Goal: Task Accomplishment & Management: Manage account settings

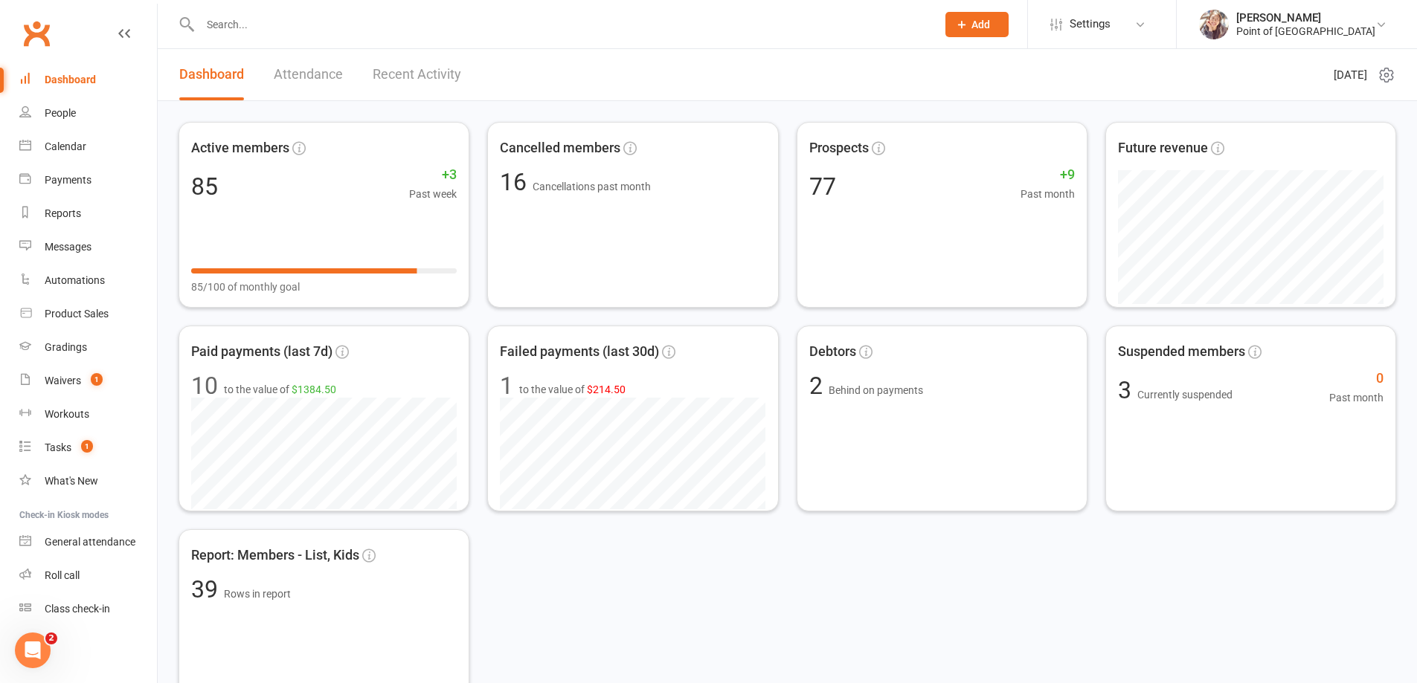
click at [76, 81] on div "Dashboard" at bounding box center [70, 80] width 51 height 12
click at [59, 371] on link "Waivers 1" at bounding box center [88, 380] width 138 height 33
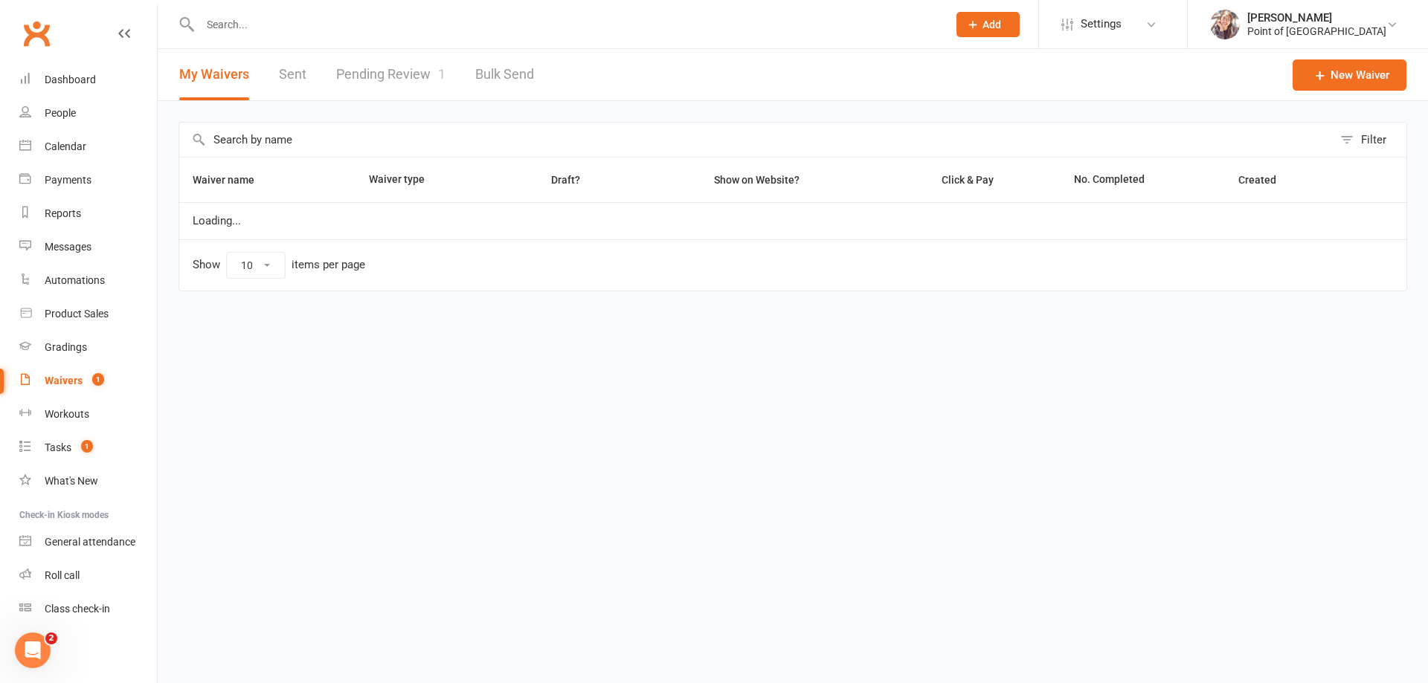
click at [390, 74] on link "Pending Review 1" at bounding box center [390, 74] width 109 height 51
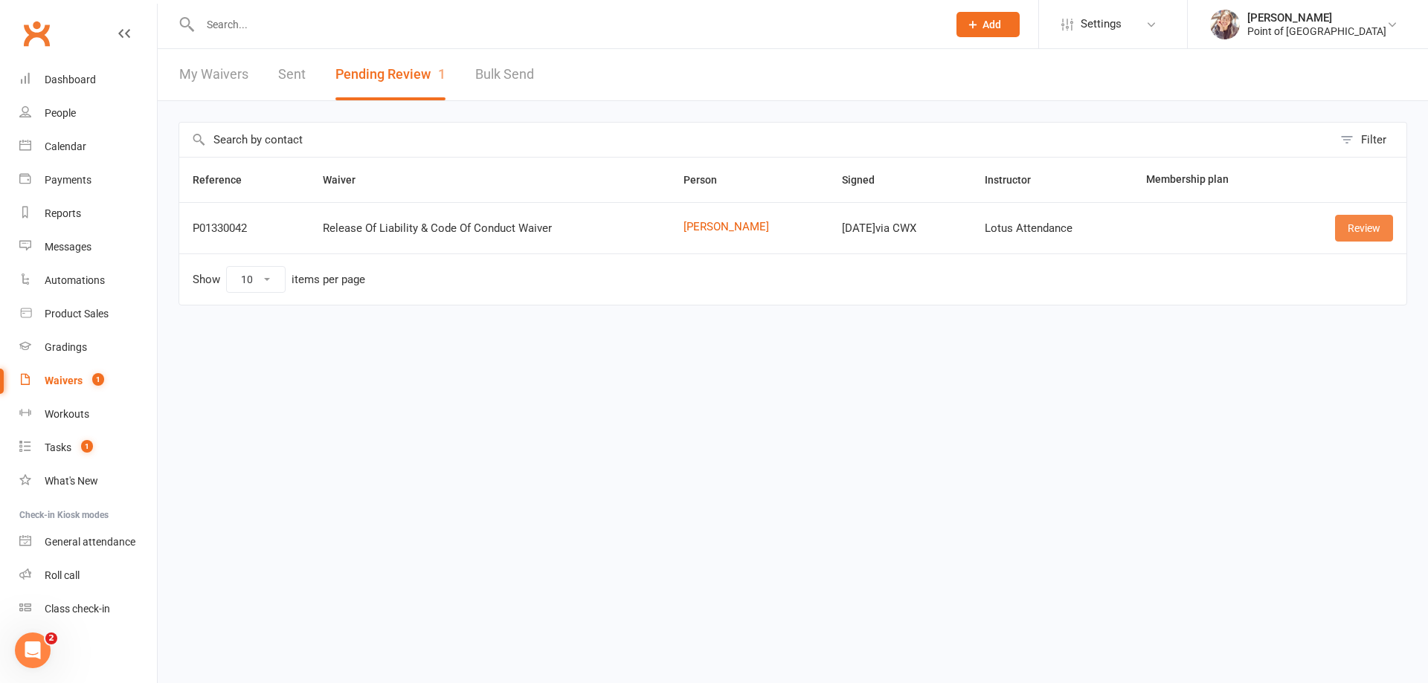
click at [1375, 230] on link "Review" at bounding box center [1364, 228] width 58 height 27
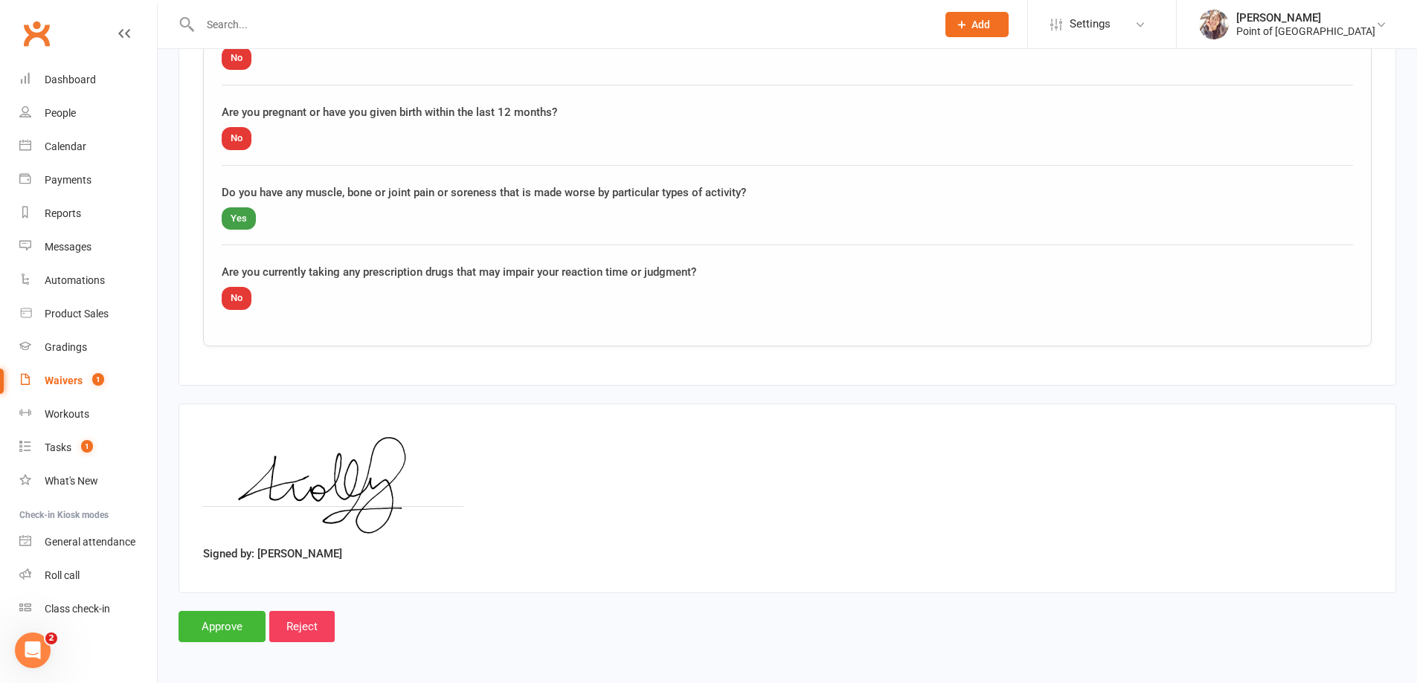
scroll to position [1504, 0]
click at [227, 632] on input "Approve" at bounding box center [221, 625] width 87 height 31
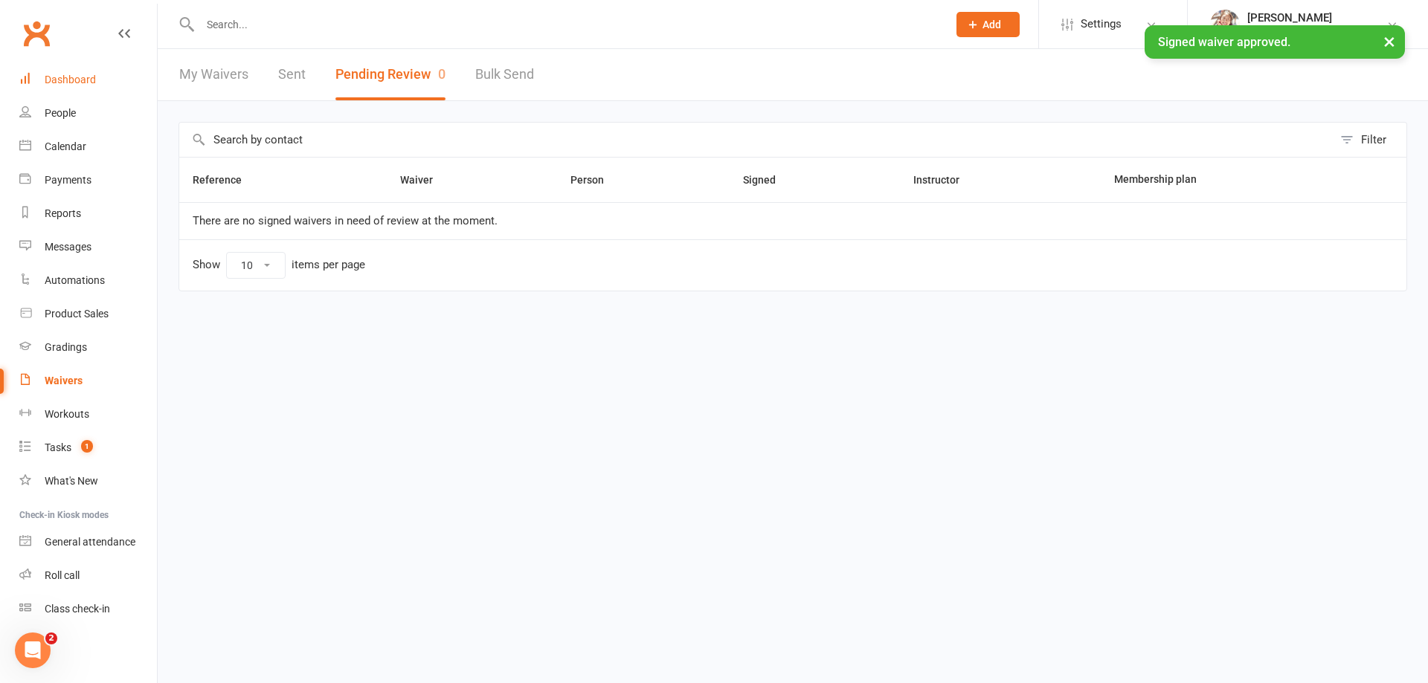
click at [96, 82] on link "Dashboard" at bounding box center [88, 79] width 138 height 33
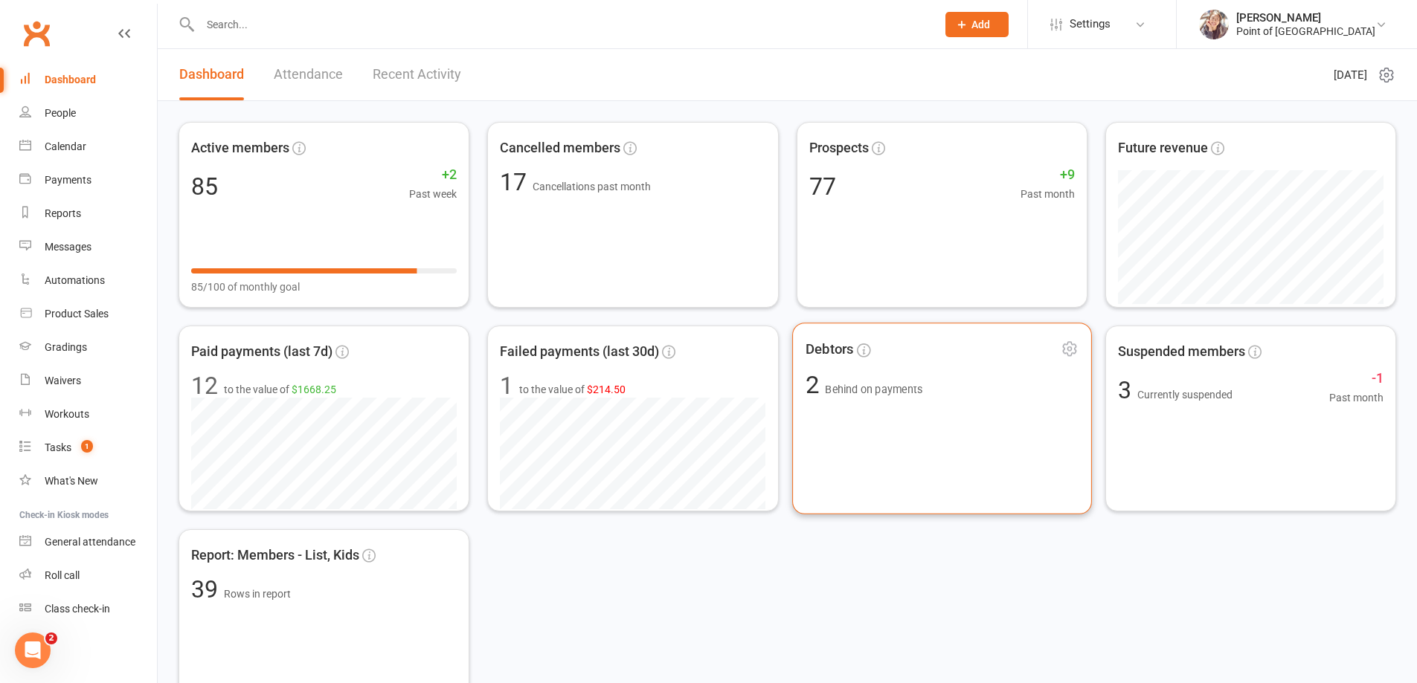
click at [1007, 390] on span "2 Behind on payments" at bounding box center [942, 385] width 274 height 25
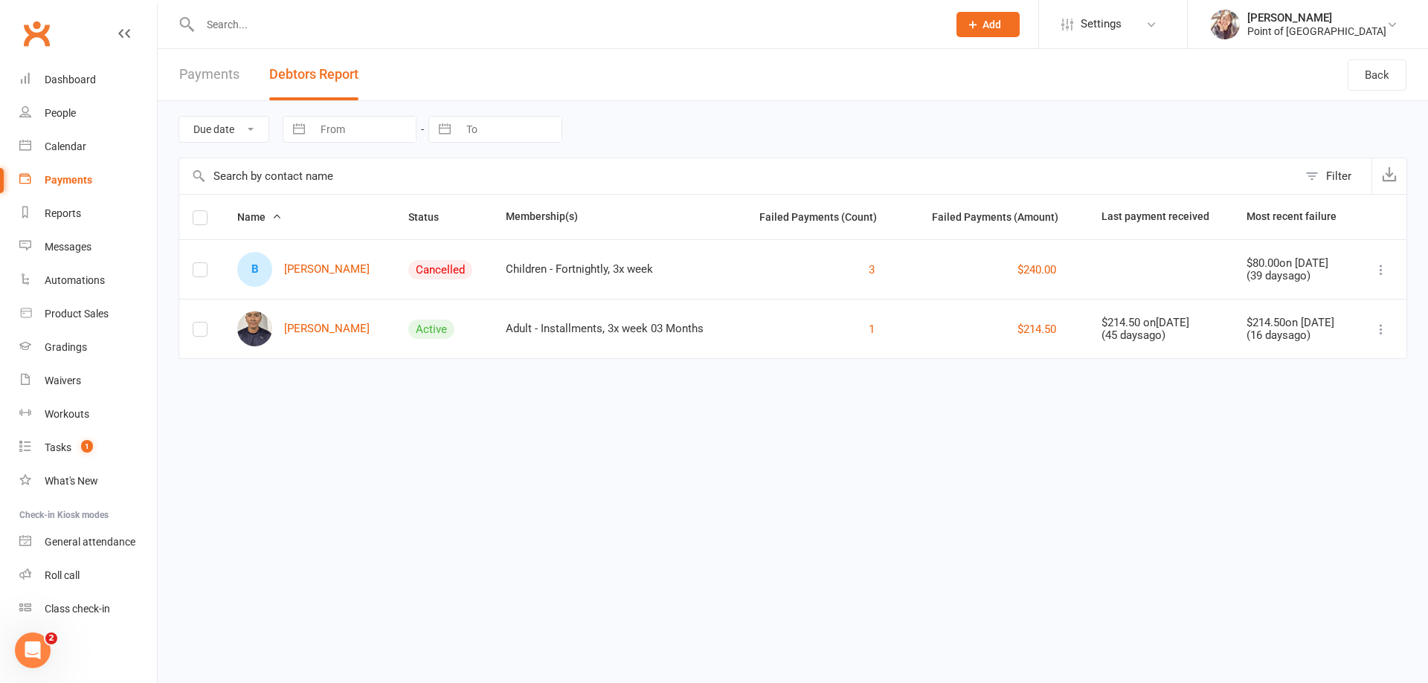
click at [1381, 270] on icon at bounding box center [1380, 269] width 15 height 15
click at [1297, 300] on link "Remove from report" at bounding box center [1316, 299] width 147 height 30
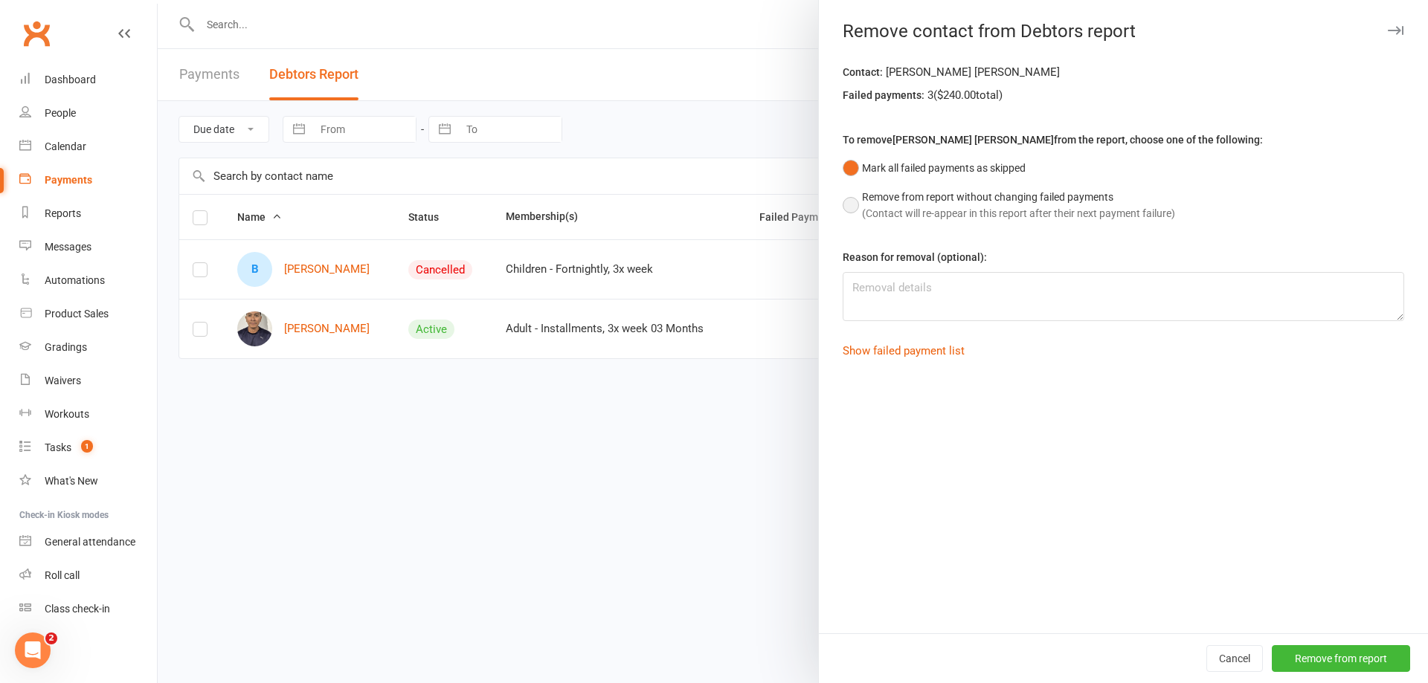
click at [846, 205] on button "Remove from report without changing failed payments (Contact will re-appear in …" at bounding box center [1009, 205] width 332 height 45
click at [843, 168] on button "Mark all failed payments as skipped" at bounding box center [934, 168] width 183 height 28
click at [936, 291] on textarea at bounding box center [1123, 296] width 561 height 49
type textarea "Cancel membership"
click at [1339, 659] on button "Remove from report" at bounding box center [1341, 658] width 138 height 27
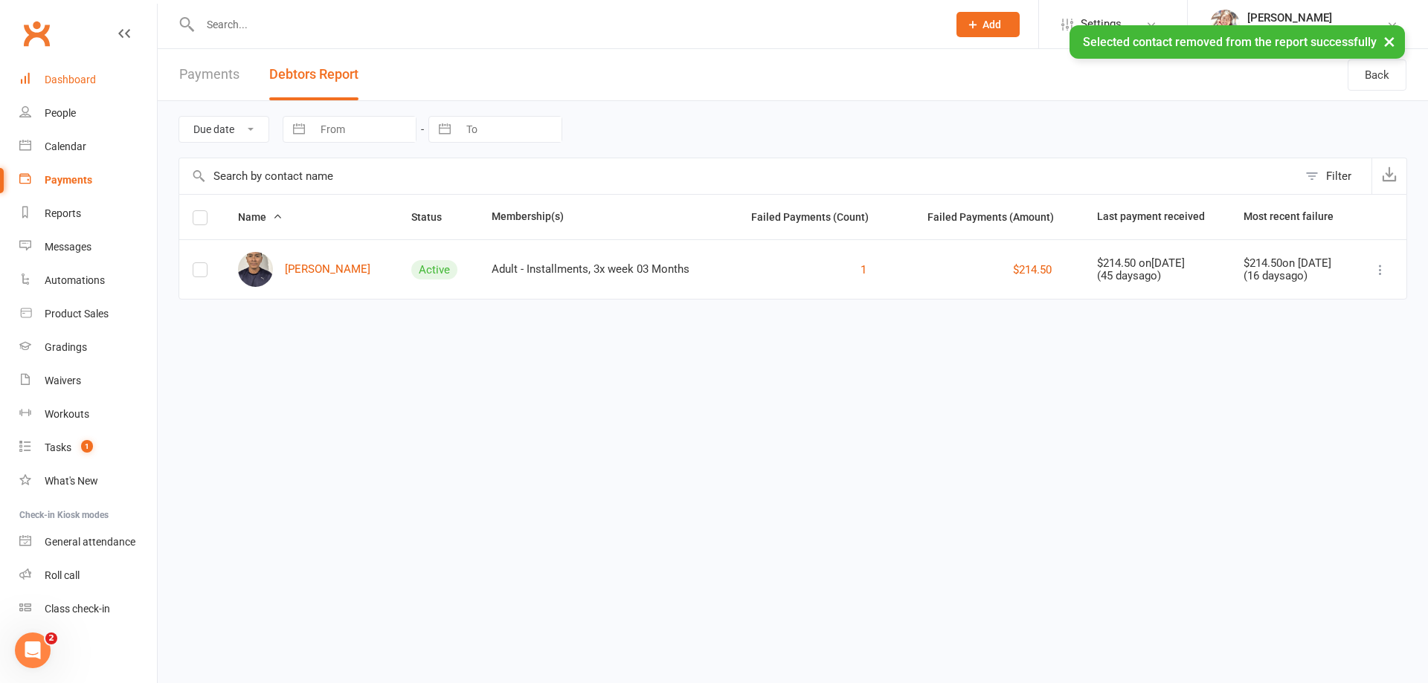
click at [83, 81] on div "Dashboard" at bounding box center [70, 80] width 51 height 12
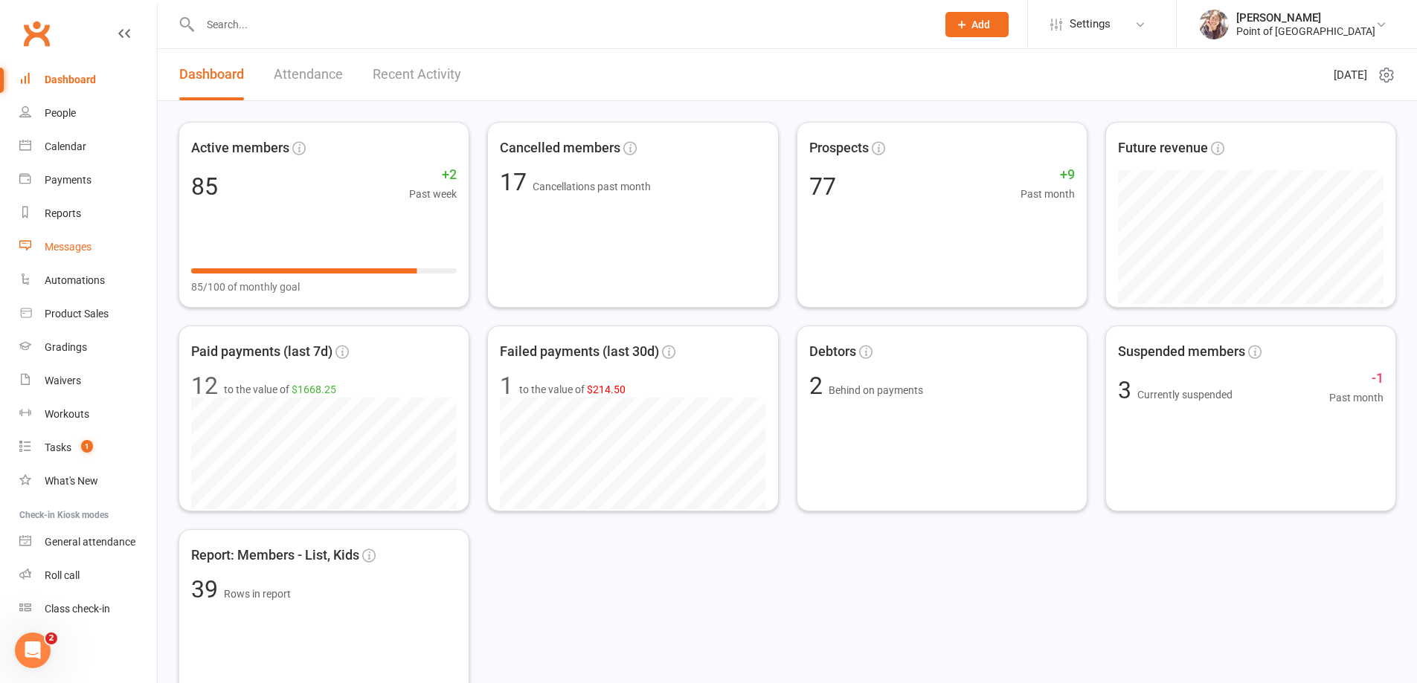
click at [78, 252] on div "Messages" at bounding box center [68, 247] width 47 height 12
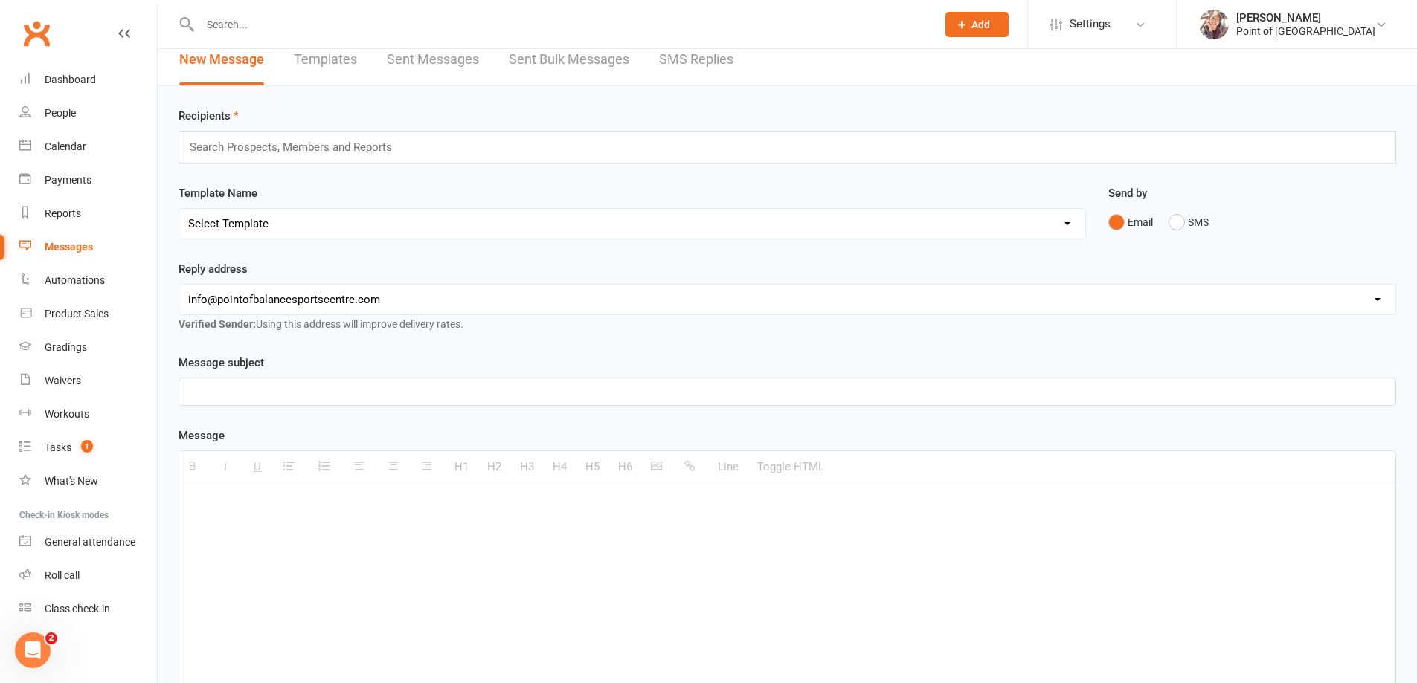
scroll to position [19, 0]
click at [283, 504] on p "To enrich screen reader interactions, please activate Accessibility in Grammarl…" at bounding box center [787, 501] width 1198 height 18
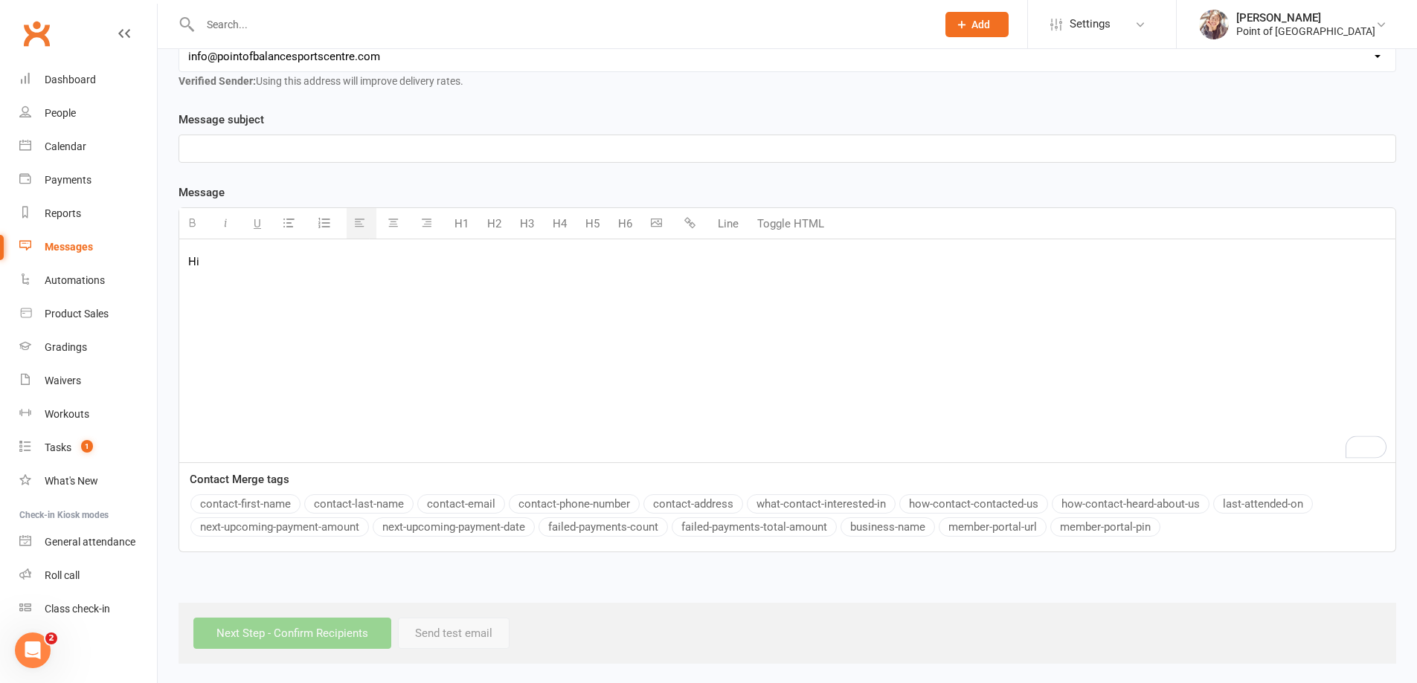
scroll to position [260, 0]
click at [237, 498] on button "contact-first-name" at bounding box center [245, 501] width 110 height 19
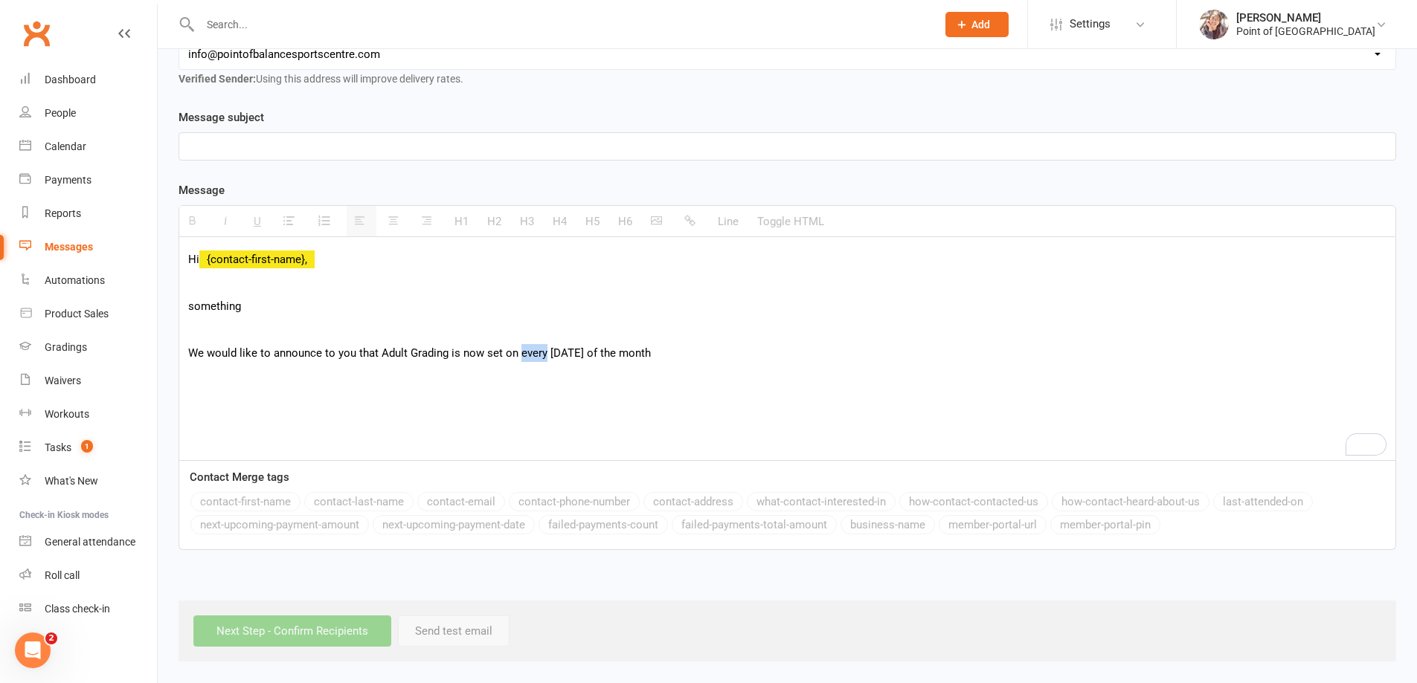
drag, startPoint x: 543, startPoint y: 349, endPoint x: 518, endPoint y: 352, distance: 24.7
click at [518, 352] on p "We would like to announce to you that Adult Grading is now set on every last Sa…" at bounding box center [787, 353] width 1198 height 18
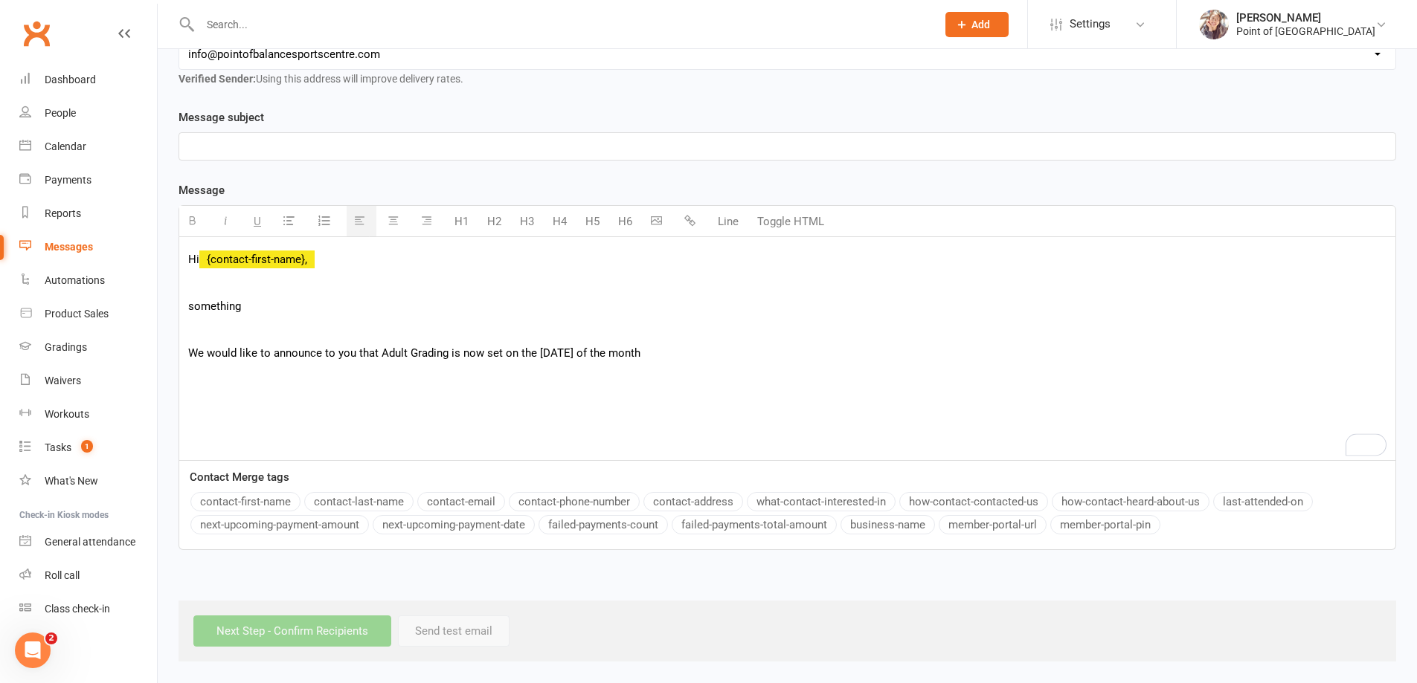
click at [676, 354] on p "We would like to announce to you that Adult Grading is now set on the last Satu…" at bounding box center [787, 353] width 1198 height 18
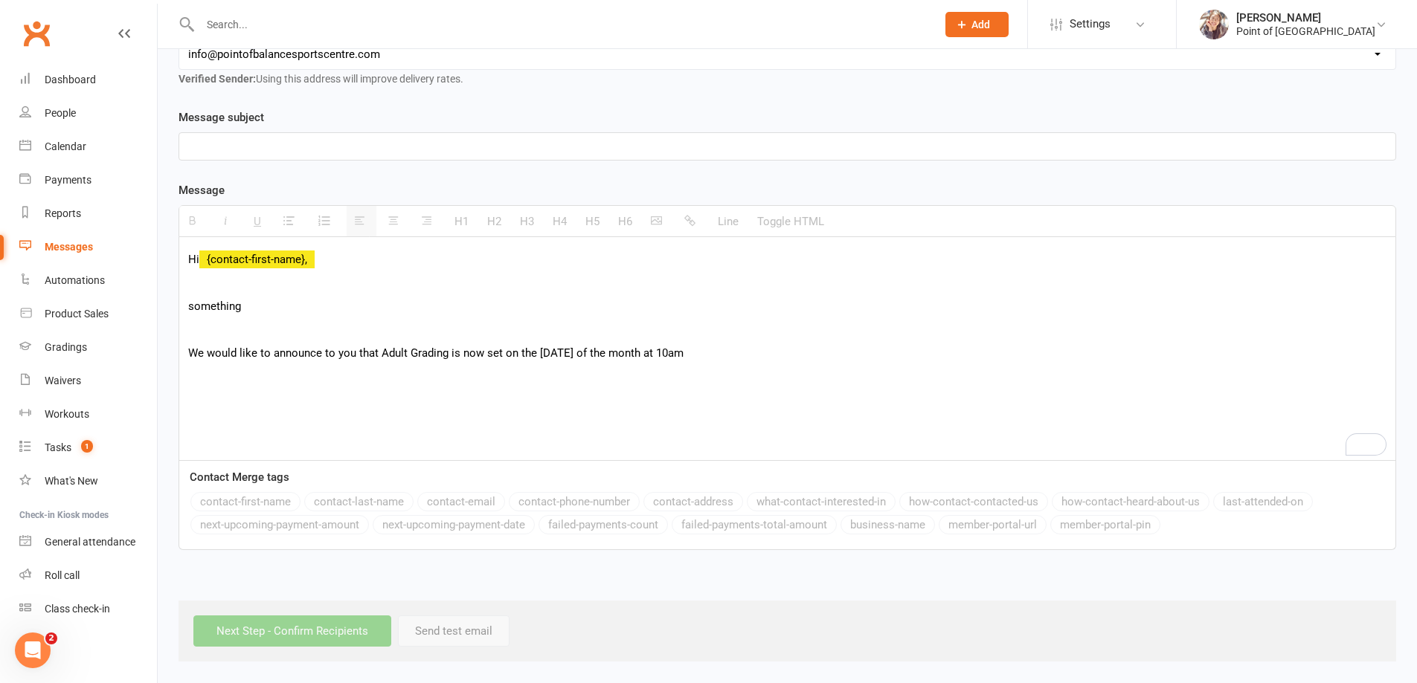
click at [700, 357] on p "We would like to announce to you that Adult Grading is now set on the last Satu…" at bounding box center [787, 353] width 1198 height 18
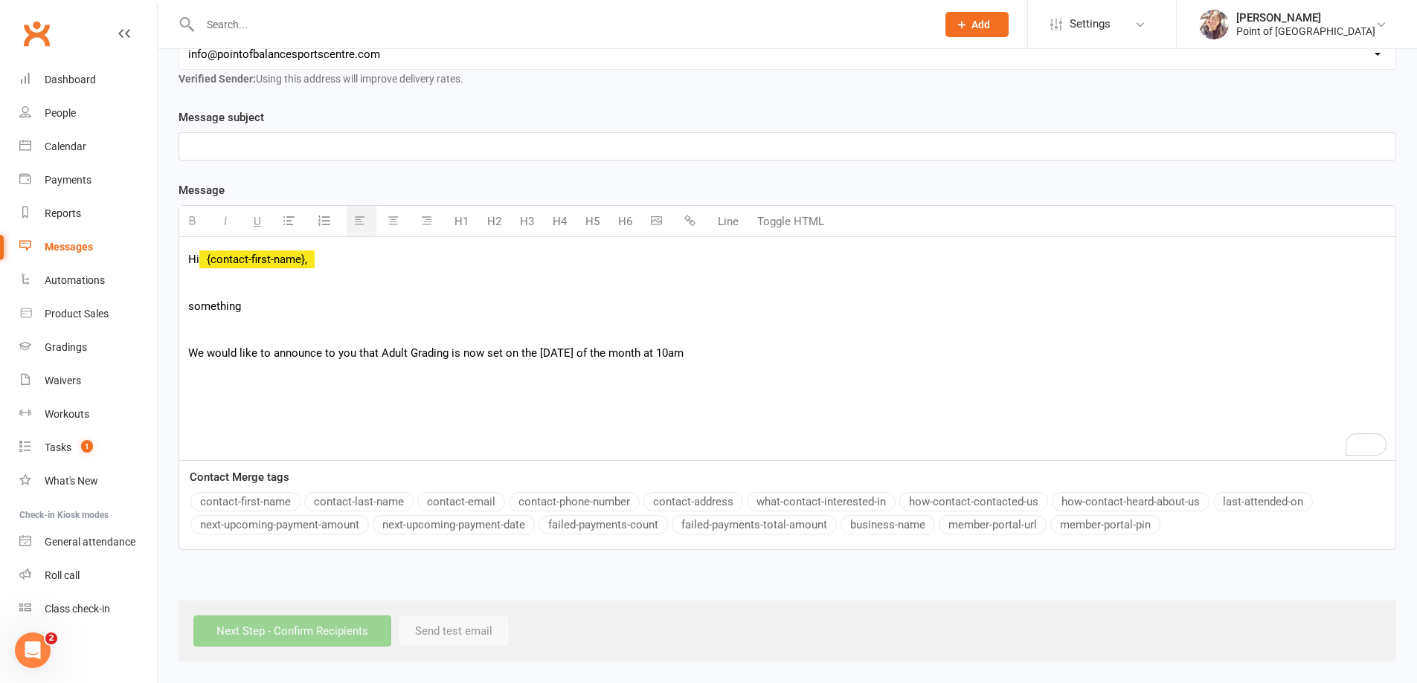
click at [694, 350] on p "We would like to announce to you that Adult Grading is now set on the last Satu…" at bounding box center [787, 353] width 1198 height 18
click at [719, 349] on p "We would like to announce to you that Adult Grading is now set on the last Satu…" at bounding box center [787, 353] width 1198 height 18
click at [711, 352] on p "We would like to announce to you that Adult Grading is now set on the last Satu…" at bounding box center [787, 353] width 1198 height 18
click at [234, 445] on div "Hi {contact-first-name}, something We would like to announce to you that Adult …" at bounding box center [787, 348] width 1216 height 223
click at [231, 405] on p "To enrich screen reader interactions, please activate Accessibility in Grammarl…" at bounding box center [787, 400] width 1198 height 18
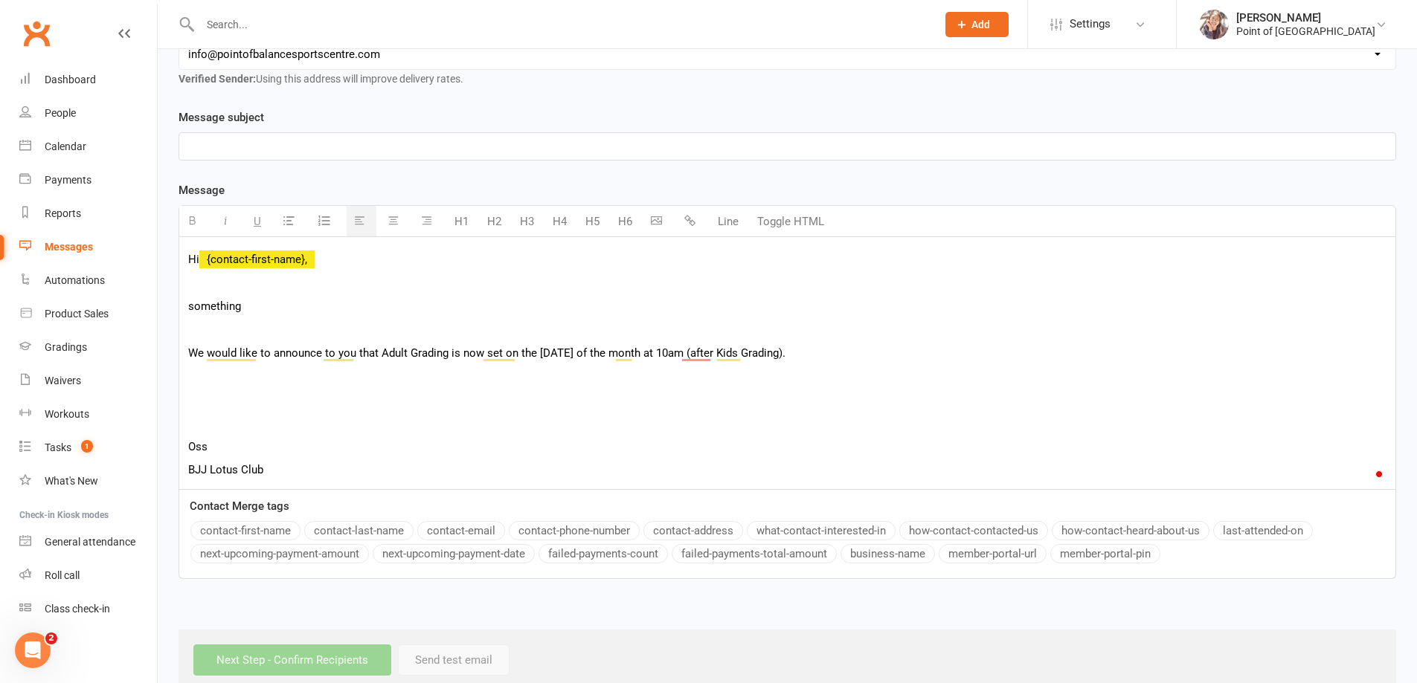
click at [230, 405] on p "To enrich screen reader interactions, please activate Accessibility in Grammarl…" at bounding box center [787, 400] width 1198 height 18
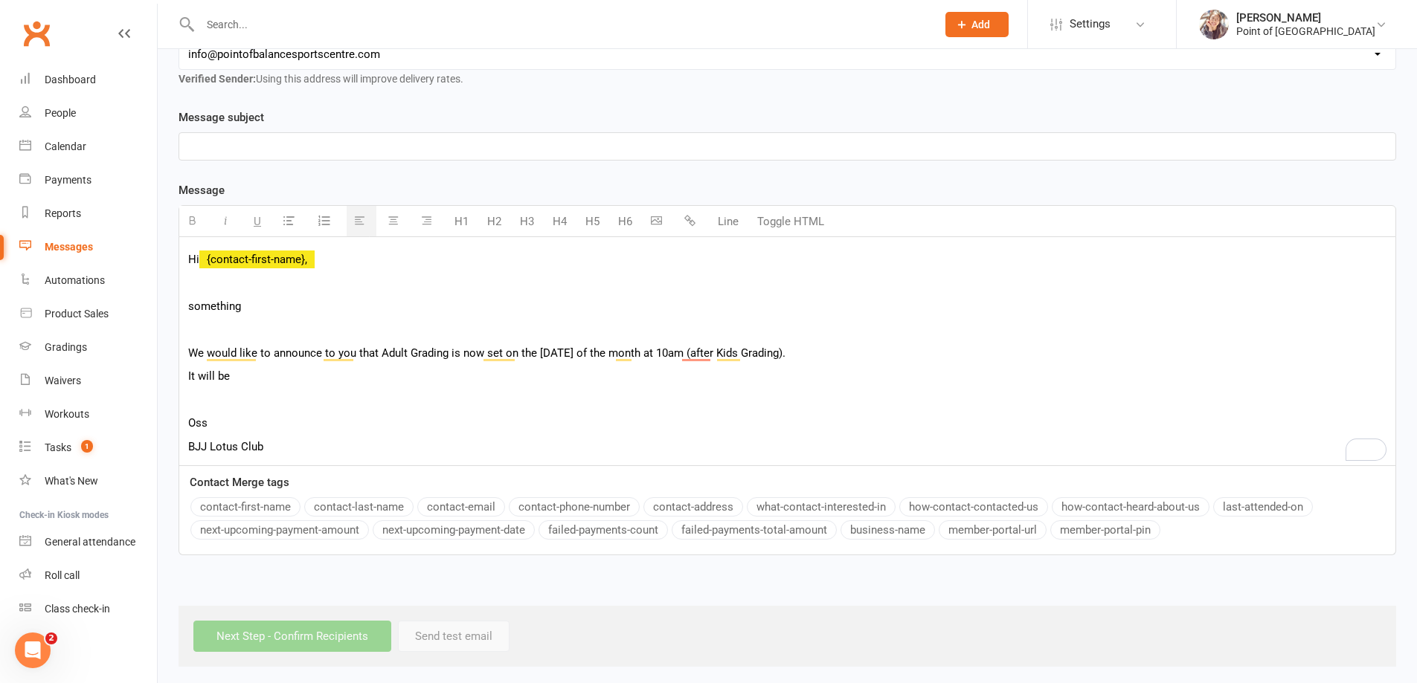
click at [243, 381] on p "It will be" at bounding box center [787, 376] width 1198 height 18
drag, startPoint x: 244, startPoint y: 377, endPoint x: 267, endPoint y: 378, distance: 23.1
click at [267, 378] on p "It will be 30/Aug this month" at bounding box center [787, 376] width 1198 height 18
click at [229, 377] on p "It will be 30th this month" at bounding box center [787, 376] width 1198 height 18
click at [188, 376] on p "It will be on the 30th this month" at bounding box center [787, 376] width 1198 height 18
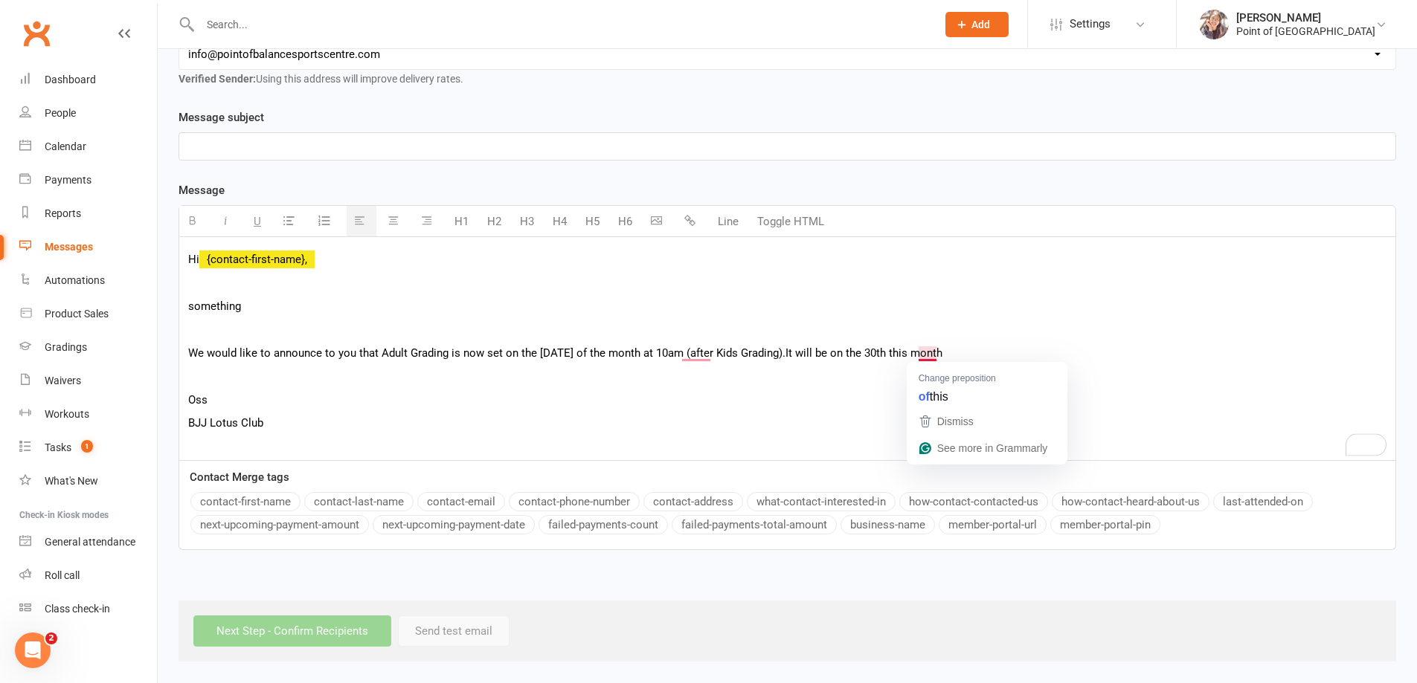
click at [918, 352] on span "It will be on the 30th this month" at bounding box center [863, 353] width 157 height 13
click at [956, 353] on span "It will be on the 30th of this month" at bounding box center [870, 353] width 170 height 13
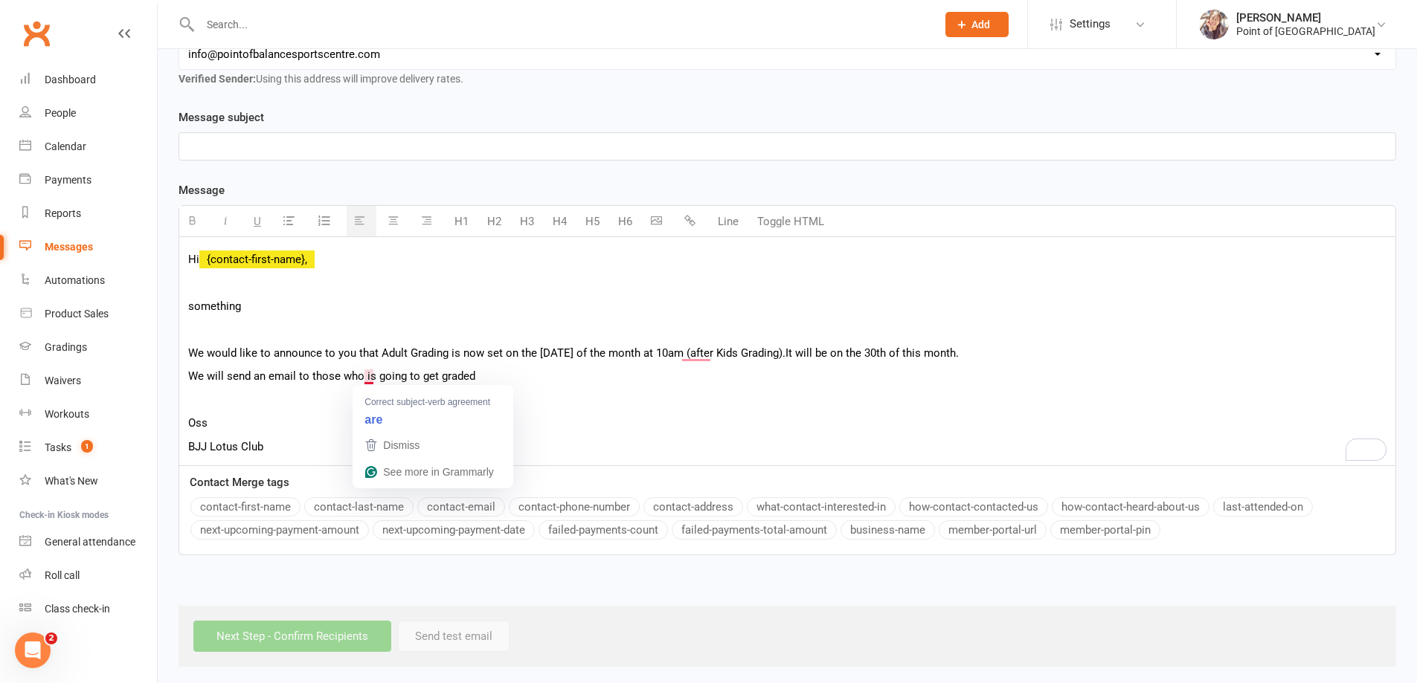
click at [374, 376] on p "We will send an email to those who is going to get graded" at bounding box center [787, 376] width 1198 height 18
click at [495, 376] on p "We will send an email to those who are going to get graded" at bounding box center [787, 376] width 1198 height 18
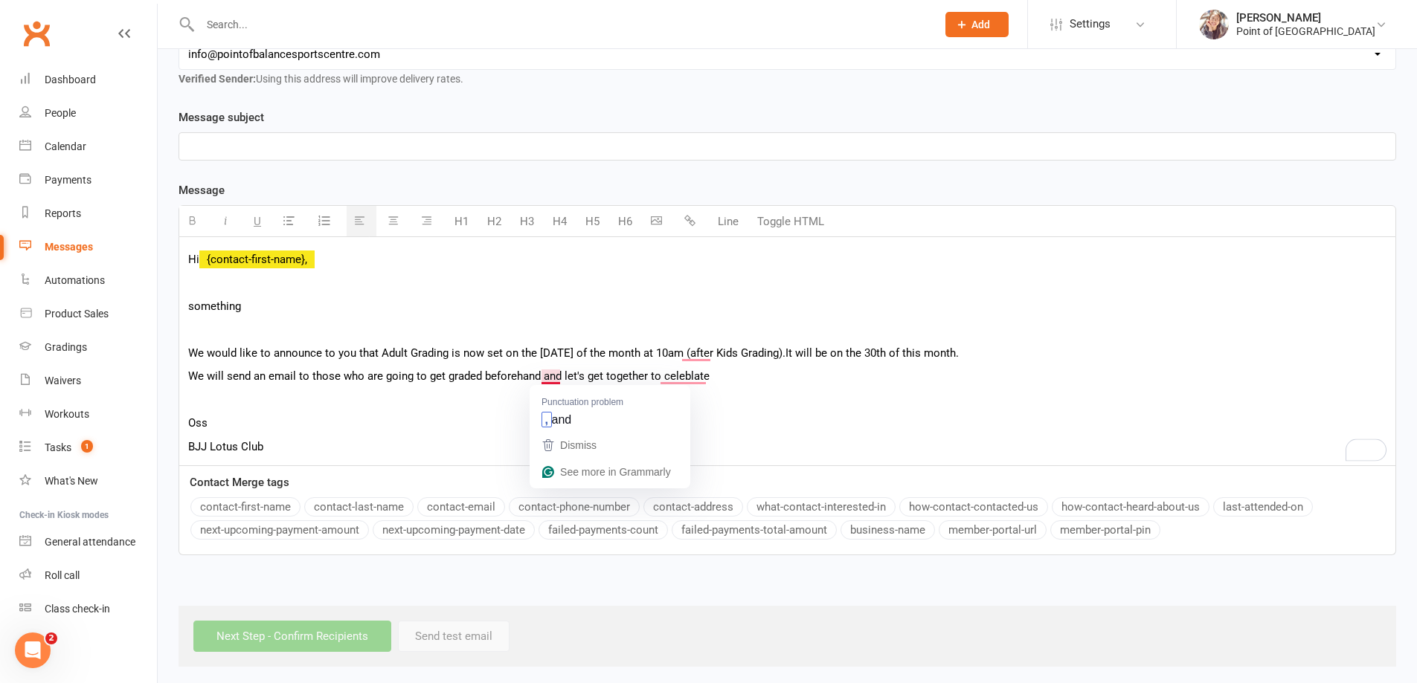
click at [537, 376] on p "We will send an email to those who are going to get graded beforehand and let's…" at bounding box center [787, 376] width 1198 height 18
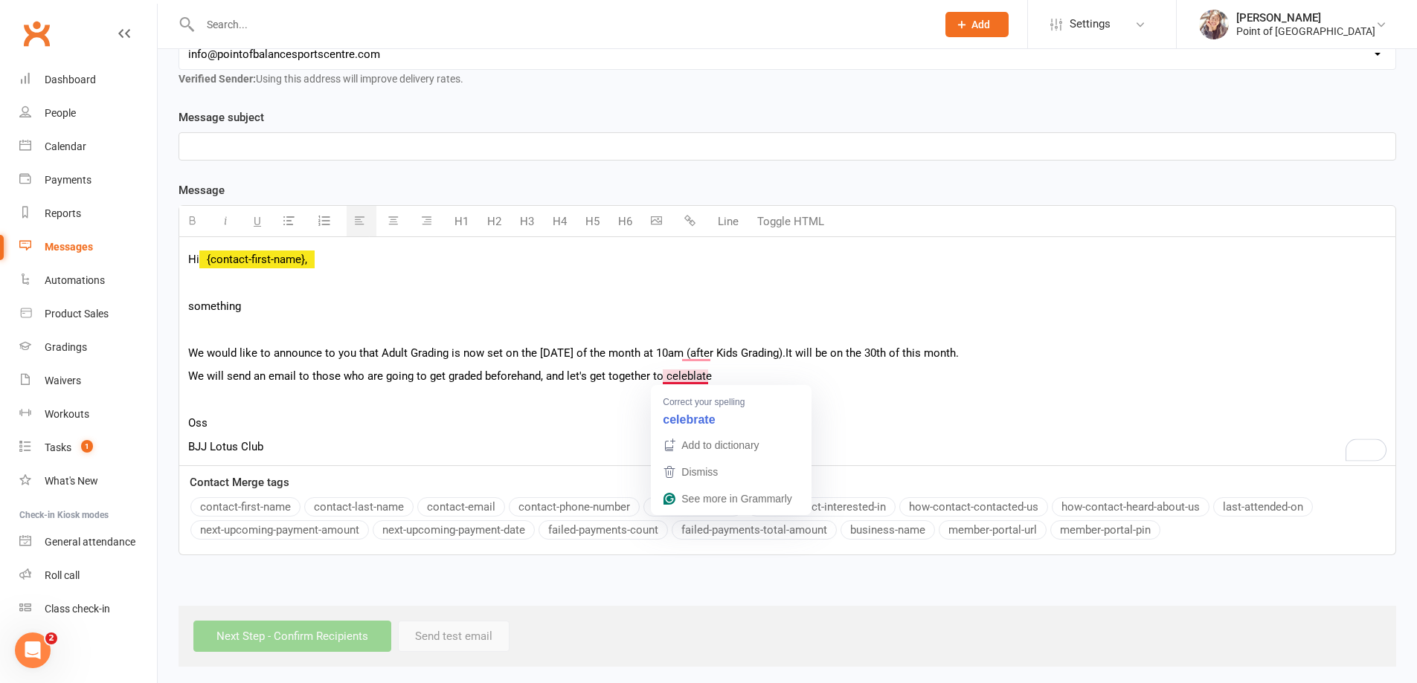
click at [693, 376] on p "We will send an email to those who are going to get graded beforehand, and let'…" at bounding box center [787, 376] width 1198 height 18
click at [706, 376] on p "We will send an email to those who are going to get graded beforehand, and let'…" at bounding box center [787, 376] width 1198 height 18
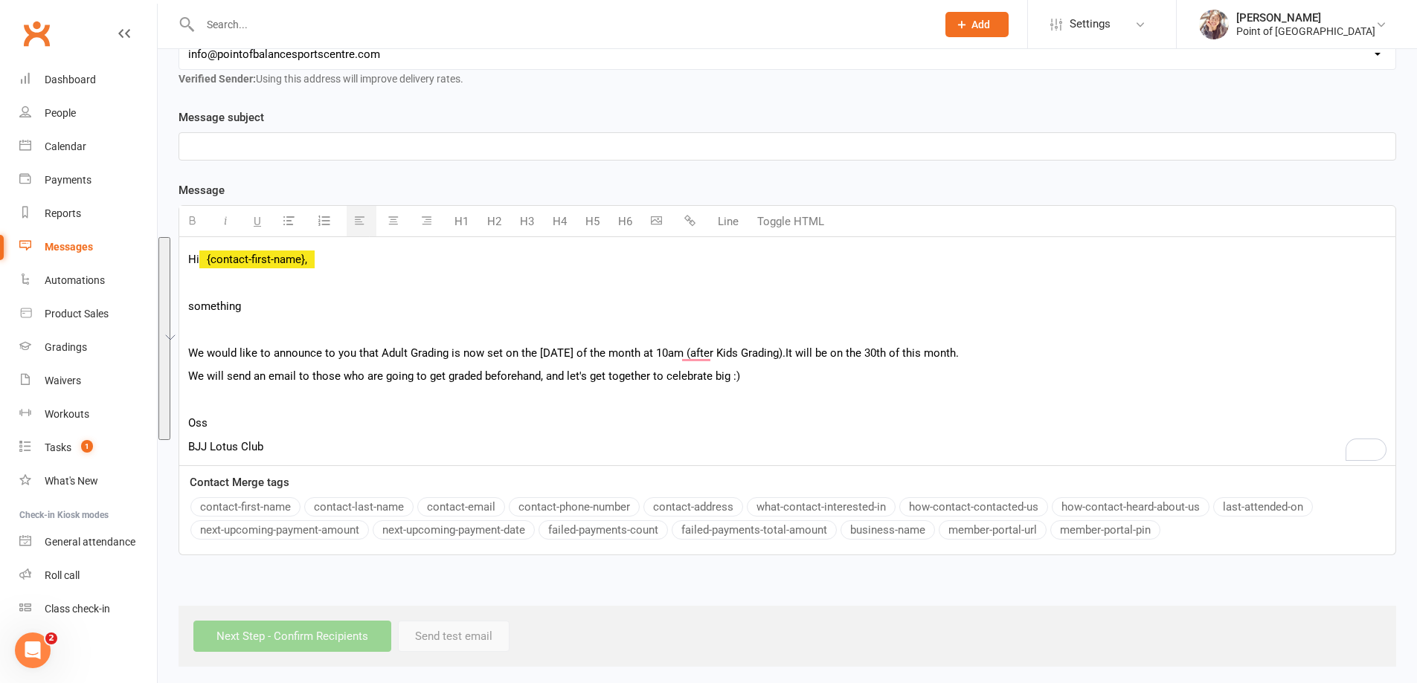
drag, startPoint x: 187, startPoint y: 255, endPoint x: 298, endPoint y: 443, distance: 218.7
click at [298, 443] on div "Hi {contact-first-name}, something We would like to announce to you that Adult …" at bounding box center [787, 351] width 1216 height 228
copy div "Hi {contact-first-name}, something We would like to announce to you that Adult …"
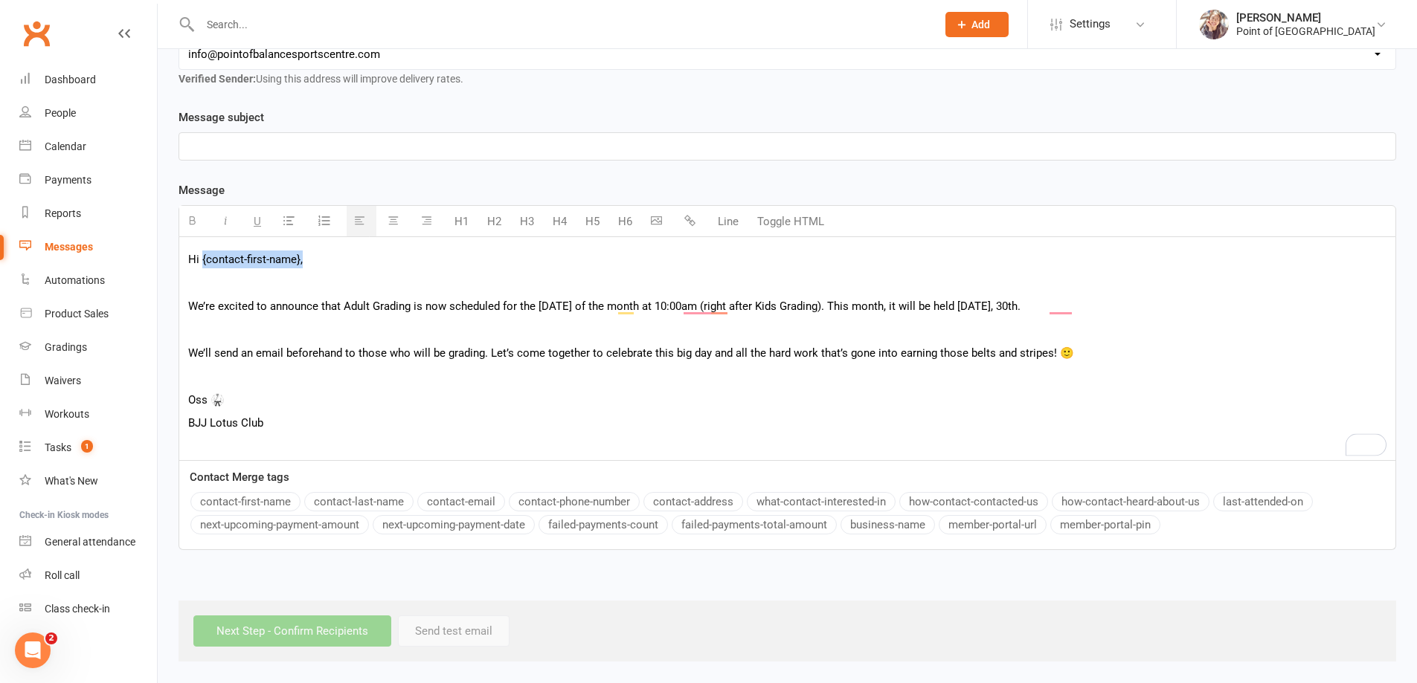
drag, startPoint x: 305, startPoint y: 260, endPoint x: 199, endPoint y: 265, distance: 105.7
click at [199, 265] on p "Hi {contact-first-name}," at bounding box center [787, 260] width 1198 height 18
click at [254, 503] on button "contact-first-name" at bounding box center [245, 501] width 110 height 19
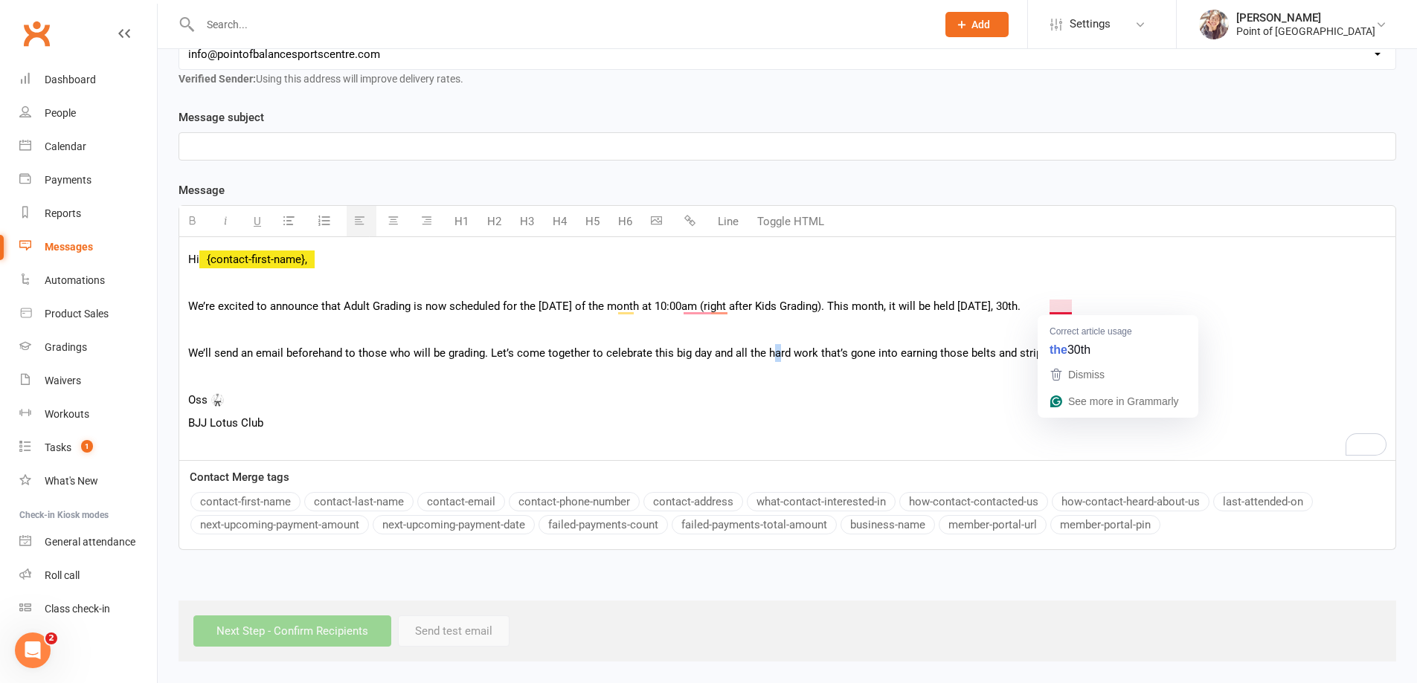
click at [770, 352] on p "We’ll send an email beforehand to those who will be grading. Let’s come togethe…" at bounding box center [787, 353] width 1198 height 18
click at [393, 362] on div "Hi {contact-first-name}, We’re excited to announce that Adult Grading is now sc…" at bounding box center [787, 348] width 1216 height 223
click at [332, 281] on p "To enrich screen reader interactions, please activate Accessibility in Grammarl…" at bounding box center [787, 283] width 1198 height 18
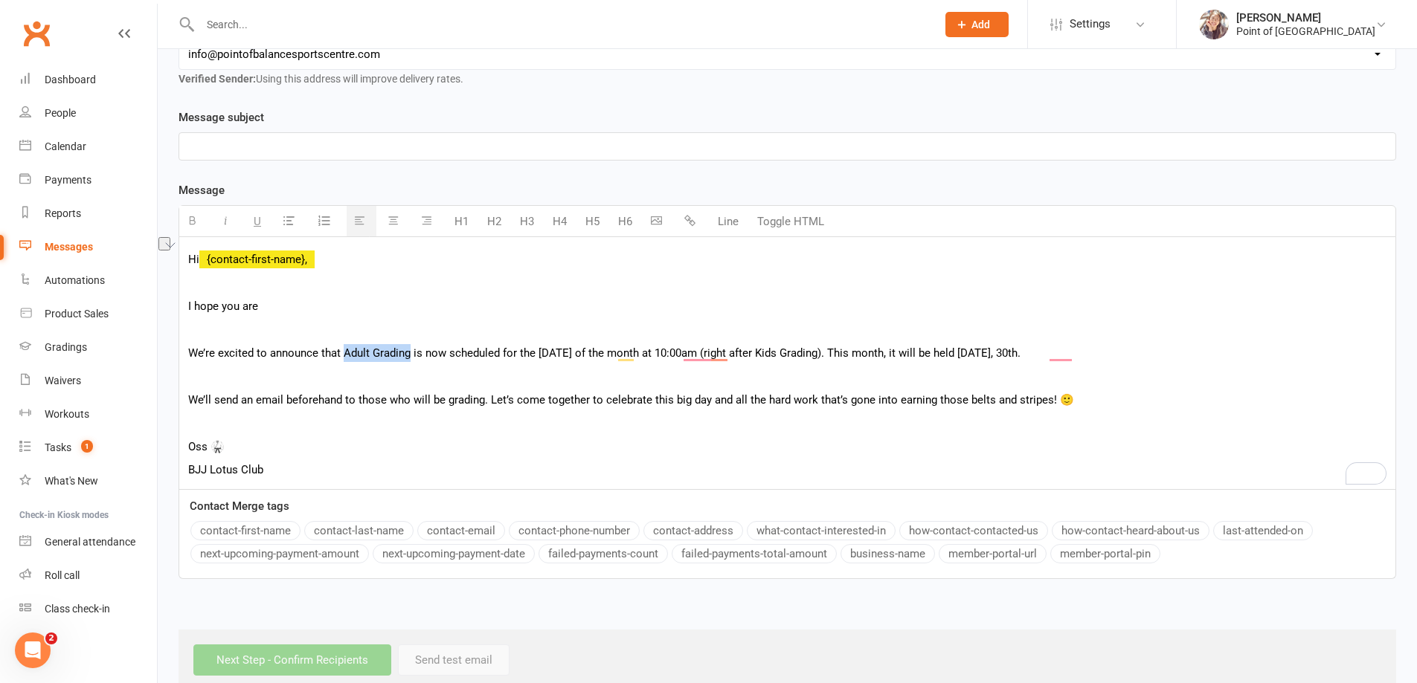
drag, startPoint x: 344, startPoint y: 353, endPoint x: 405, endPoint y: 342, distance: 61.3
click at [409, 357] on p "We’re excited to announce that Adult Grading is now scheduled for the last Satu…" at bounding box center [787, 353] width 1198 height 18
click at [193, 218] on icon "button" at bounding box center [192, 220] width 11 height 11
drag, startPoint x: 521, startPoint y: 352, endPoint x: 729, endPoint y: 361, distance: 208.4
click at [729, 361] on p "We’re excited to announce that Adult Grading is now scheduled for the last Satu…" at bounding box center [787, 353] width 1198 height 18
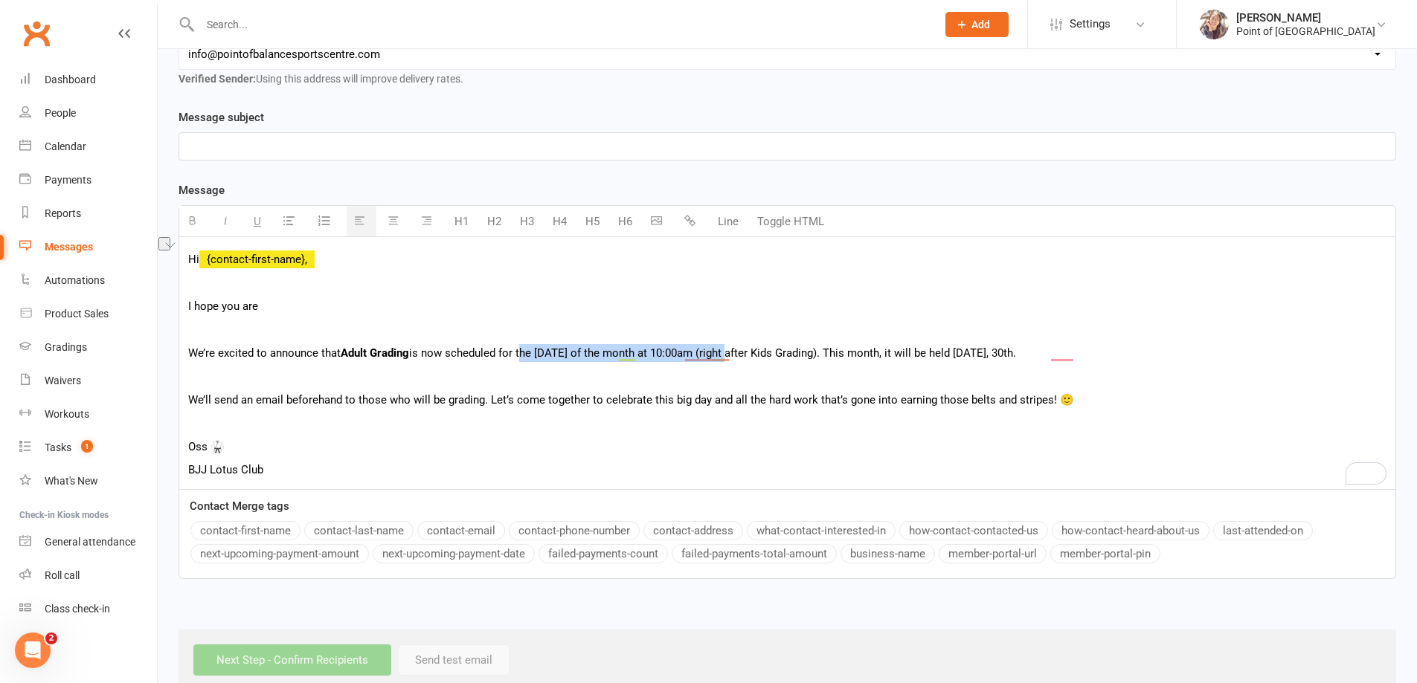
click at [196, 222] on icon "button" at bounding box center [192, 220] width 11 height 11
click at [776, 391] on p "We’ll send an email beforehand to those who will be grading. Let’s come togethe…" at bounding box center [787, 400] width 1198 height 18
drag, startPoint x: 1007, startPoint y: 352, endPoint x: 1083, endPoint y: 352, distance: 75.8
click at [1083, 352] on p "We’re excited to announce that Adult Grading is now scheduled for the last Satu…" at bounding box center [787, 353] width 1198 height 18
click at [184, 223] on button "button" at bounding box center [194, 221] width 30 height 30
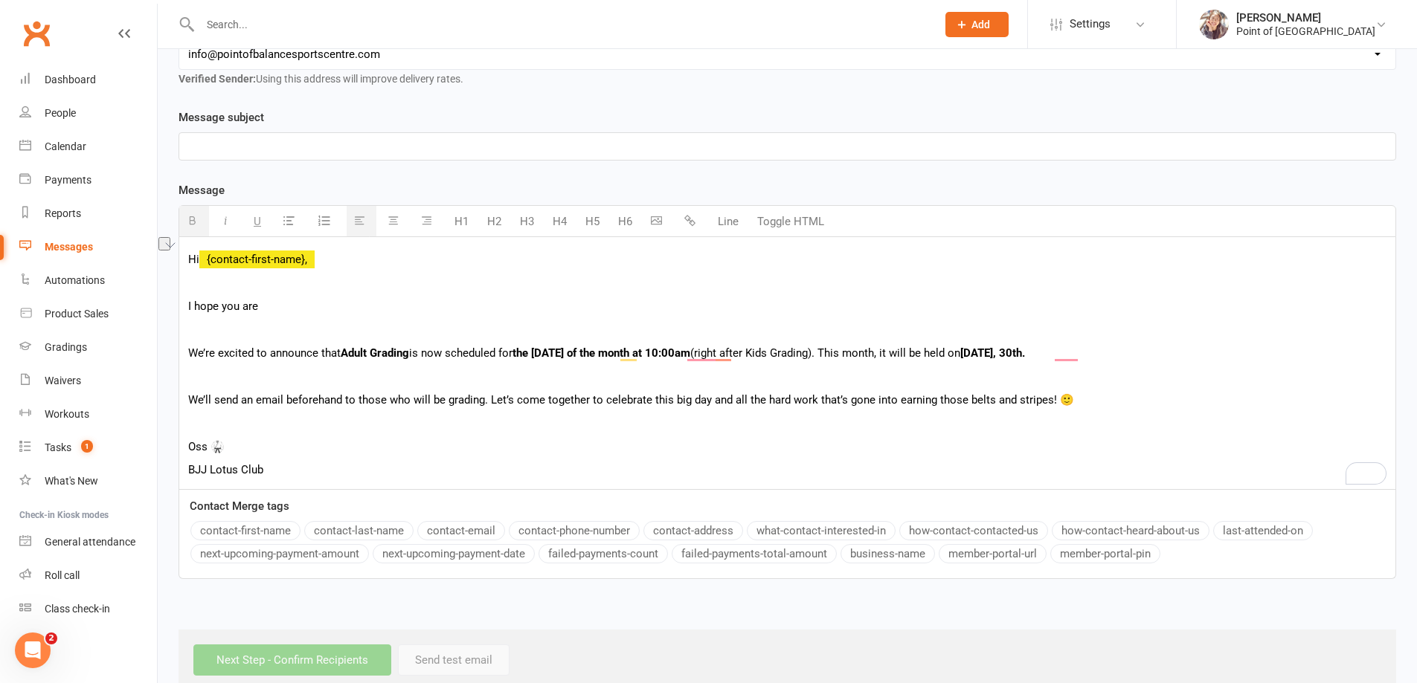
click at [505, 358] on p "We’re excited to announce that Adult Grading is now scheduled for the last Satu…" at bounding box center [787, 353] width 1198 height 18
click at [300, 451] on p "Oss 🥋" at bounding box center [787, 447] width 1198 height 18
click at [277, 311] on p "I hope you are" at bounding box center [787, 306] width 1198 height 18
click at [274, 146] on p at bounding box center [787, 147] width 1198 height 18
paste div "To enrich screen reader interactions, please activate Accessibility in Grammarl…"
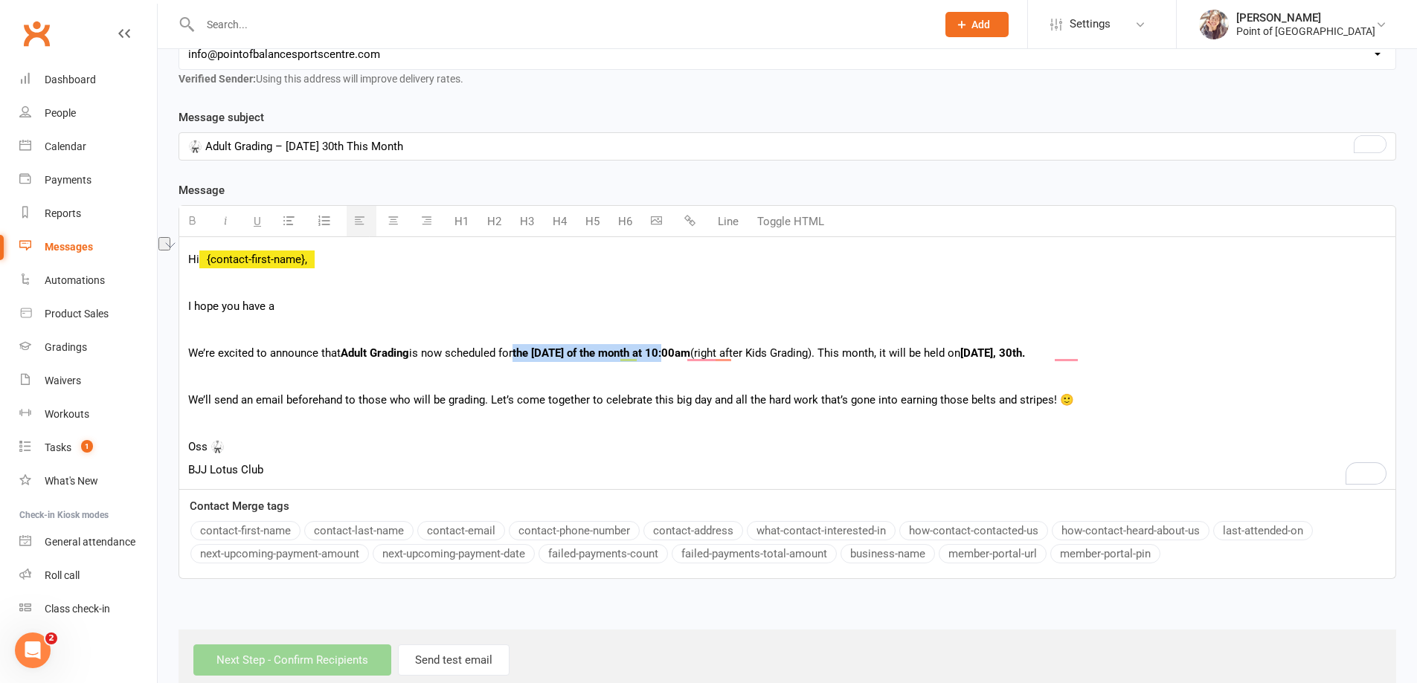
drag, startPoint x: 519, startPoint y: 352, endPoint x: 671, endPoint y: 351, distance: 151.7
click at [671, 351] on p "We’re excited to announce that Adult Grading is now scheduled for the last Satu…" at bounding box center [787, 353] width 1198 height 18
copy b "the last Saturday of the month"
drag, startPoint x: 417, startPoint y: 135, endPoint x: 419, endPoint y: 146, distance: 10.6
click at [417, 136] on div "🥋 Adult Grading – Saturday 30th This Month" at bounding box center [787, 146] width 1216 height 27
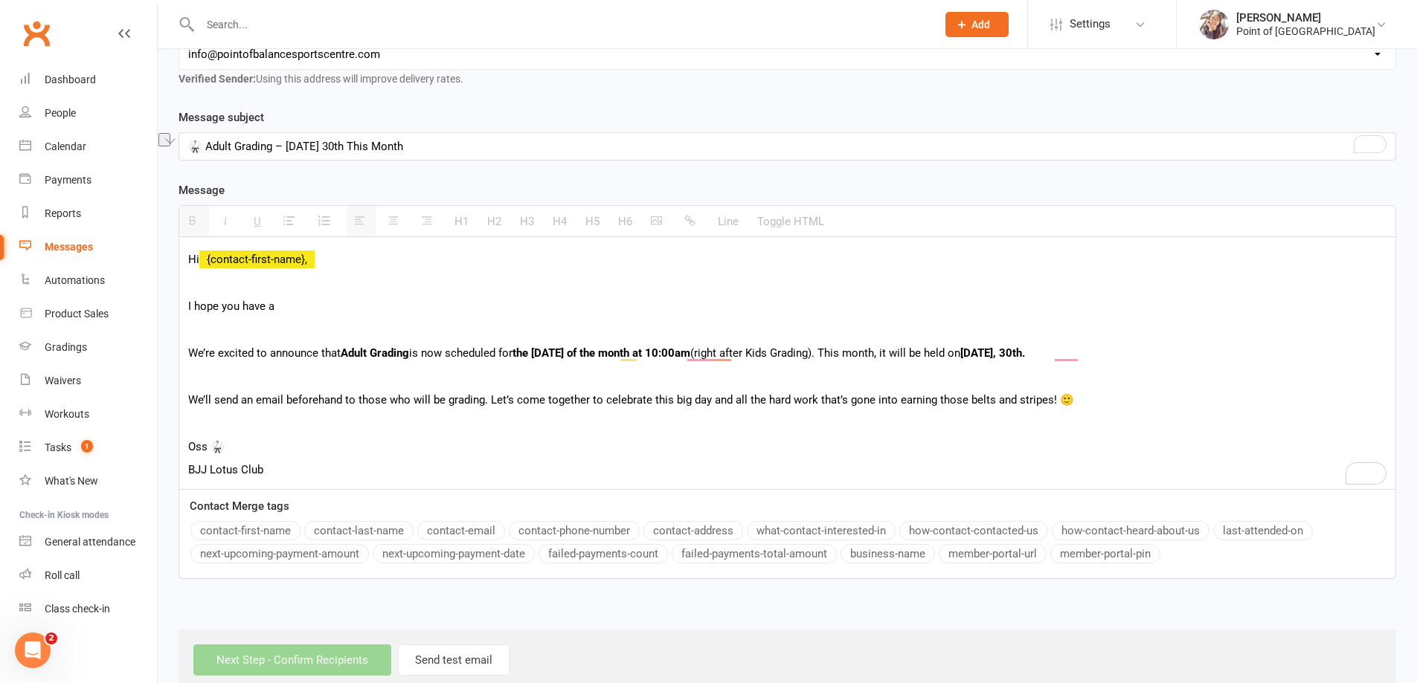
drag, startPoint x: 419, startPoint y: 146, endPoint x: 289, endPoint y: 149, distance: 130.9
click at [289, 149] on p "🥋 Adult Grading – Saturday 30th This Month" at bounding box center [787, 147] width 1198 height 18
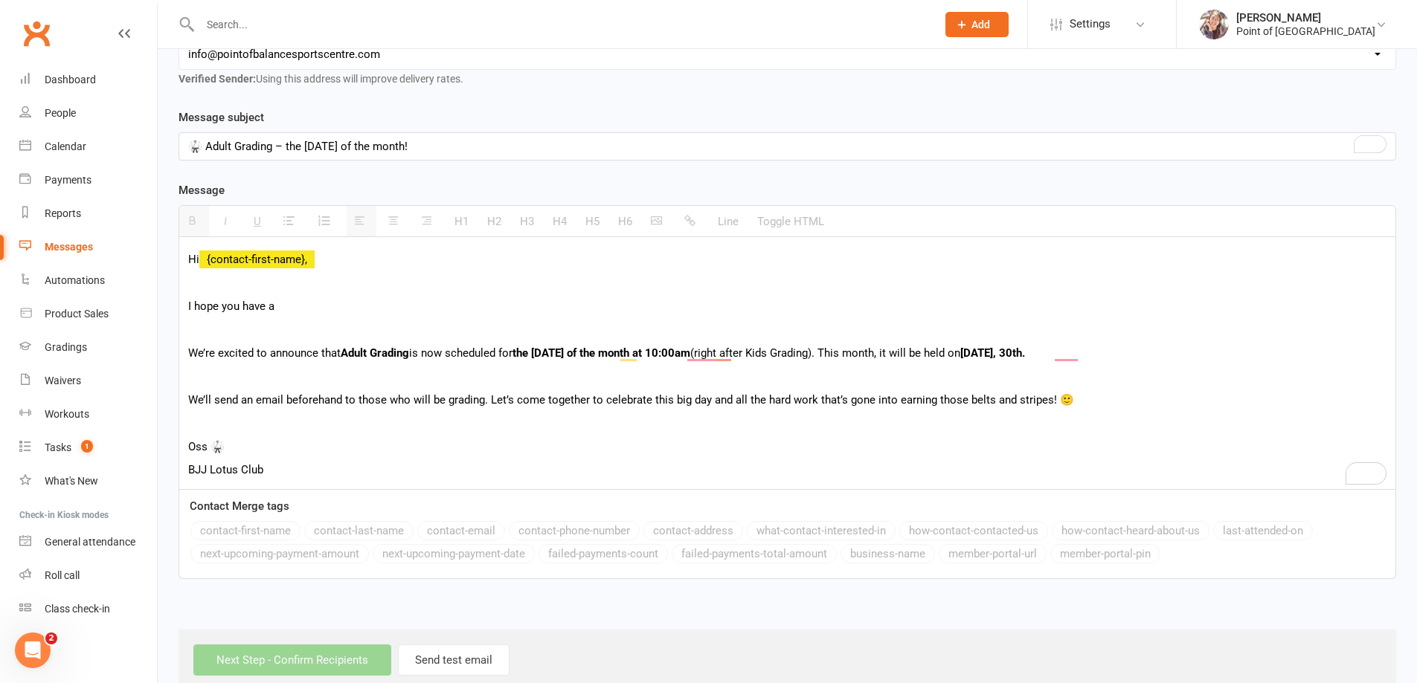
click at [535, 175] on old-template-editor "Template Name Send by Email SMS Message subject 🥋 Adult Grading – the last Satu…" at bounding box center [786, 344] width 1217 height 471
click at [330, 307] on p "I hope you have a" at bounding box center [787, 306] width 1198 height 18
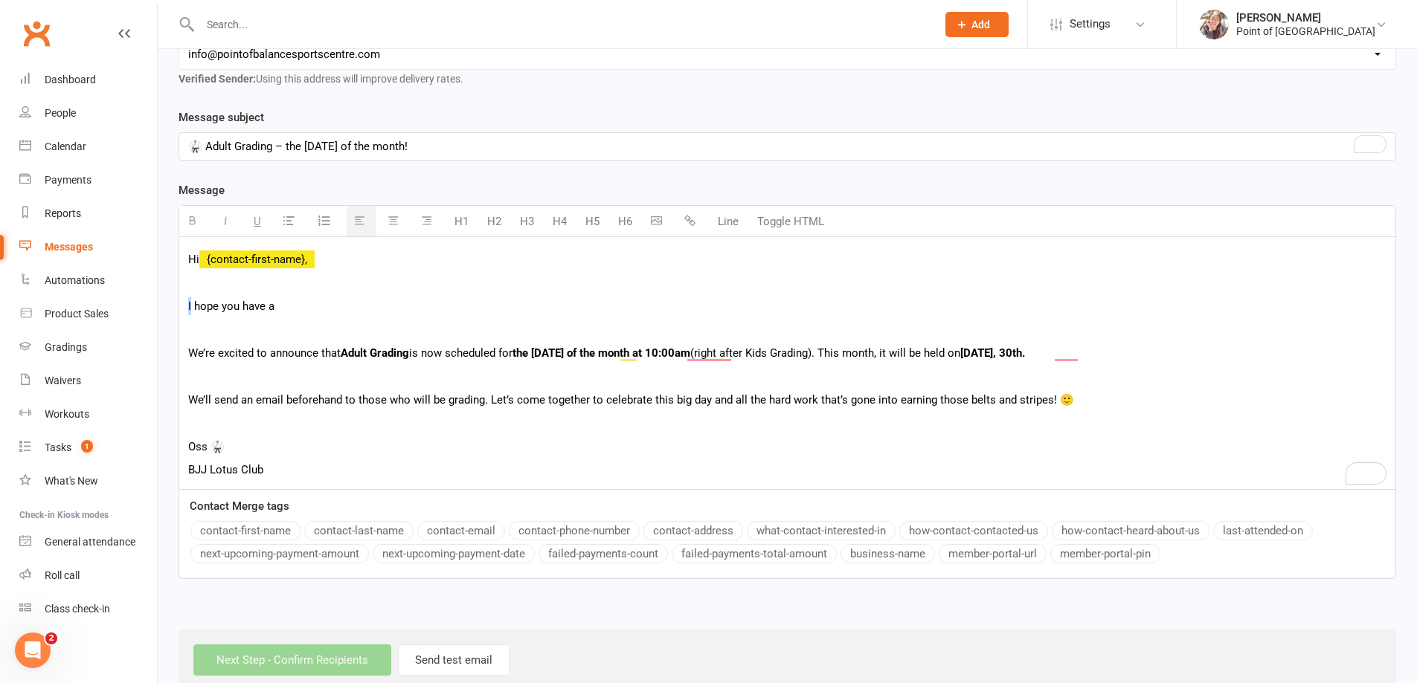
drag, startPoint x: 190, startPoint y: 306, endPoint x: 179, endPoint y: 308, distance: 11.4
click at [181, 308] on div "Hi {contact-first-name}, I hope you have a We’re excited to announce that Adult…" at bounding box center [787, 363] width 1216 height 252
click at [298, 307] on p "We hope you have a" at bounding box center [787, 306] width 1198 height 18
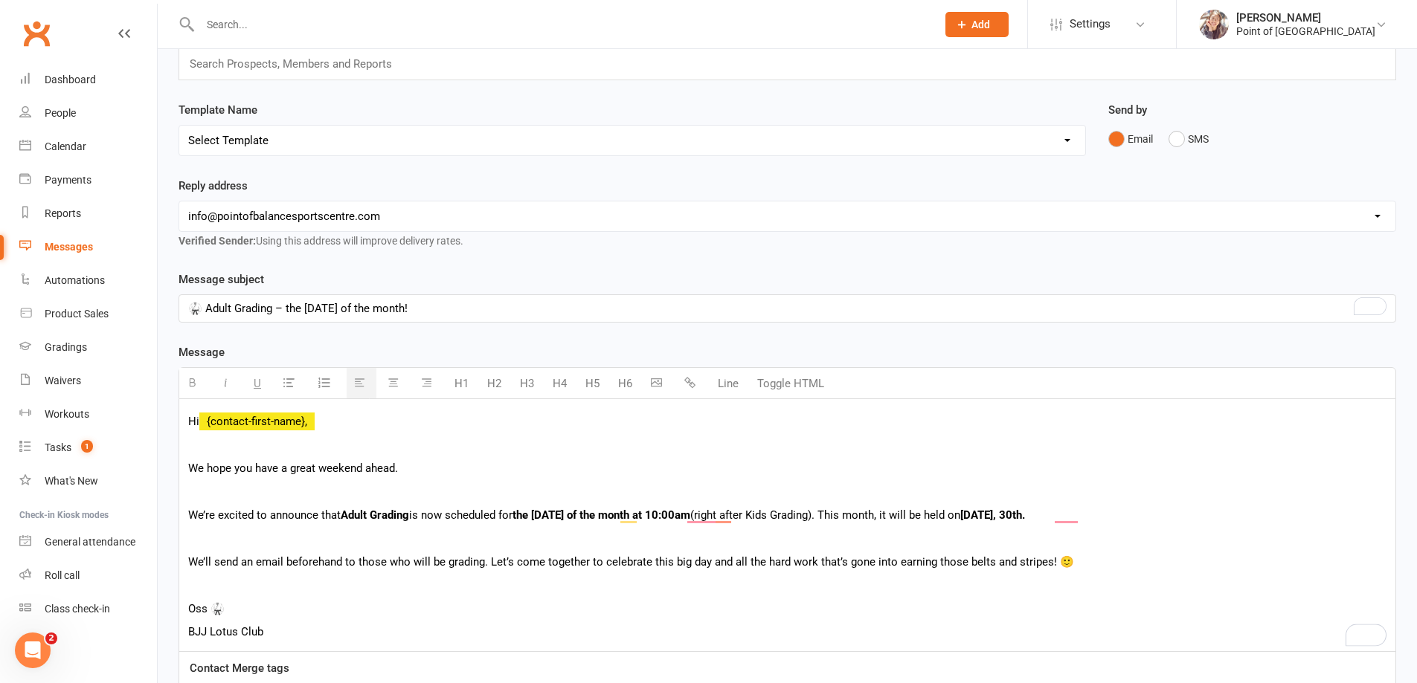
scroll to position [66, 0]
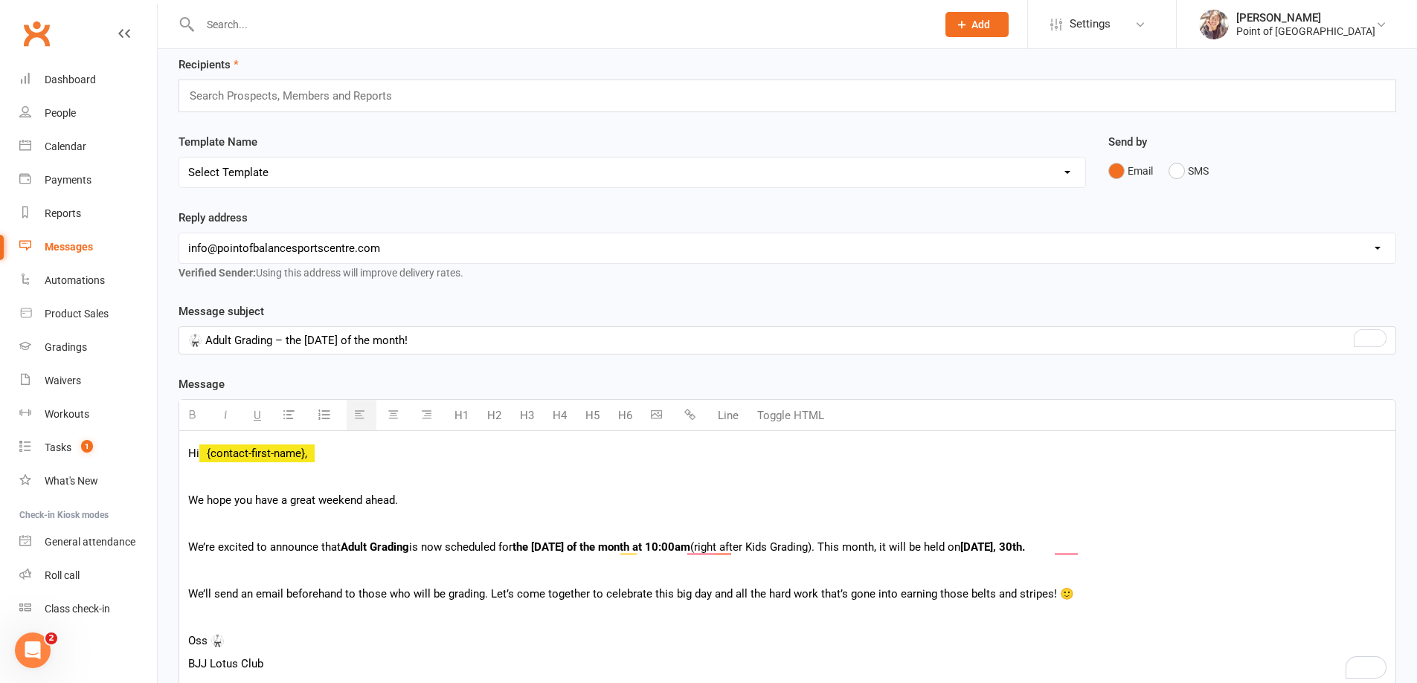
click at [314, 92] on input "text" at bounding box center [297, 95] width 218 height 19
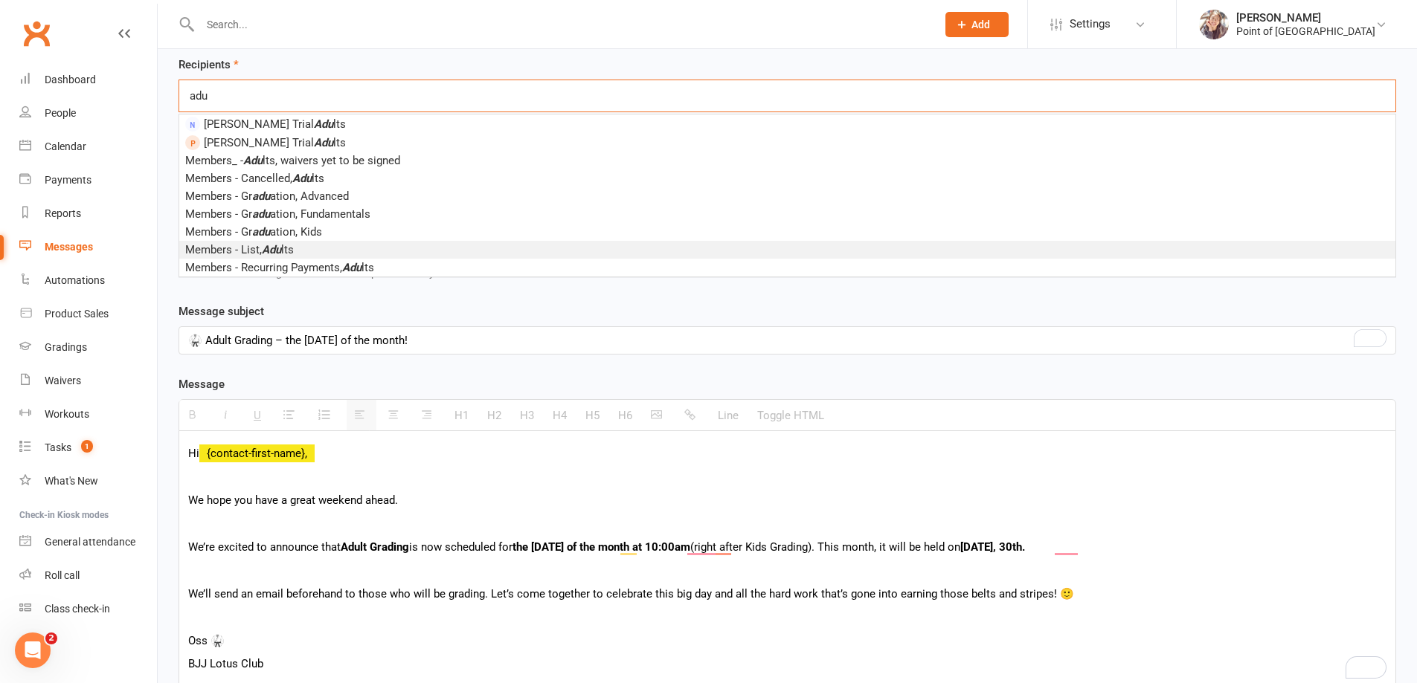
type input "adu"
click at [292, 247] on span "Members - List, Adu lts" at bounding box center [239, 249] width 109 height 13
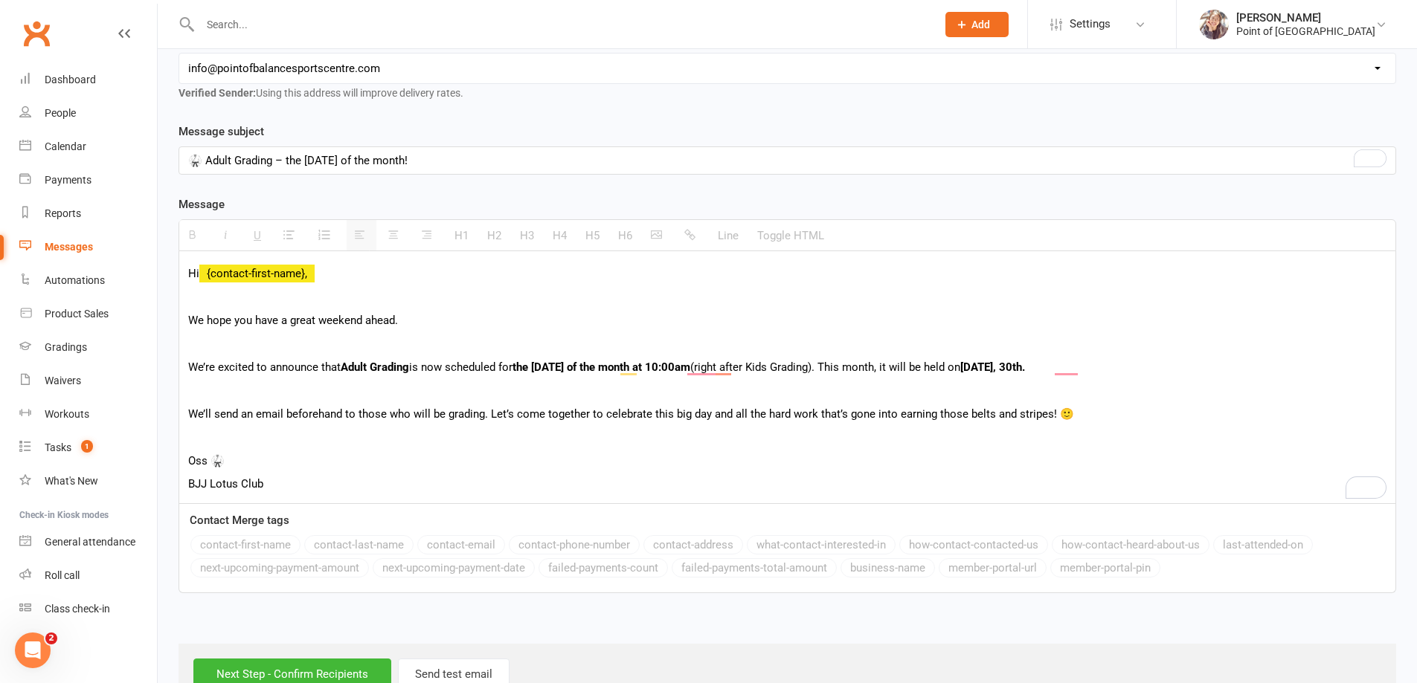
scroll to position [279, 0]
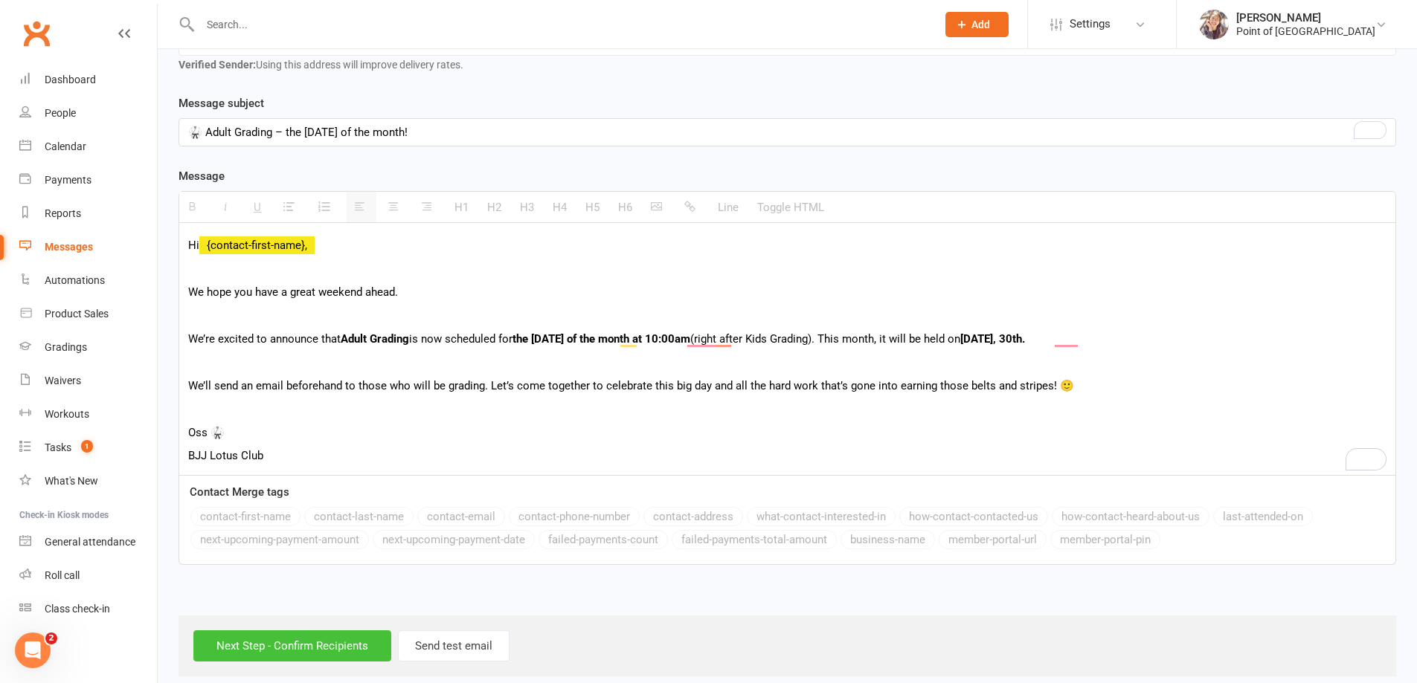
click at [312, 651] on input "Next Step - Confirm Recipients" at bounding box center [292, 646] width 198 height 31
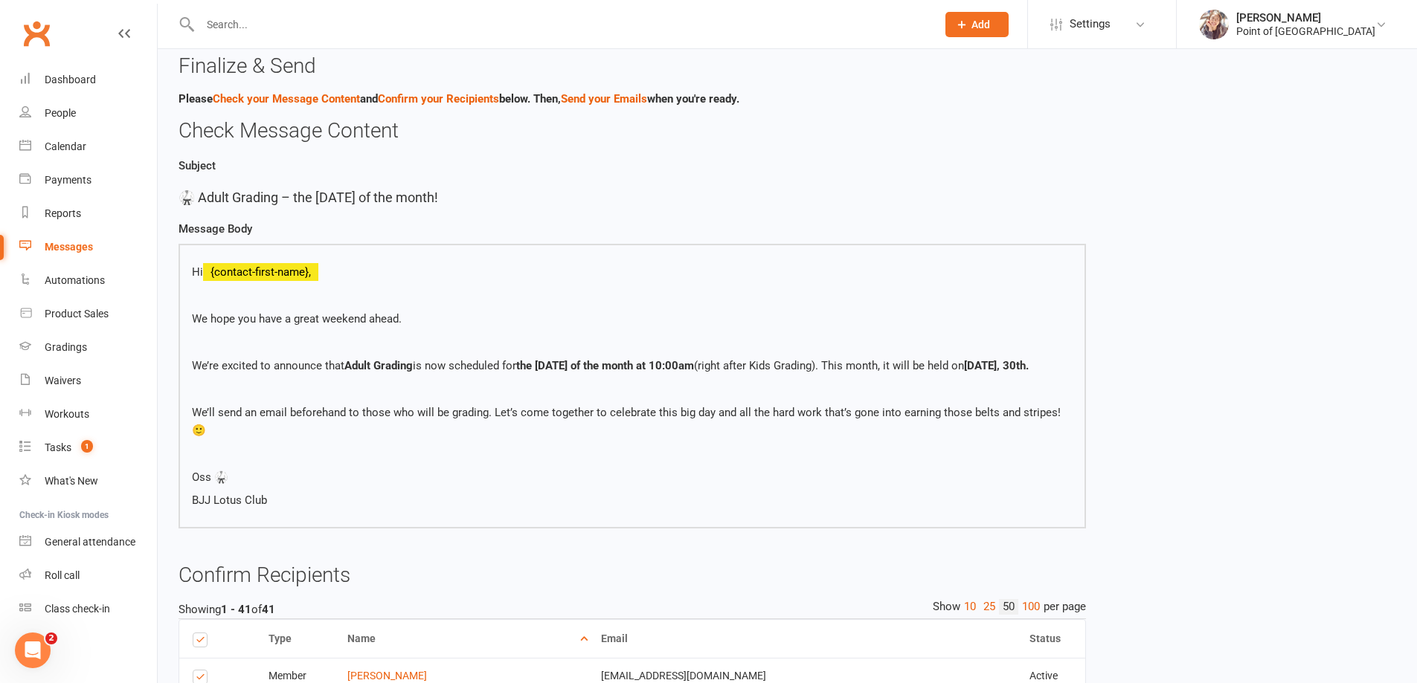
scroll to position [19, 0]
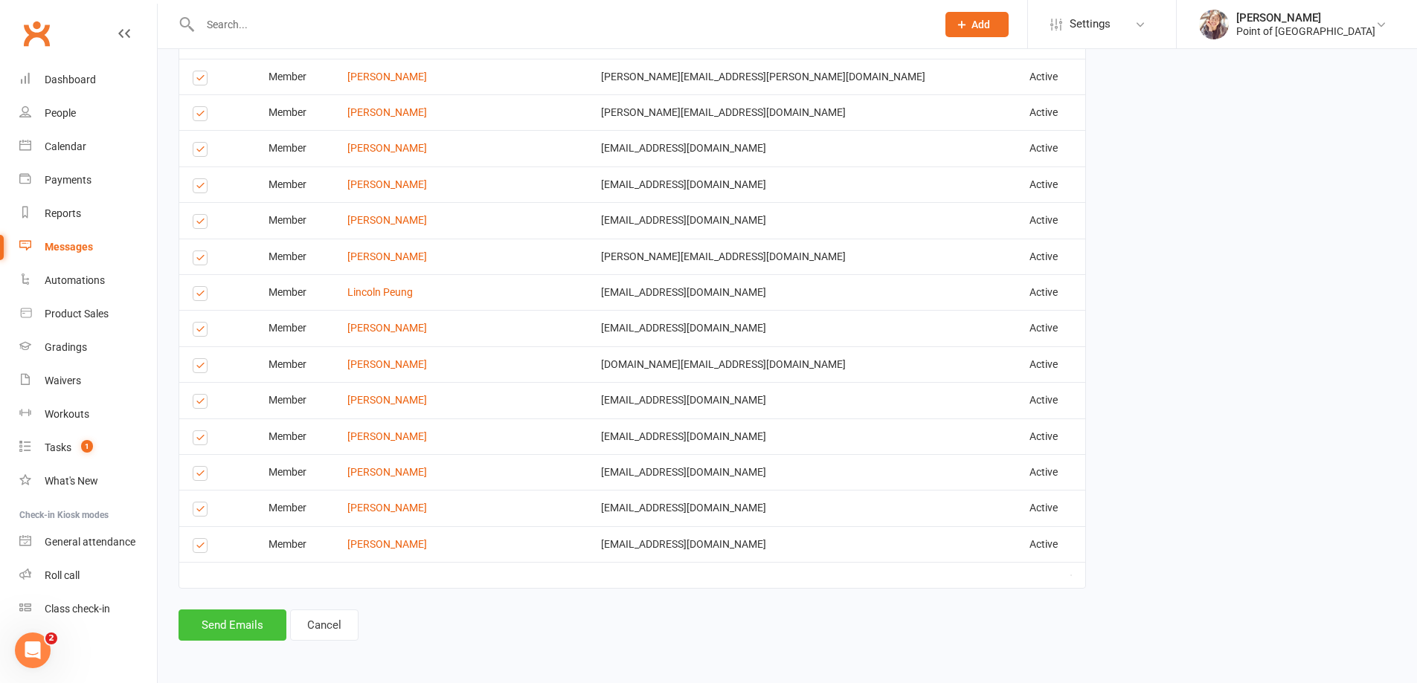
click at [216, 620] on button "Send Emails" at bounding box center [232, 625] width 108 height 31
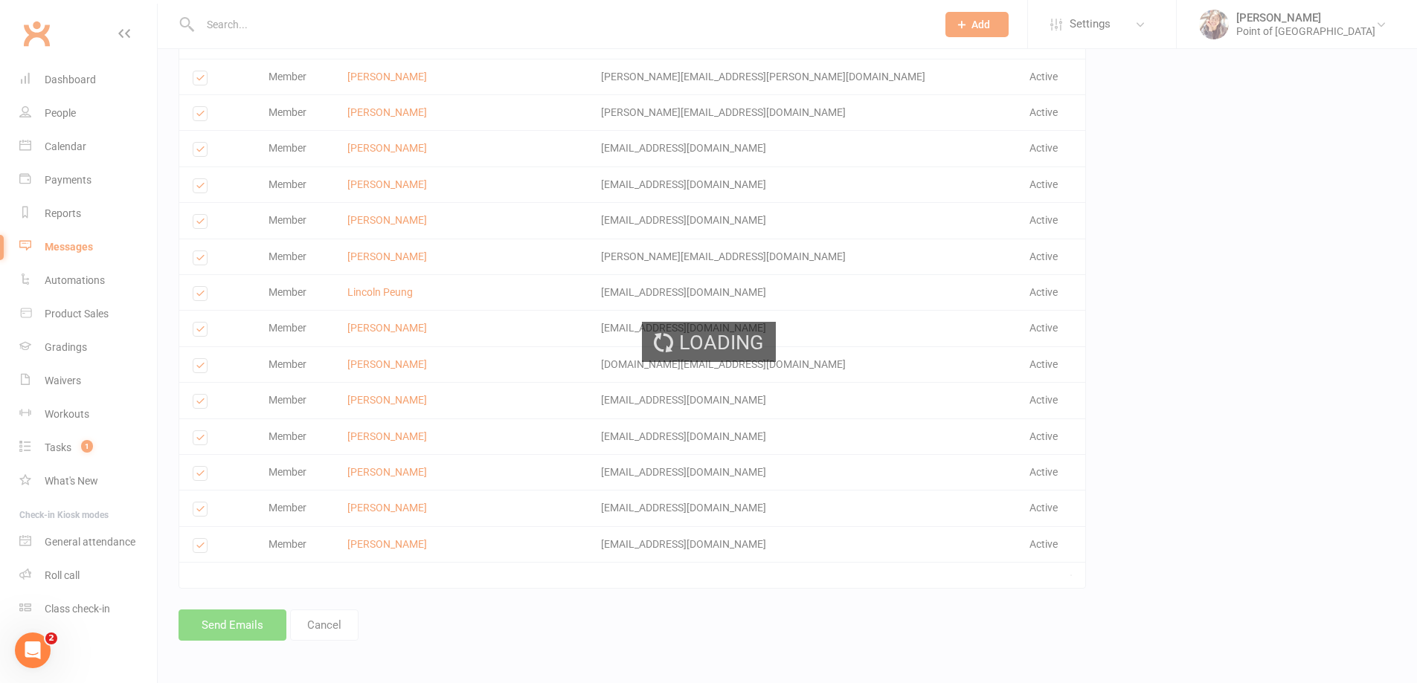
scroll to position [1597, 0]
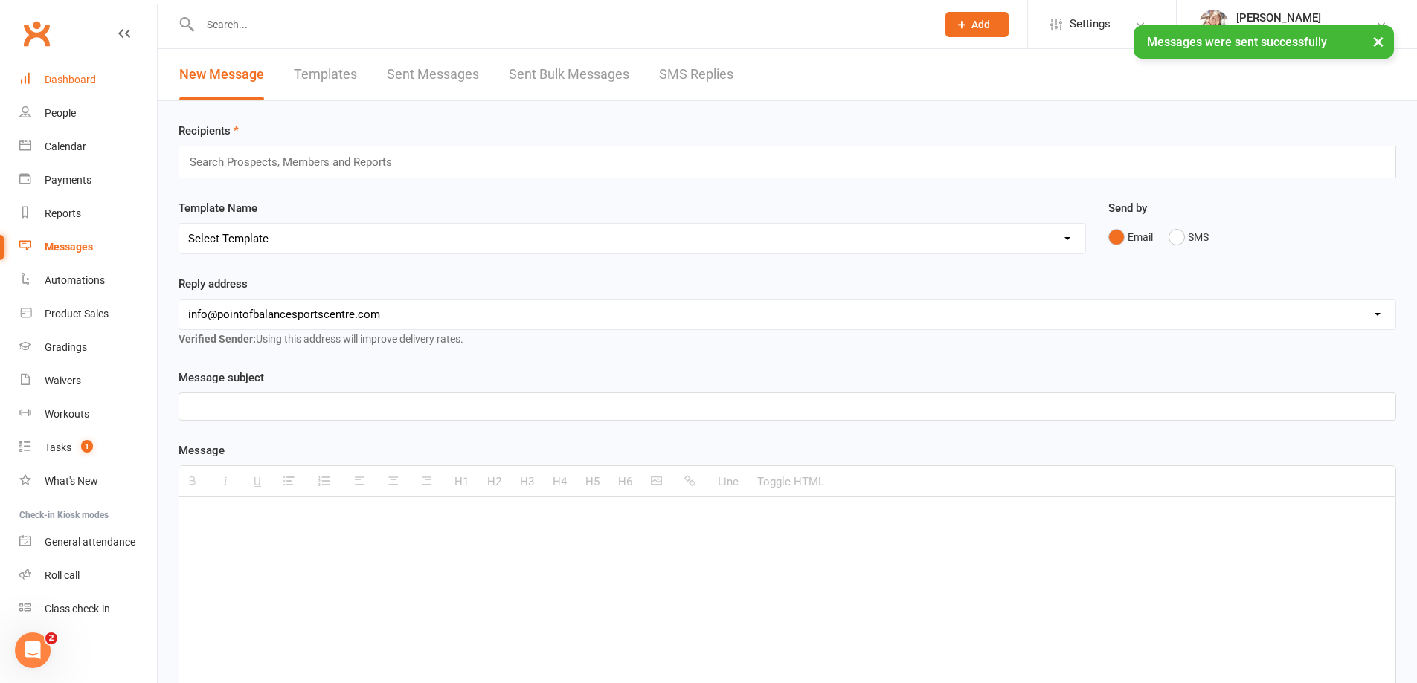
click at [87, 78] on div "Dashboard" at bounding box center [70, 80] width 51 height 12
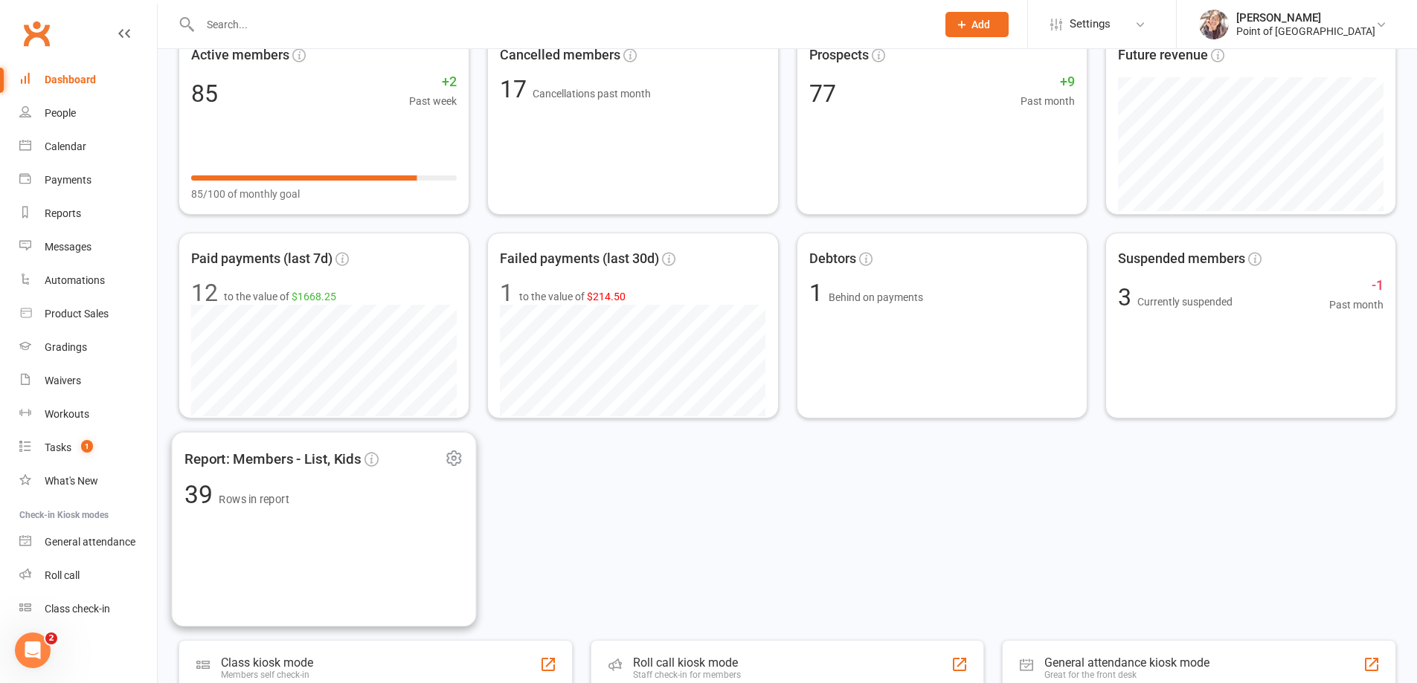
scroll to position [260, 0]
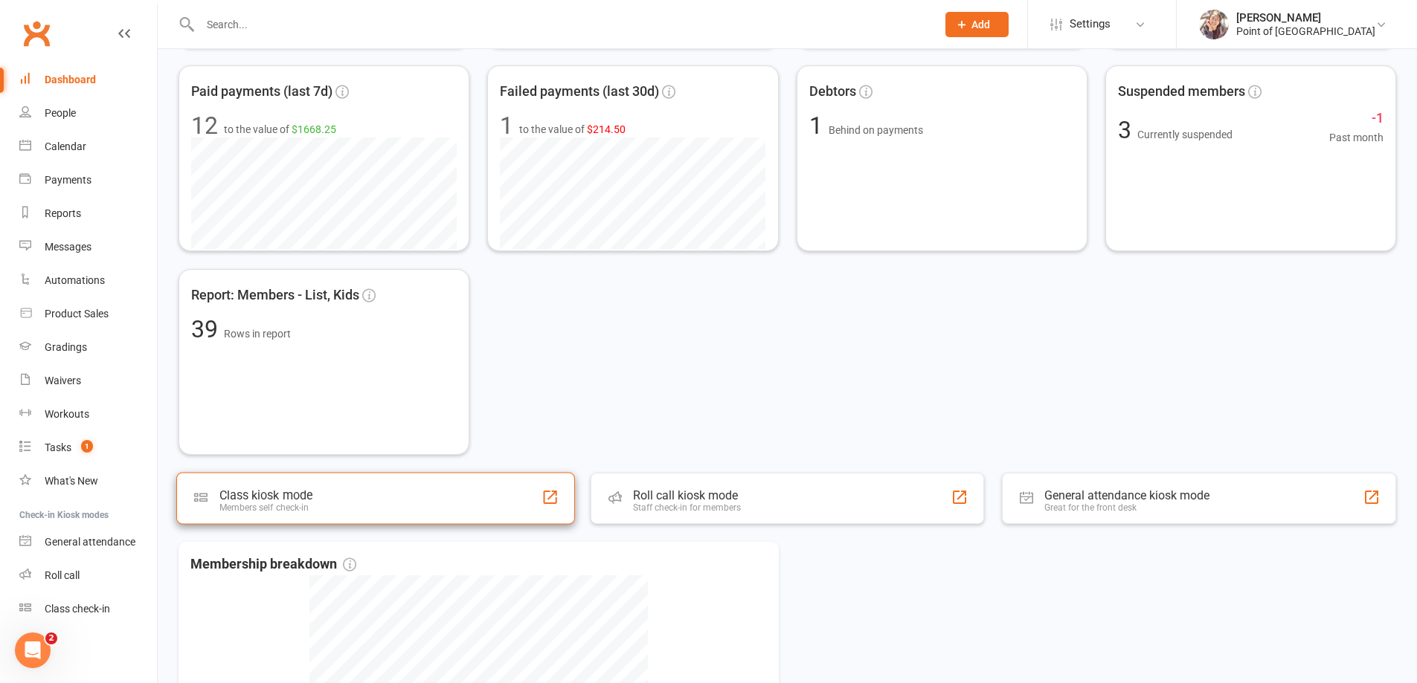
click at [315, 502] on div "Class kiosk mode Members self check-in" at bounding box center [375, 499] width 399 height 52
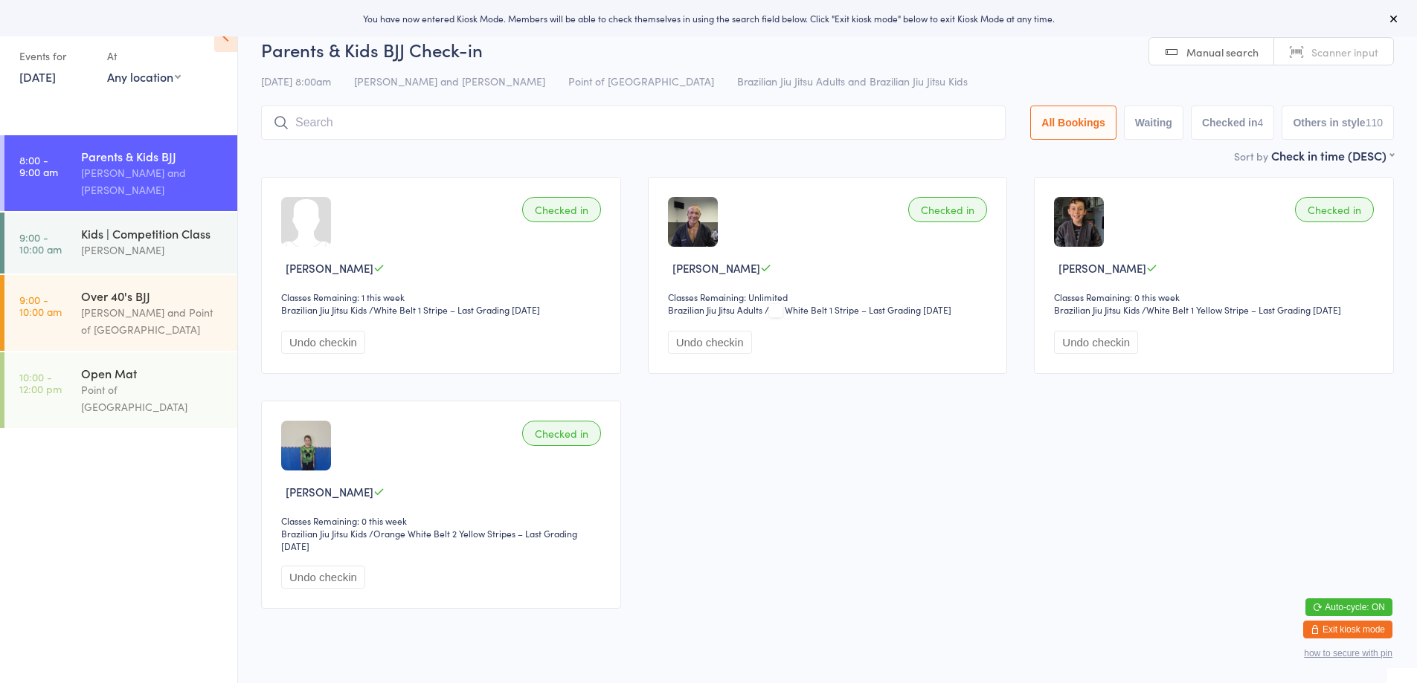
click at [435, 124] on input "search" at bounding box center [633, 123] width 744 height 34
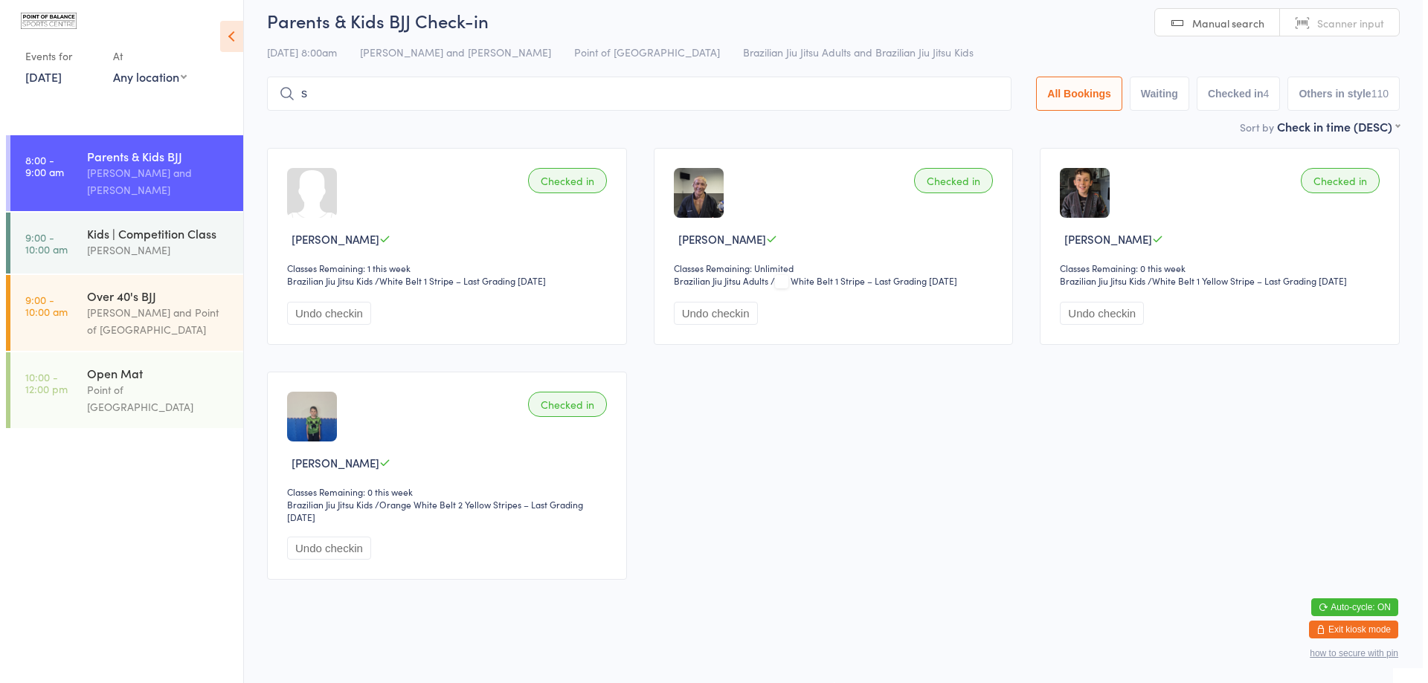
scroll to position [13, 0]
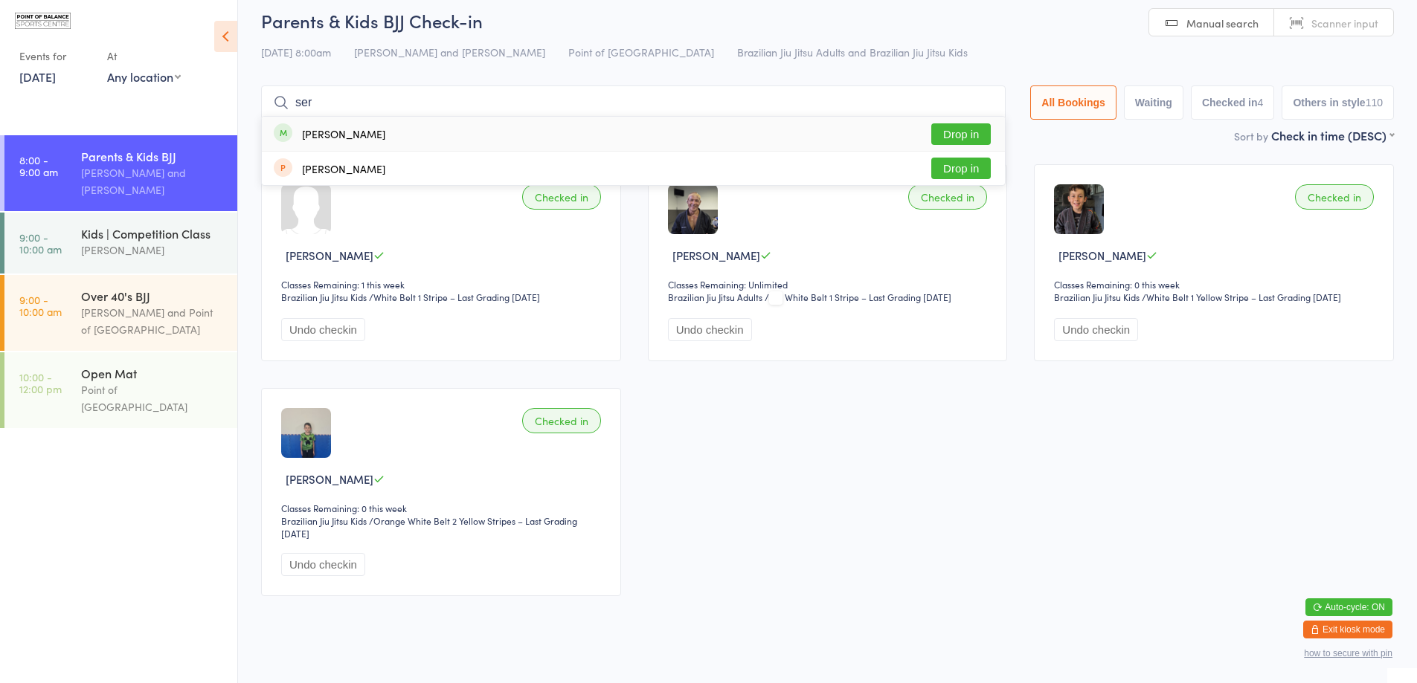
type input "ser"
click at [935, 135] on button "Drop in" at bounding box center [960, 134] width 59 height 22
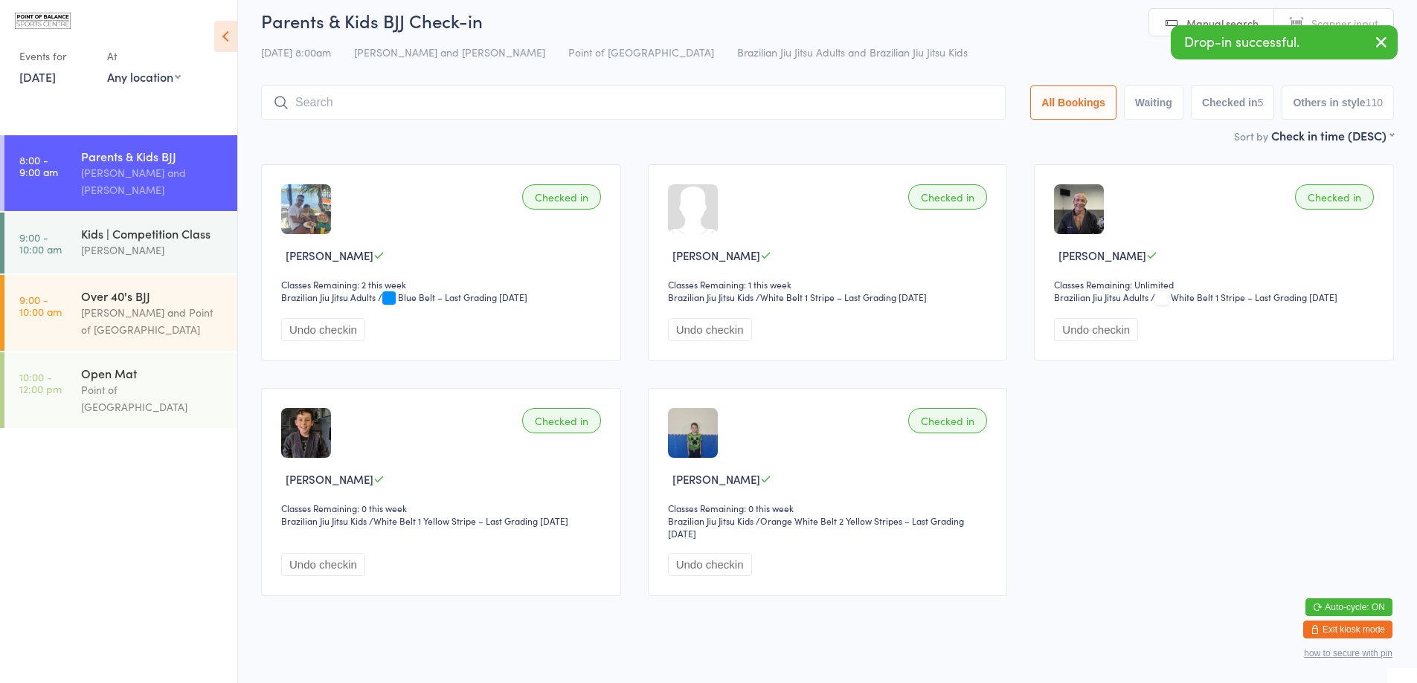
click at [1356, 629] on button "Exit kiosk mode" at bounding box center [1347, 630] width 89 height 18
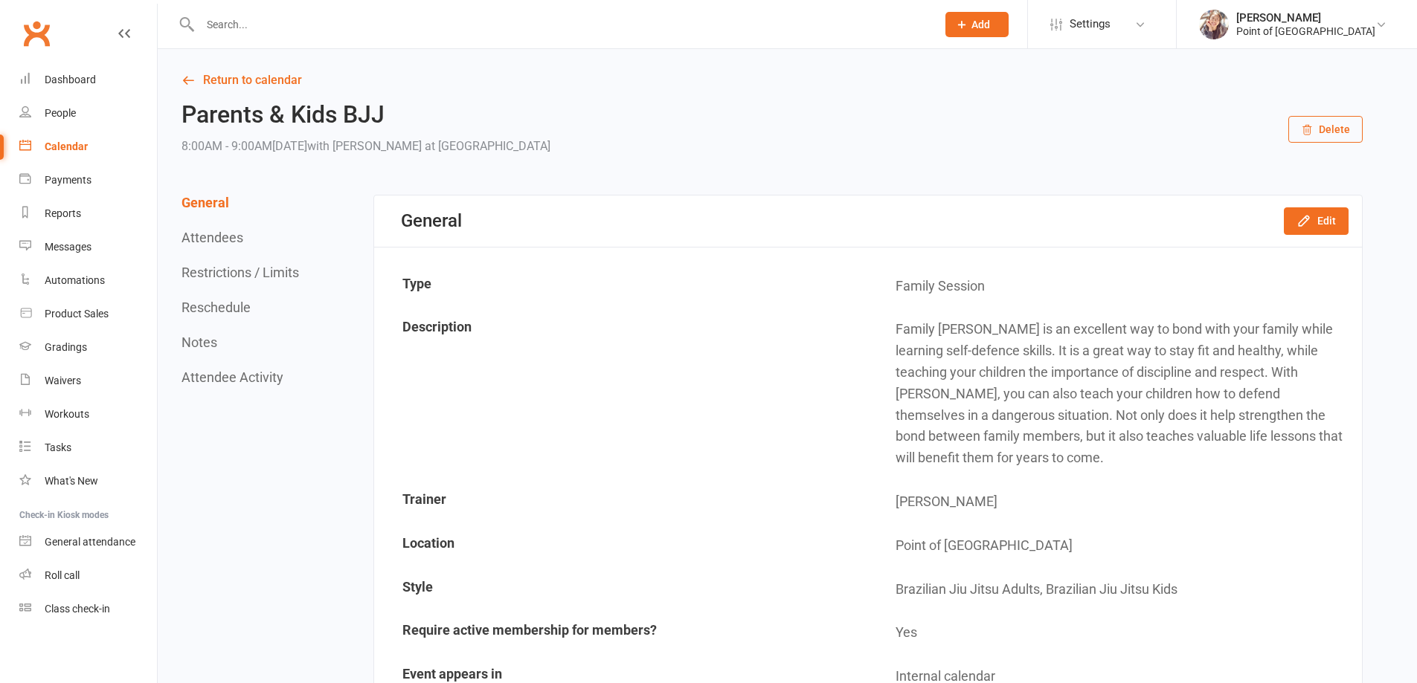
click at [264, 22] on input "text" at bounding box center [561, 24] width 730 height 21
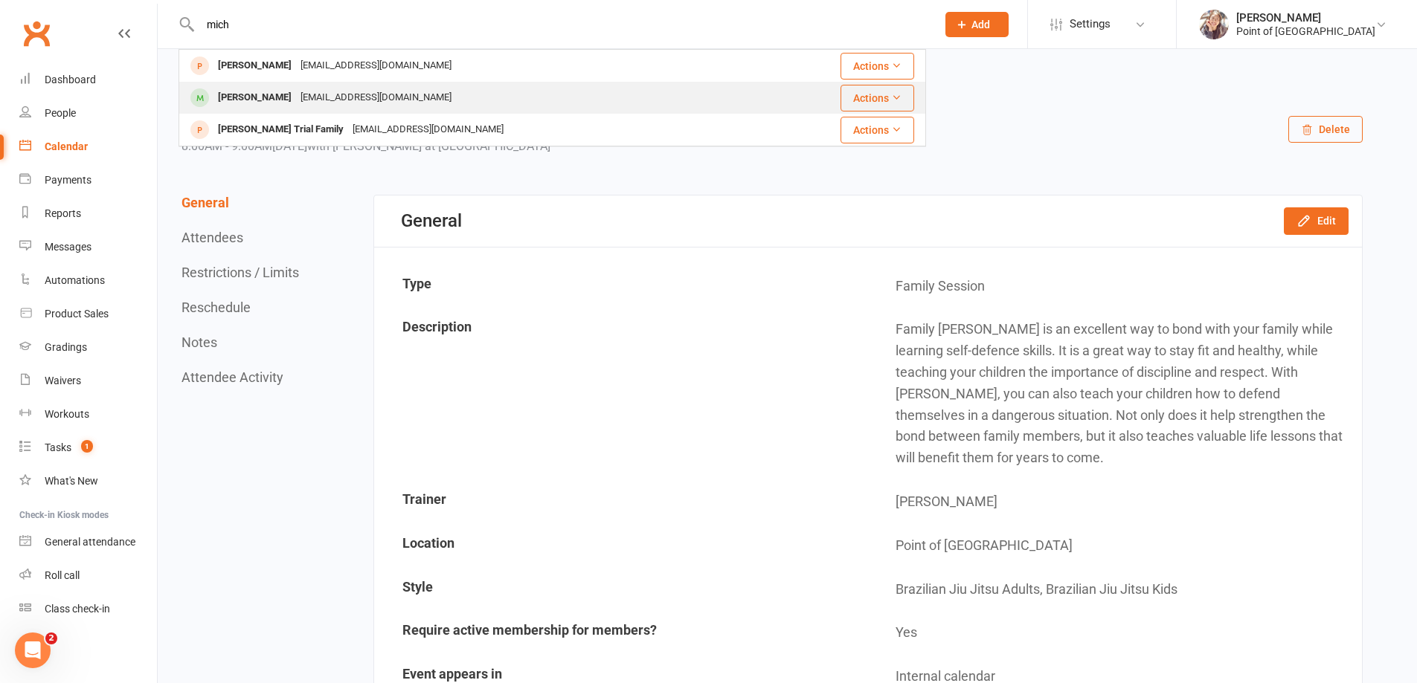
type input "mich"
click at [321, 96] on div "[EMAIL_ADDRESS][DOMAIN_NAME]" at bounding box center [376, 98] width 160 height 22
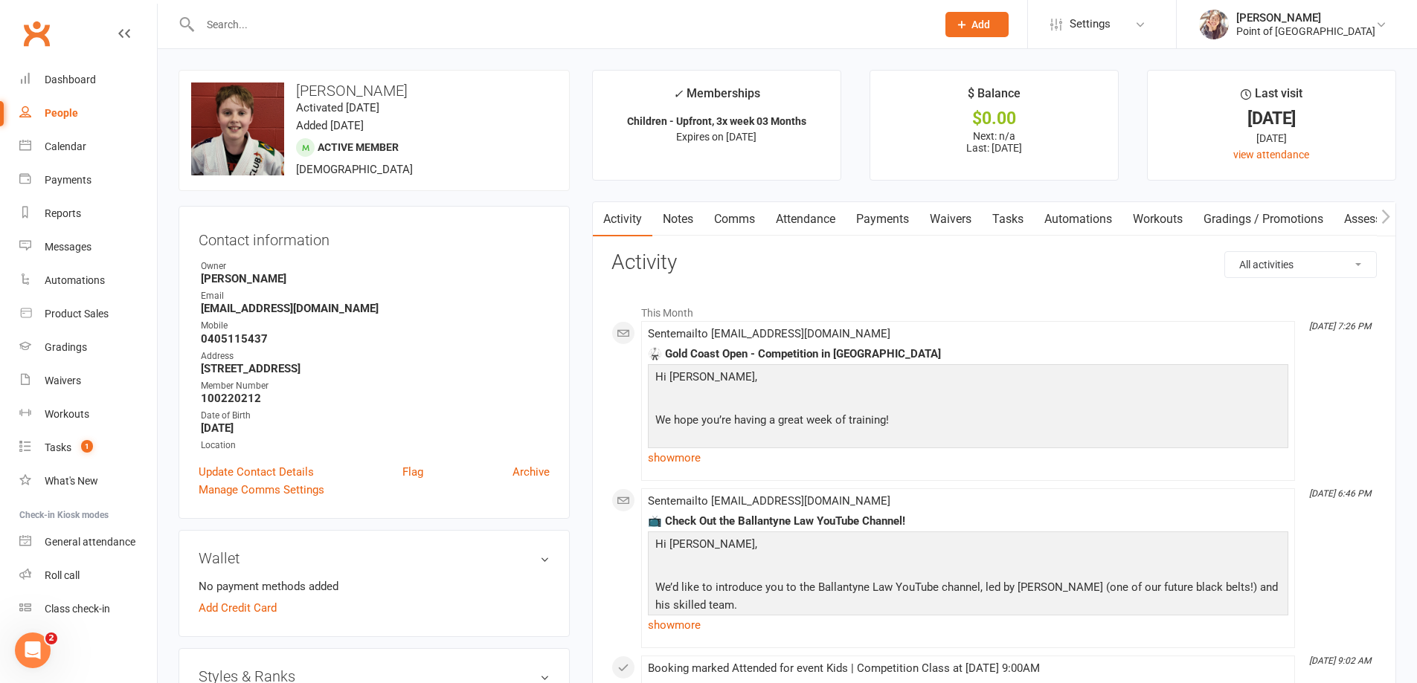
click at [806, 219] on link "Attendance" at bounding box center [805, 219] width 80 height 34
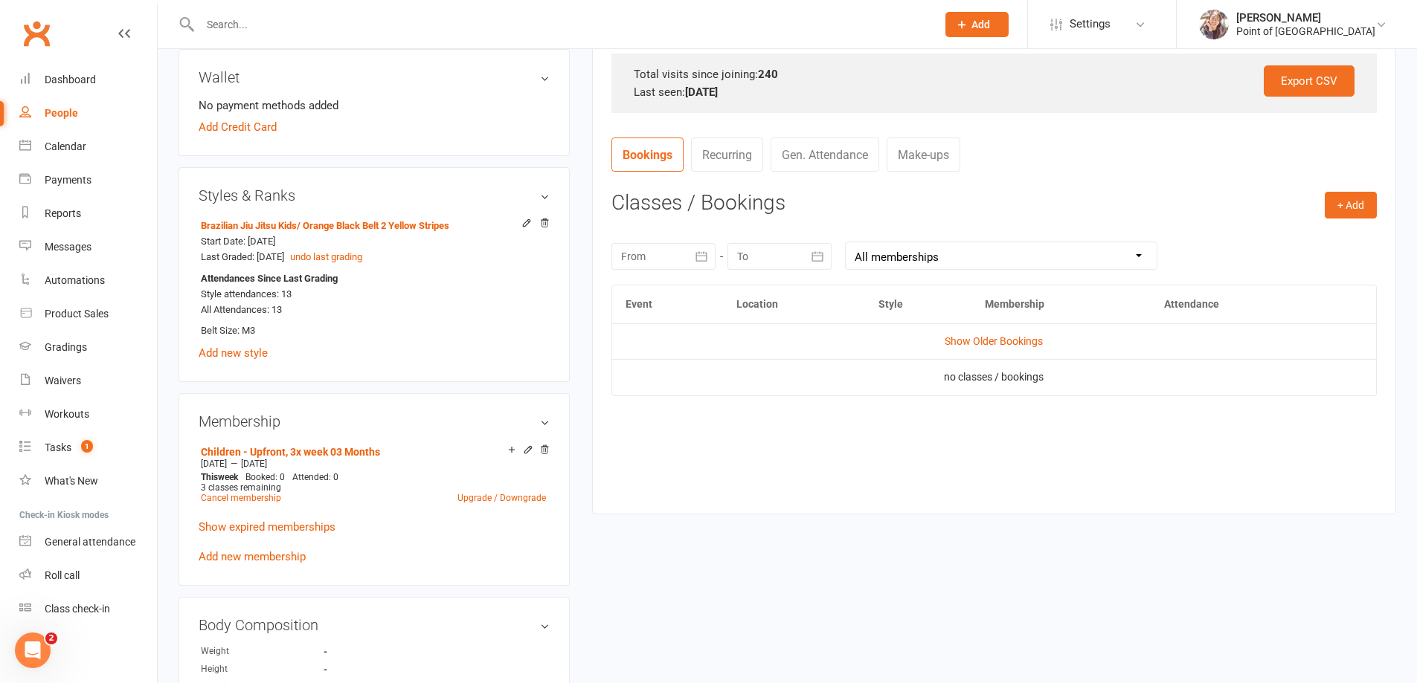
scroll to position [502, 0]
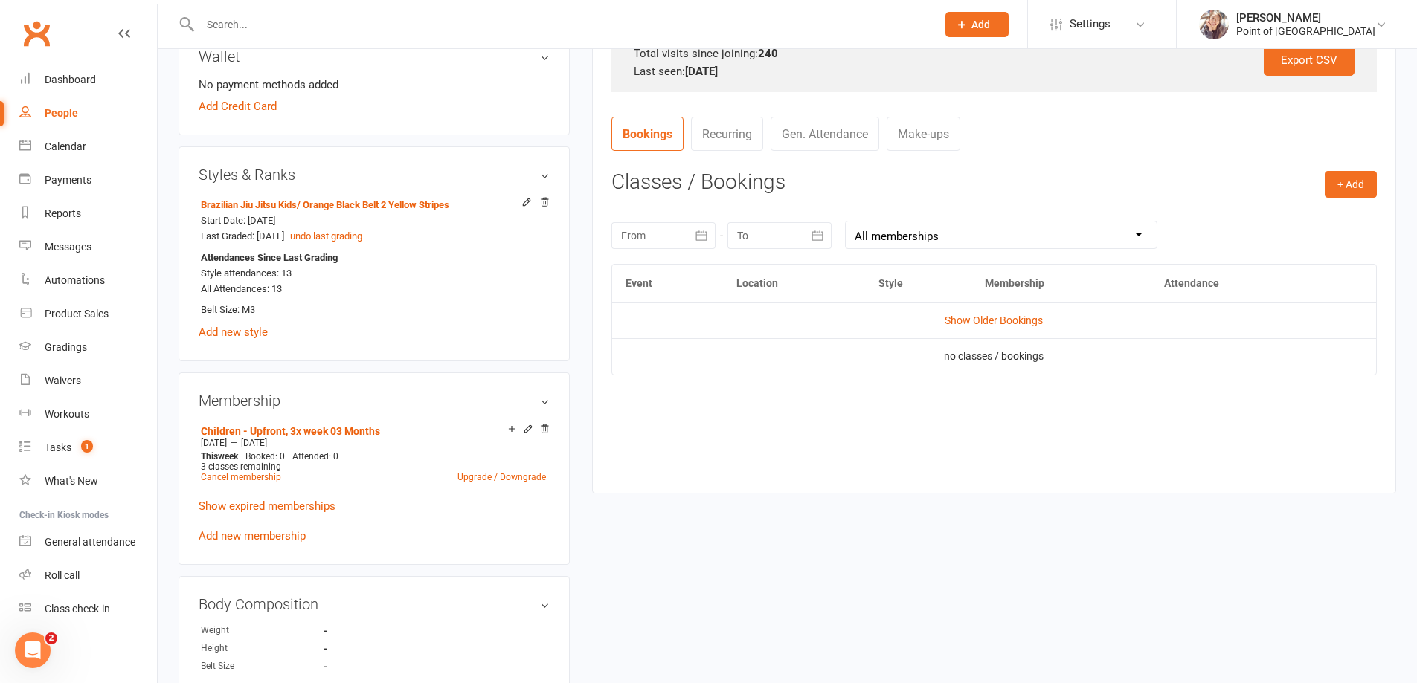
click at [701, 245] on button "button" at bounding box center [702, 235] width 27 height 27
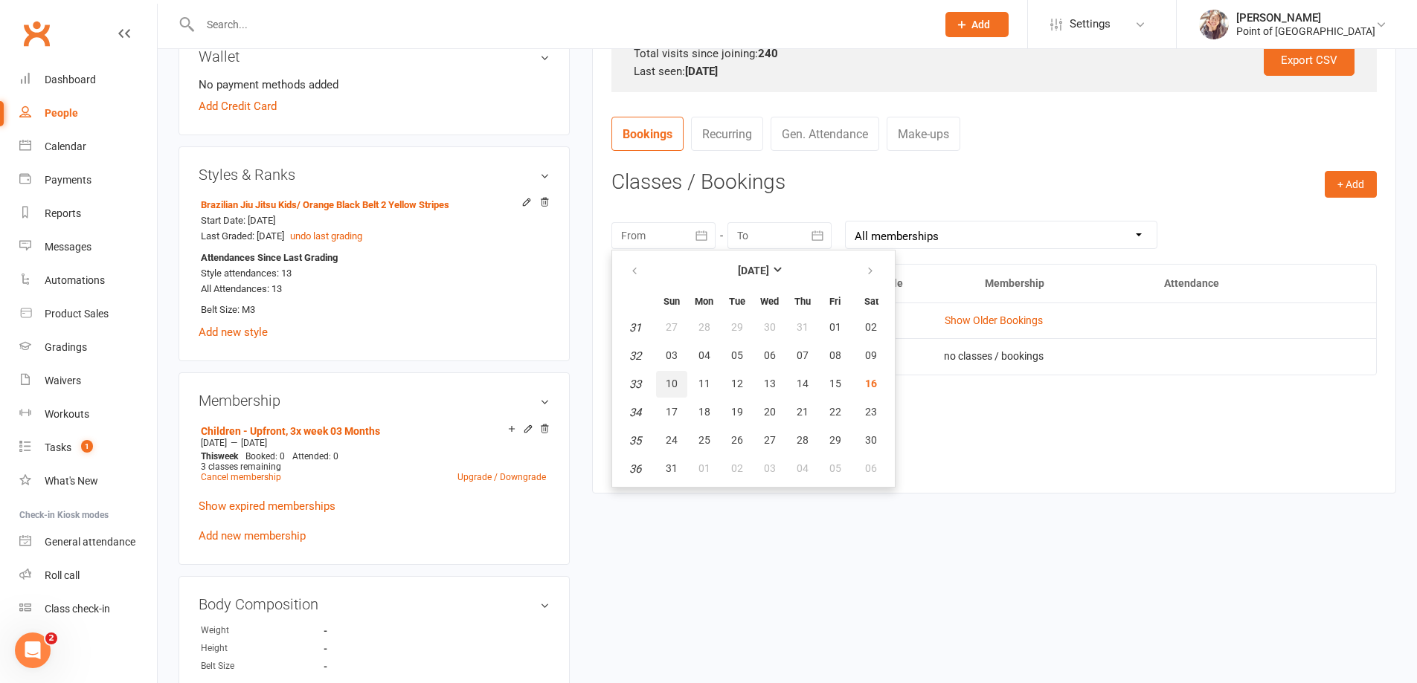
click at [672, 388] on span "10" at bounding box center [672, 384] width 12 height 12
type input "10 Aug 2025"
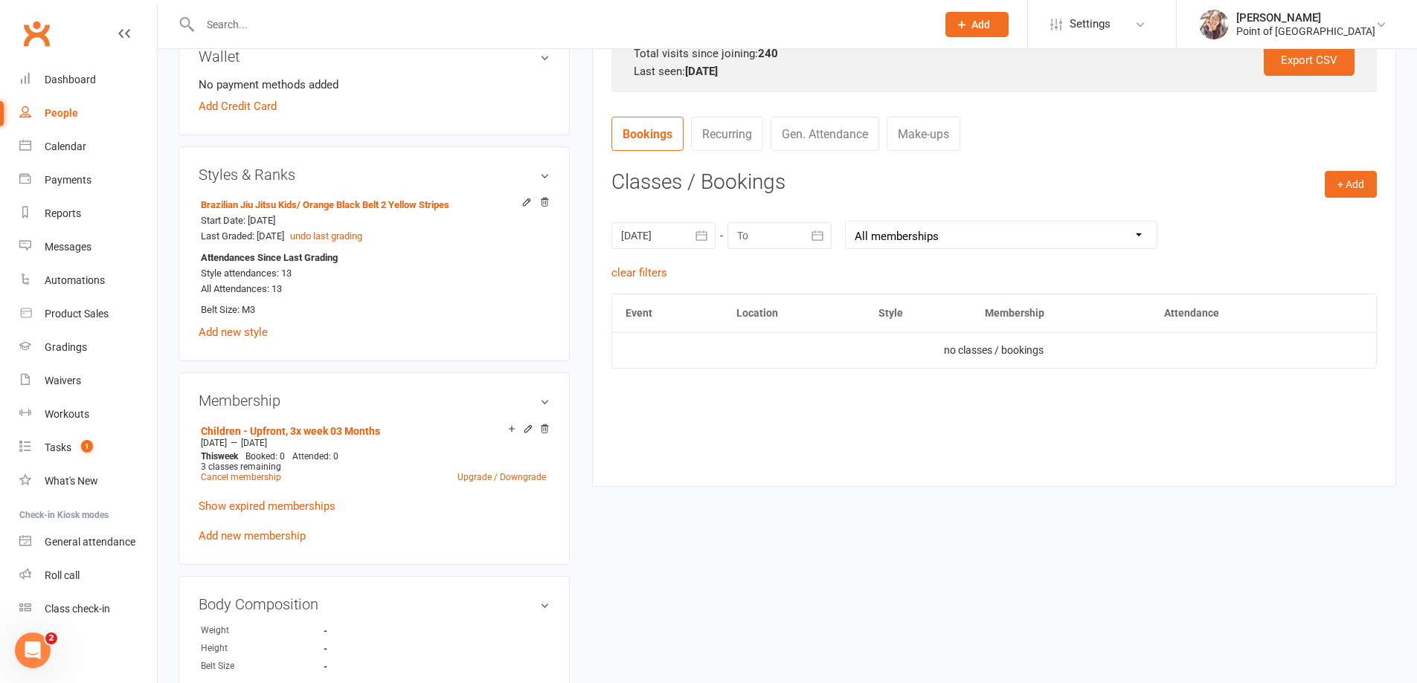
click at [807, 232] on button "button" at bounding box center [818, 235] width 27 height 27
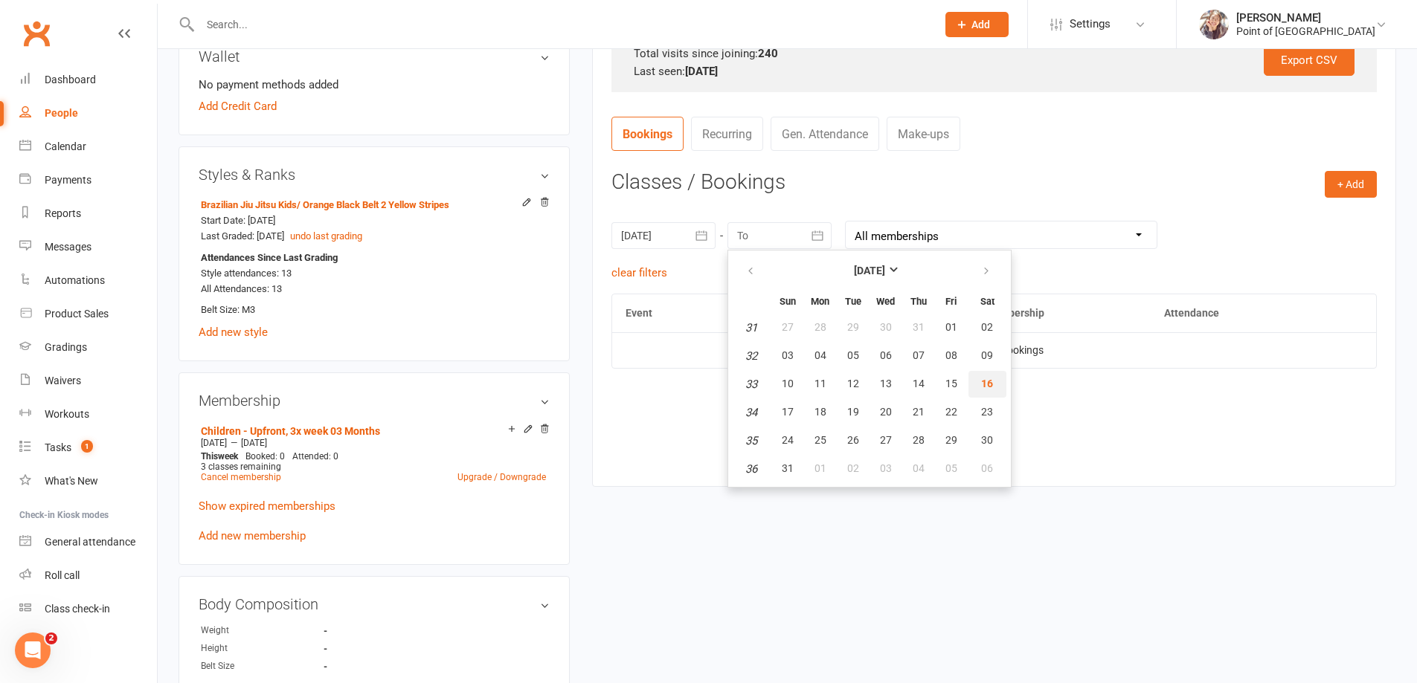
click at [989, 387] on span "16" at bounding box center [987, 384] width 12 height 12
type input "16 Aug 2025"
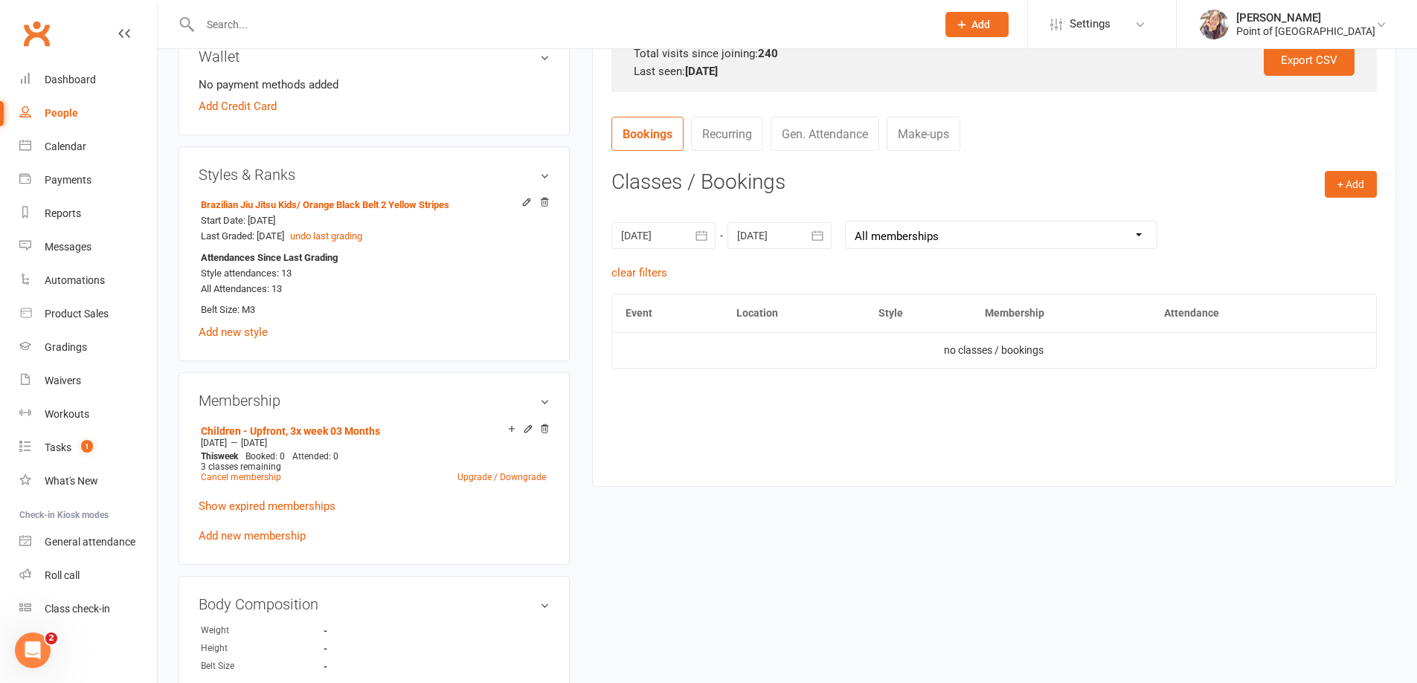
click at [802, 143] on link "Gen. Attendance" at bounding box center [824, 134] width 109 height 34
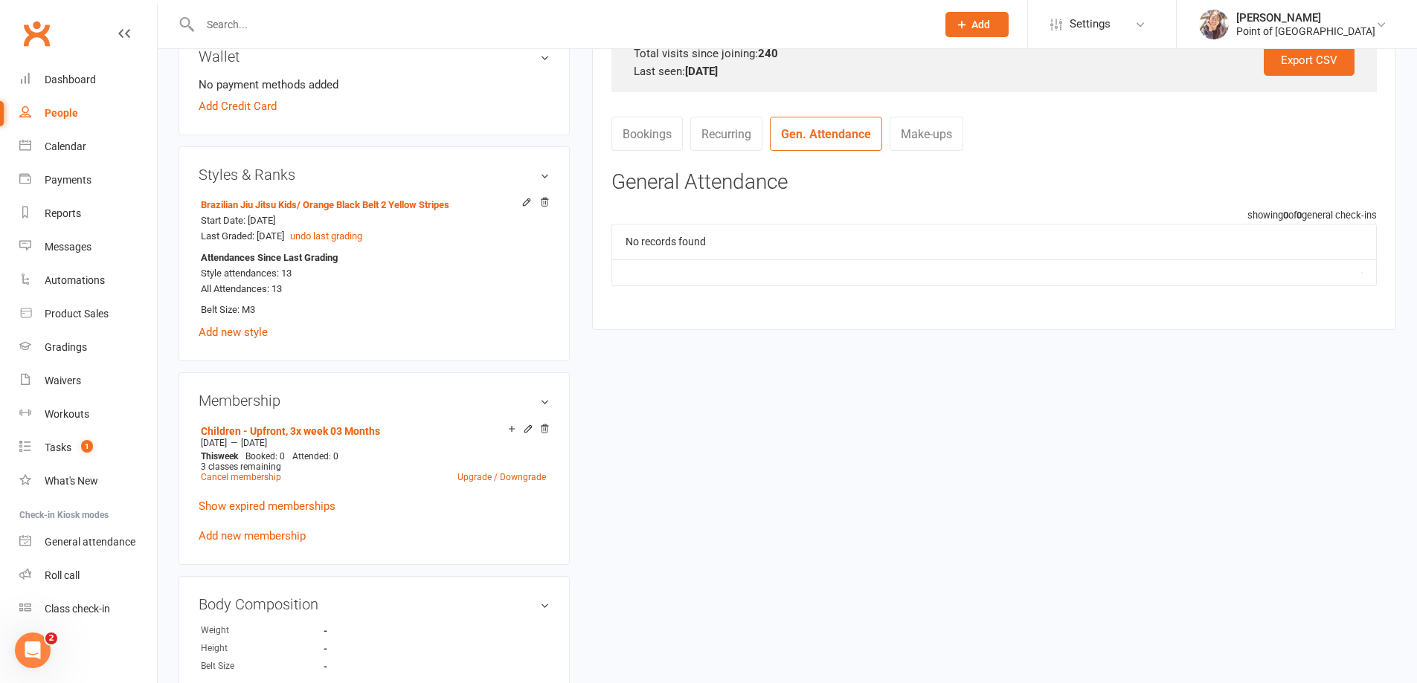
click at [654, 135] on link "Bookings" at bounding box center [646, 134] width 71 height 34
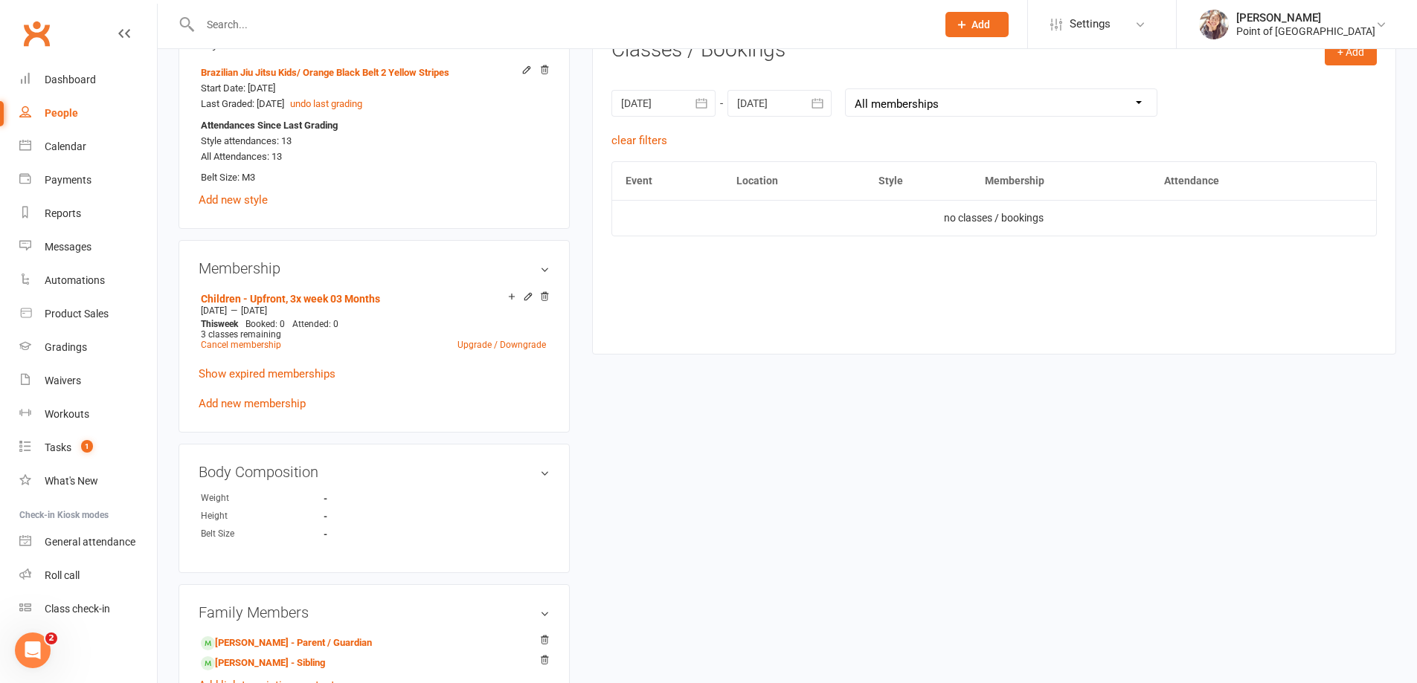
scroll to position [651, 0]
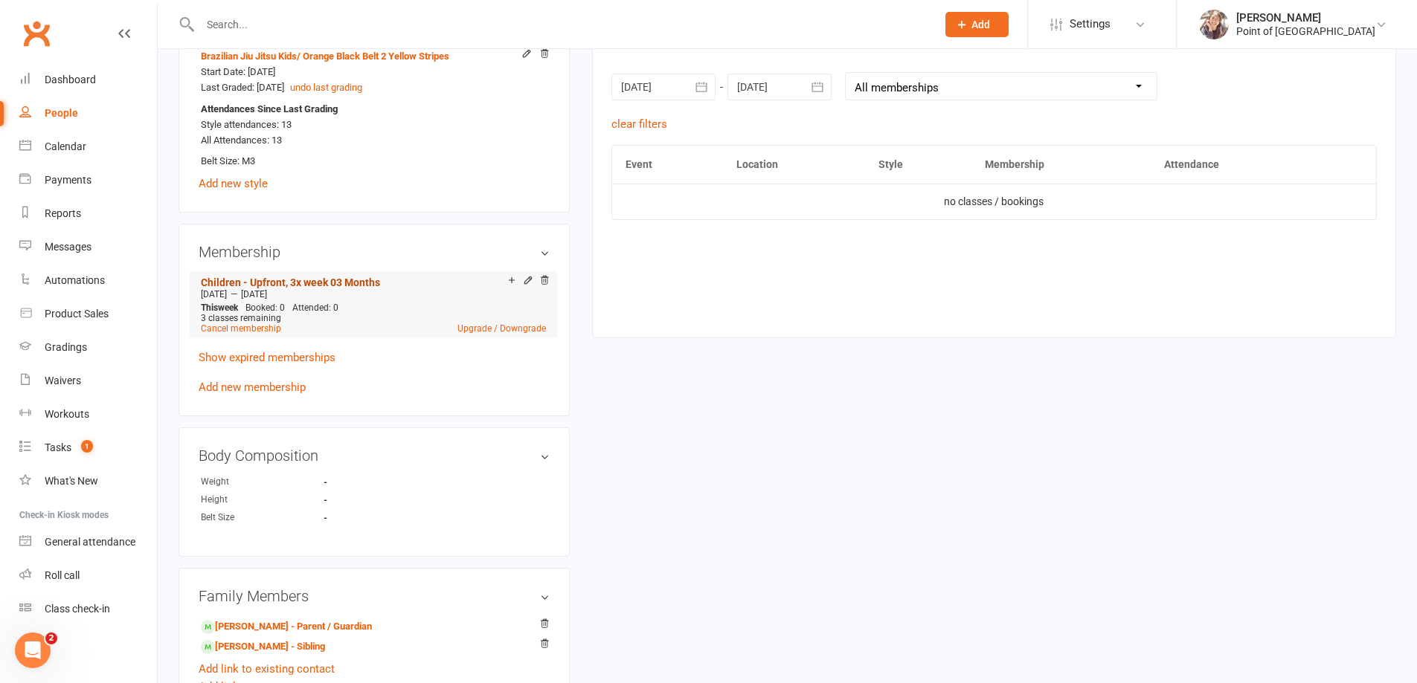
click at [327, 279] on link "Children - Upfront, 3x week 03 Months" at bounding box center [290, 283] width 179 height 12
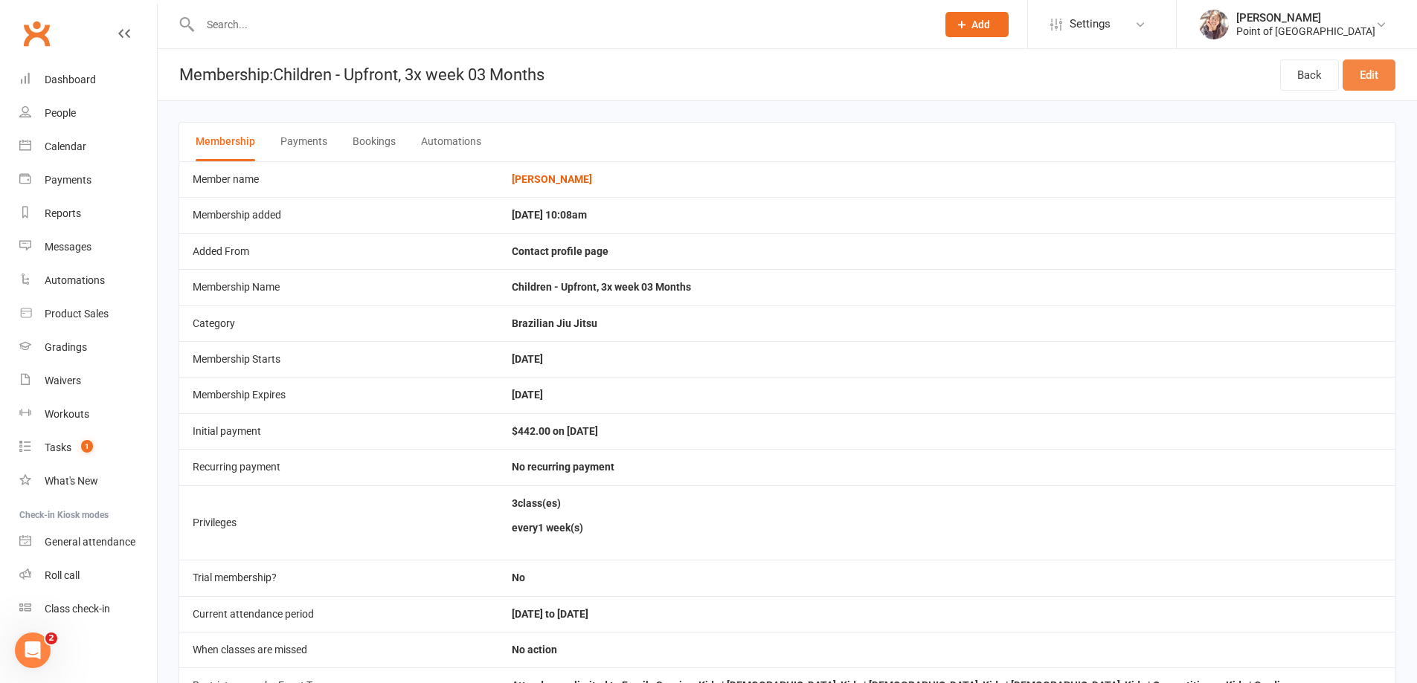
click at [1379, 74] on link "Edit" at bounding box center [1368, 74] width 53 height 31
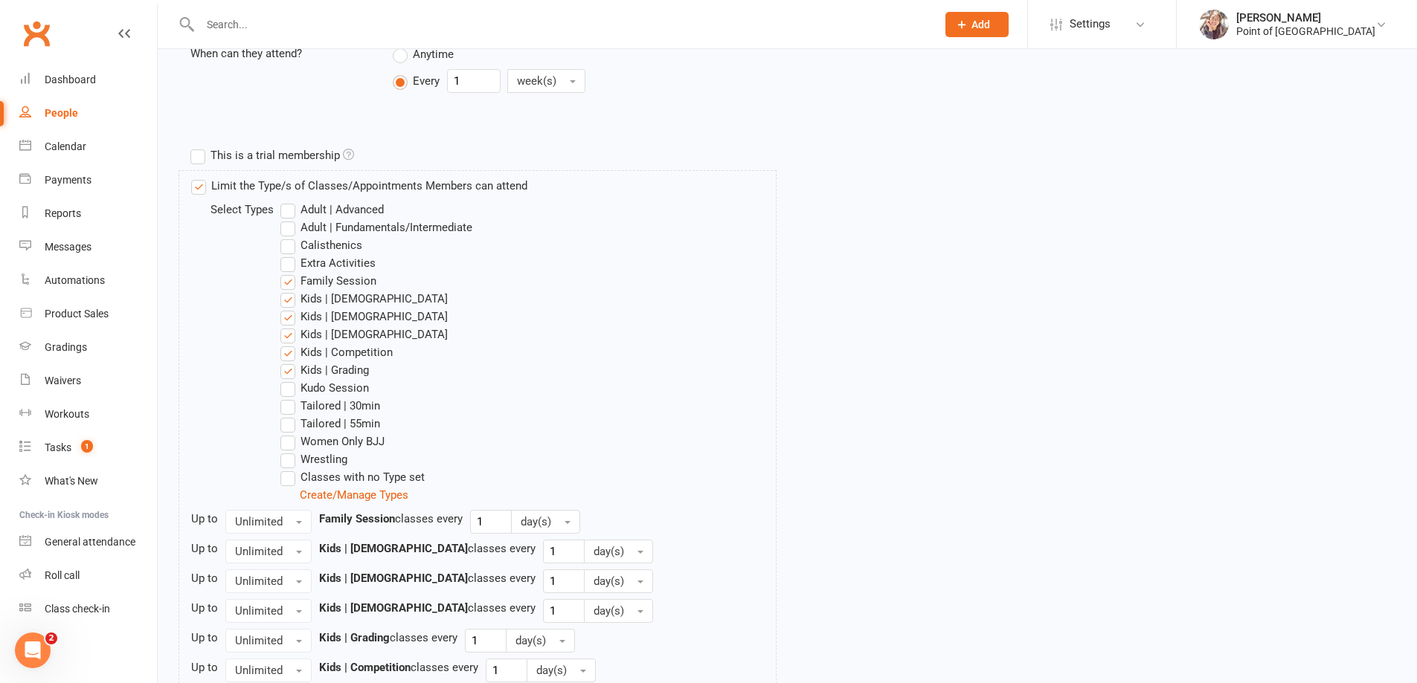
scroll to position [502, 0]
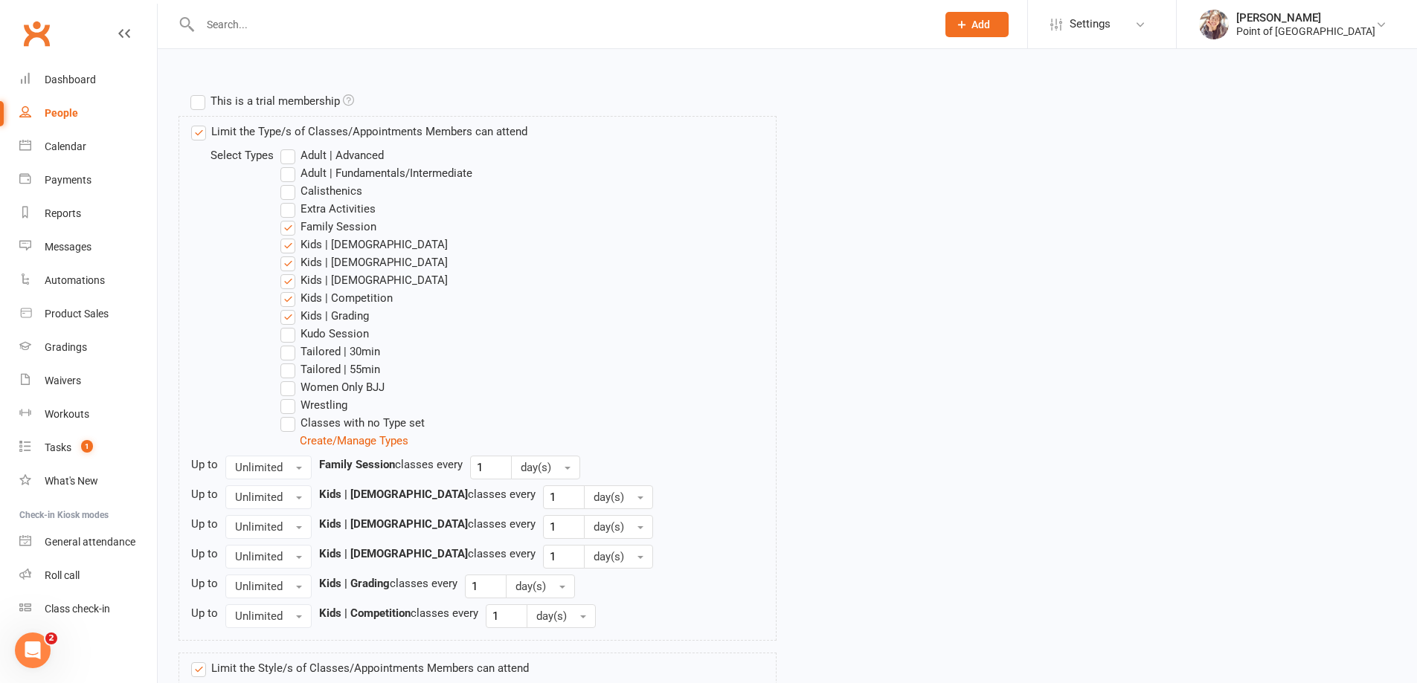
click at [289, 169] on label "Adult | Fundamentals/Intermediate" at bounding box center [376, 173] width 192 height 18
click at [289, 164] on input "Adult | Fundamentals/Intermediate" at bounding box center [285, 164] width 10 height 0
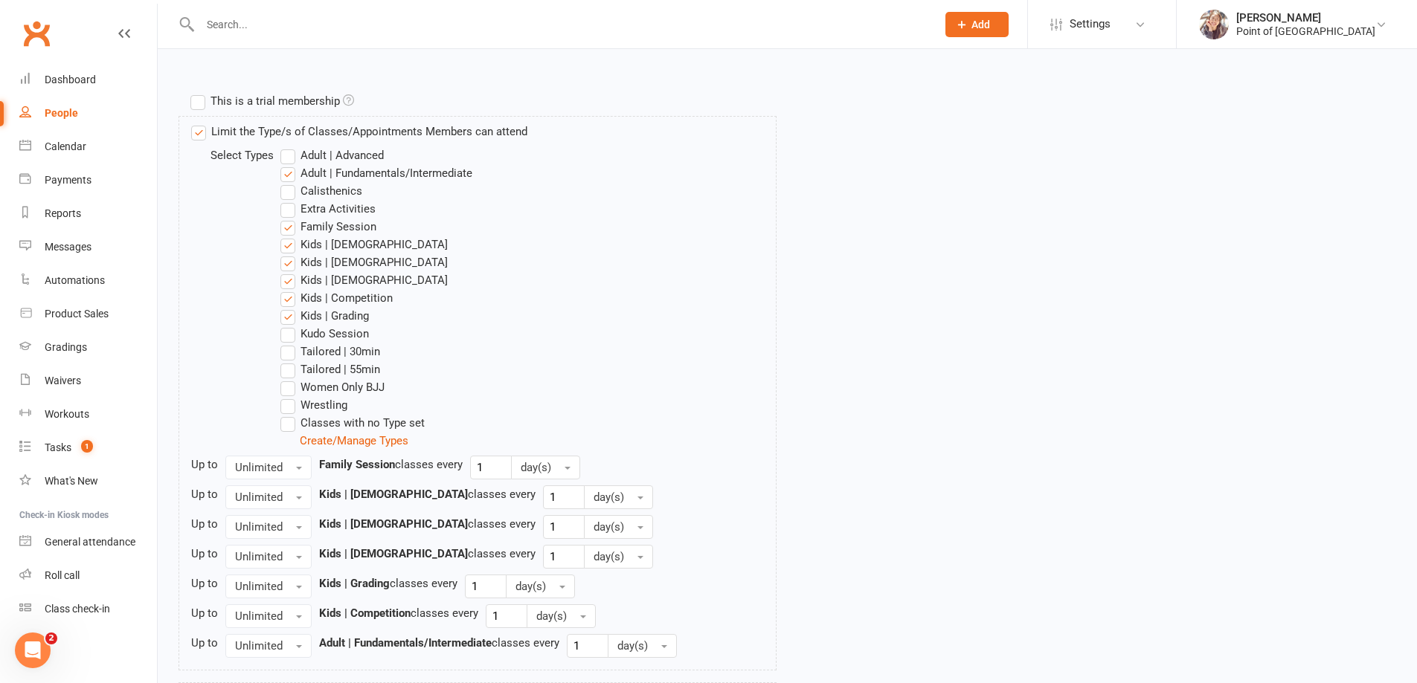
click at [292, 159] on label "Adult | Advanced" at bounding box center [331, 155] width 103 height 18
click at [290, 146] on input "Adult | Advanced" at bounding box center [285, 146] width 10 height 0
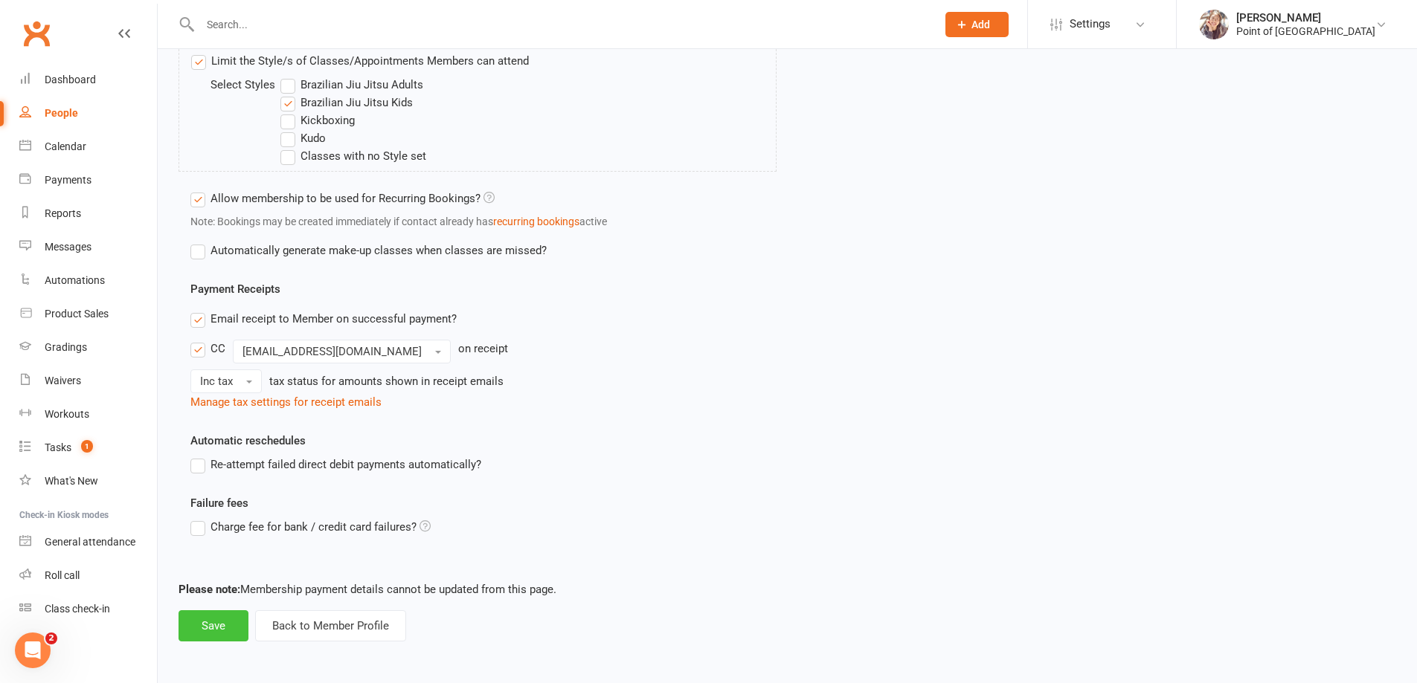
scroll to position [1170, 0]
click at [212, 634] on button "Save" at bounding box center [213, 625] width 70 height 31
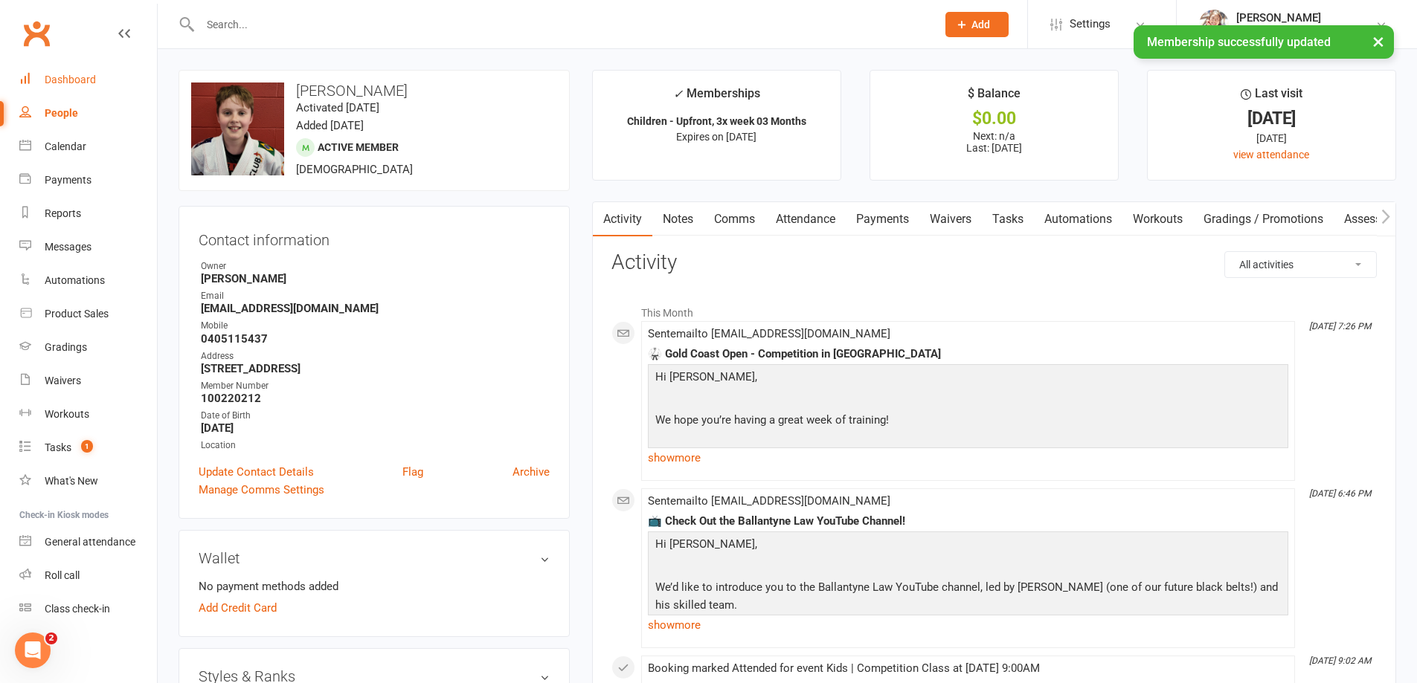
click at [72, 80] on div "Dashboard" at bounding box center [70, 80] width 51 height 12
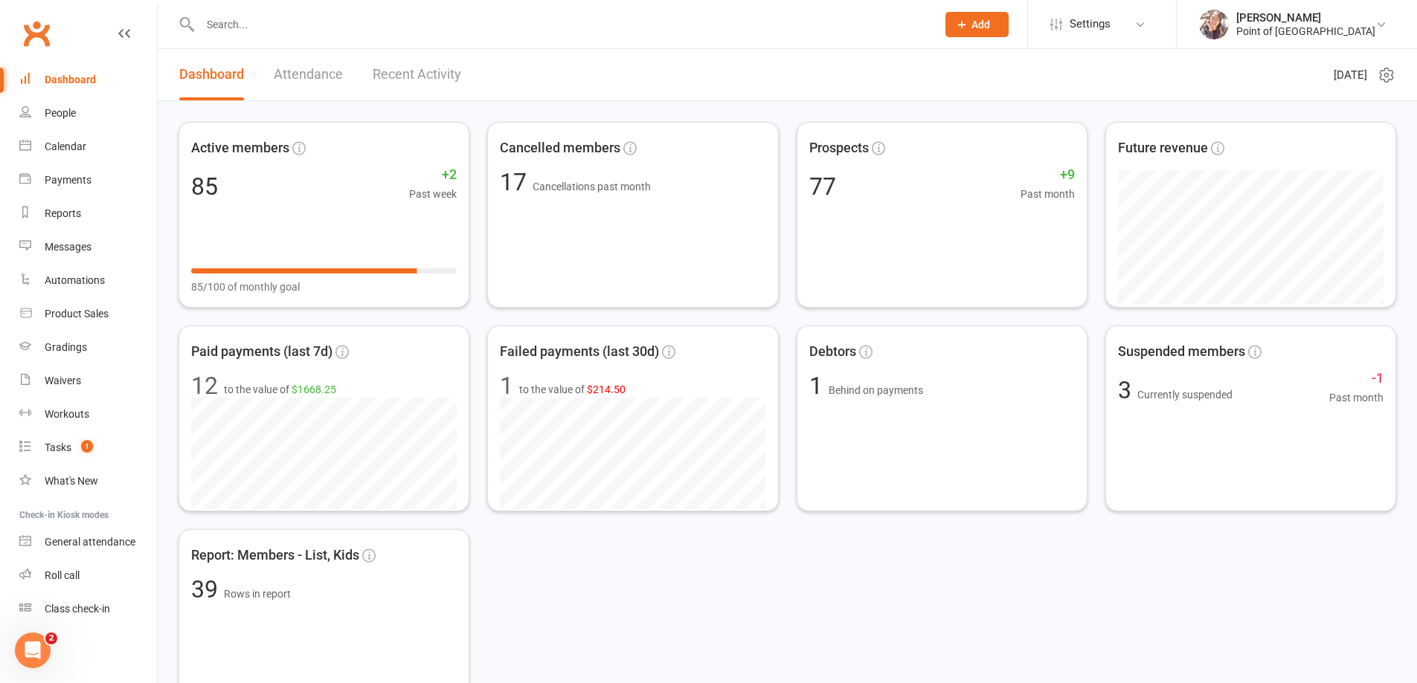
click at [69, 79] on div "Dashboard" at bounding box center [70, 80] width 51 height 12
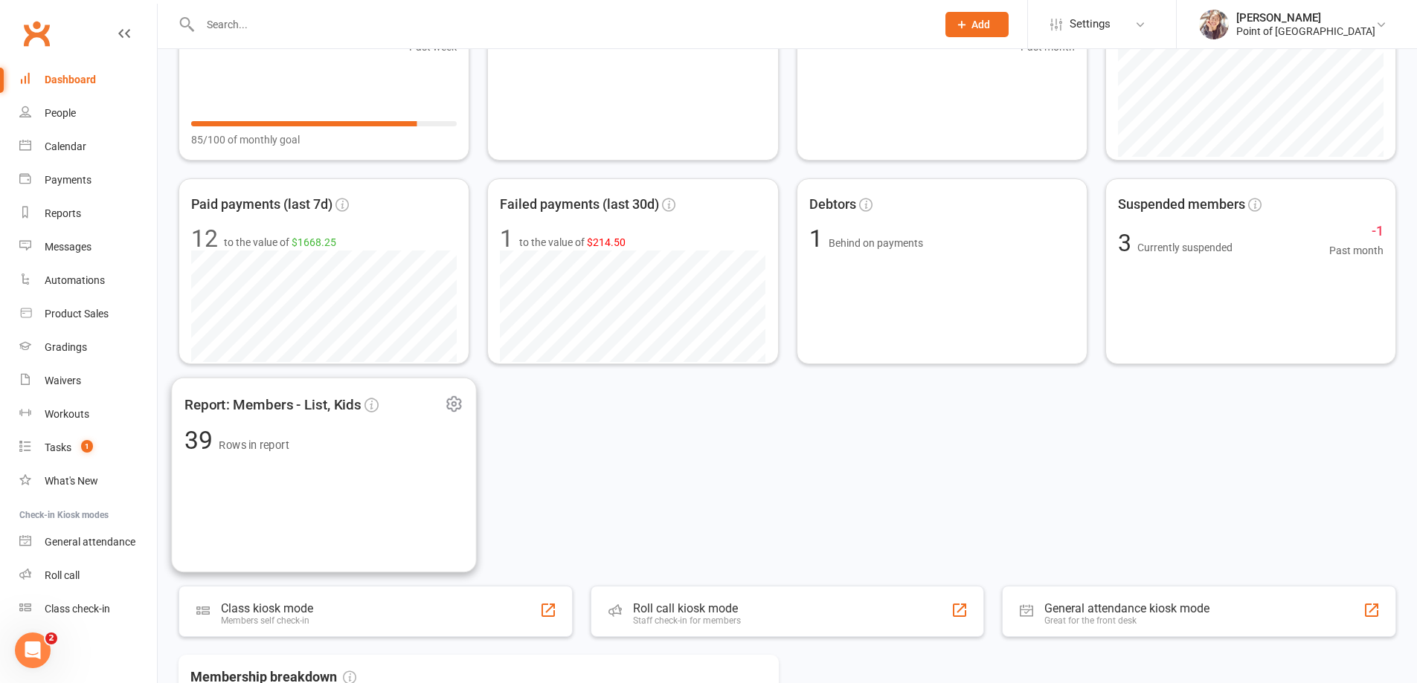
scroll to position [242, 0]
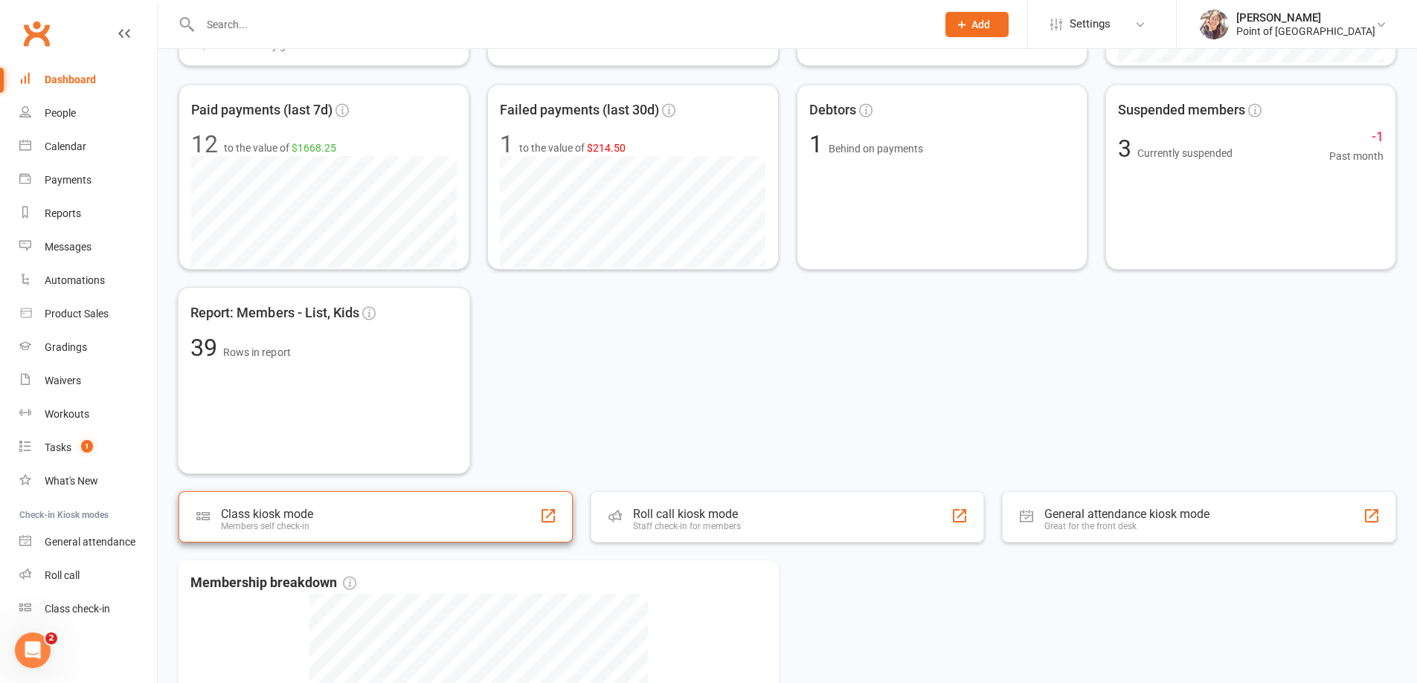
click at [292, 529] on div "Members self check-in" at bounding box center [267, 526] width 92 height 10
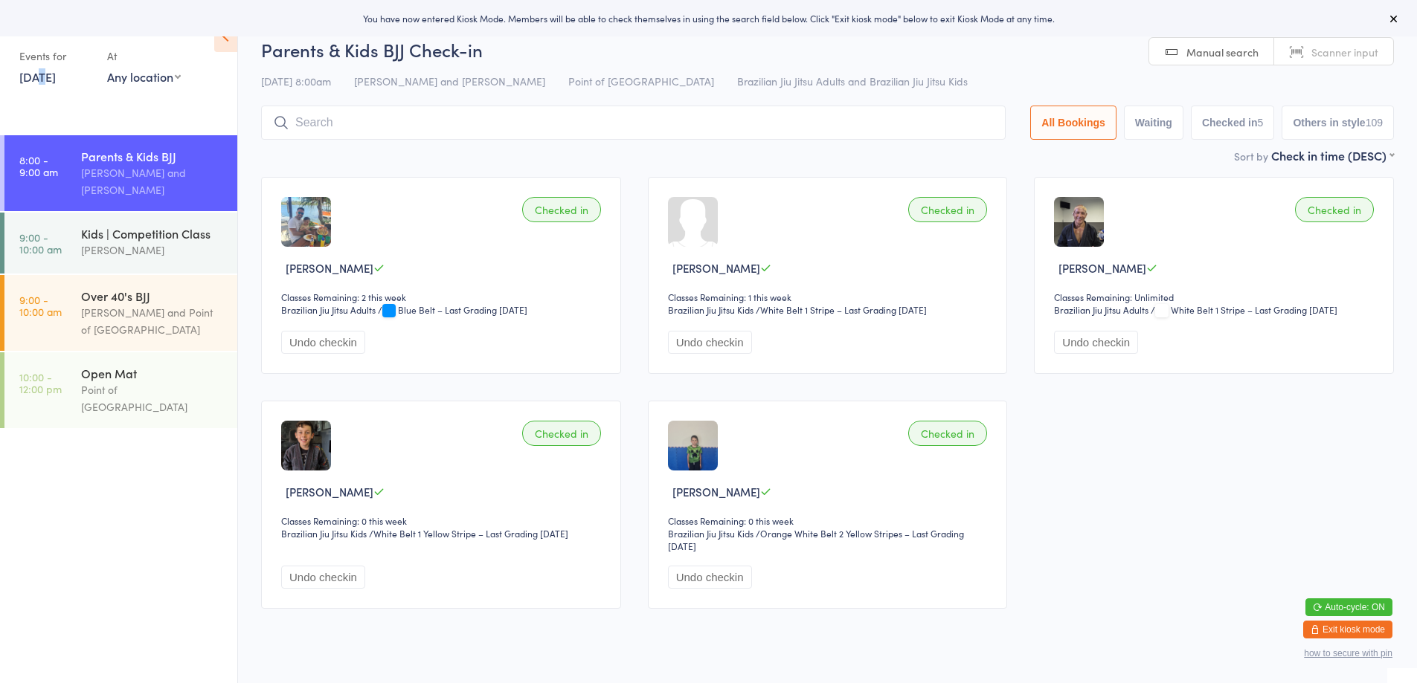
click at [38, 83] on link "[DATE]" at bounding box center [37, 76] width 36 height 16
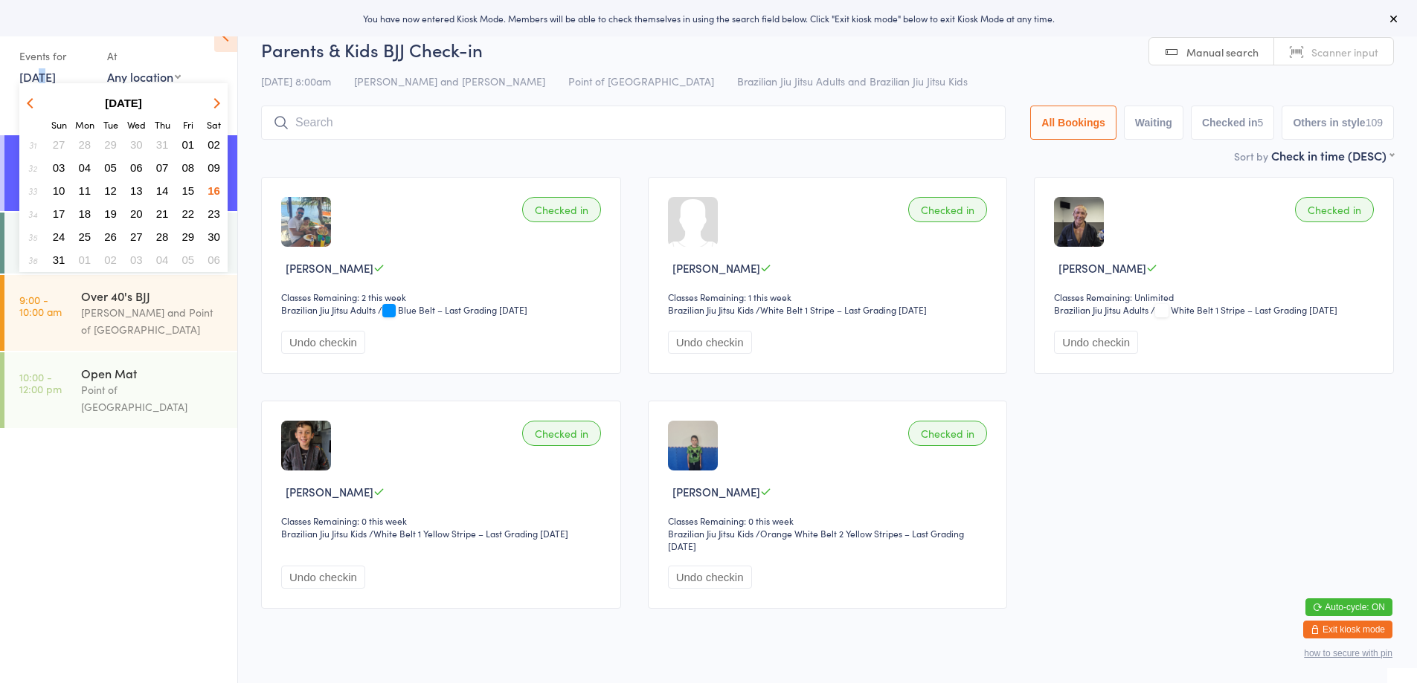
click at [193, 193] on span "15" at bounding box center [188, 190] width 13 height 13
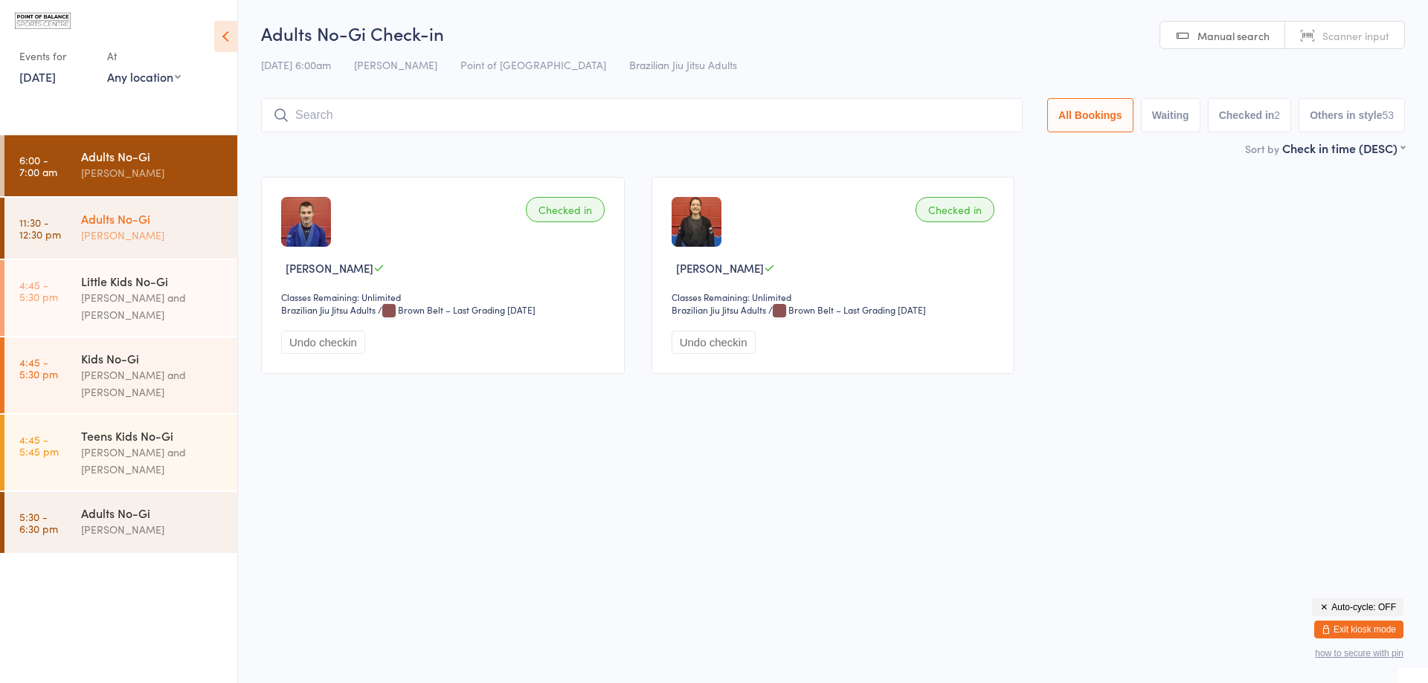
click at [176, 239] on div "Kaio Andrade" at bounding box center [153, 235] width 144 height 17
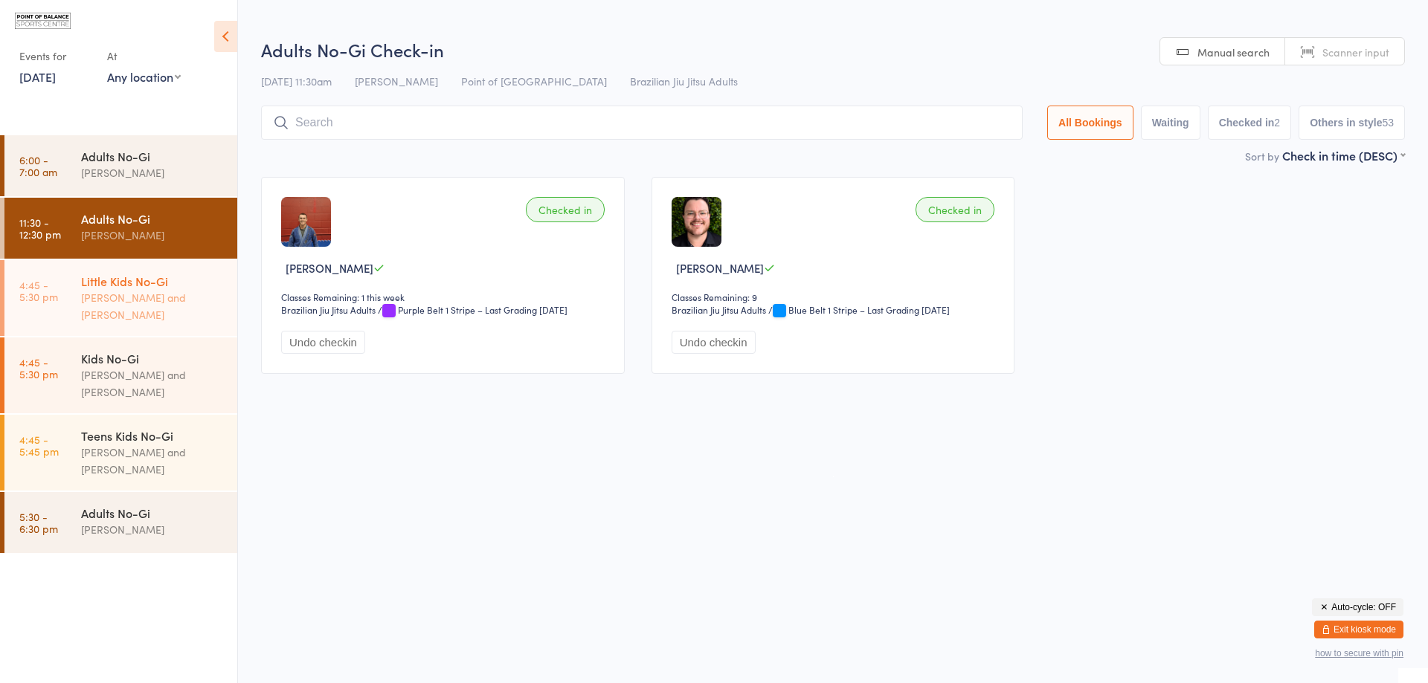
click at [160, 314] on div "Kaio Andrade and Mark Gallen" at bounding box center [153, 306] width 144 height 34
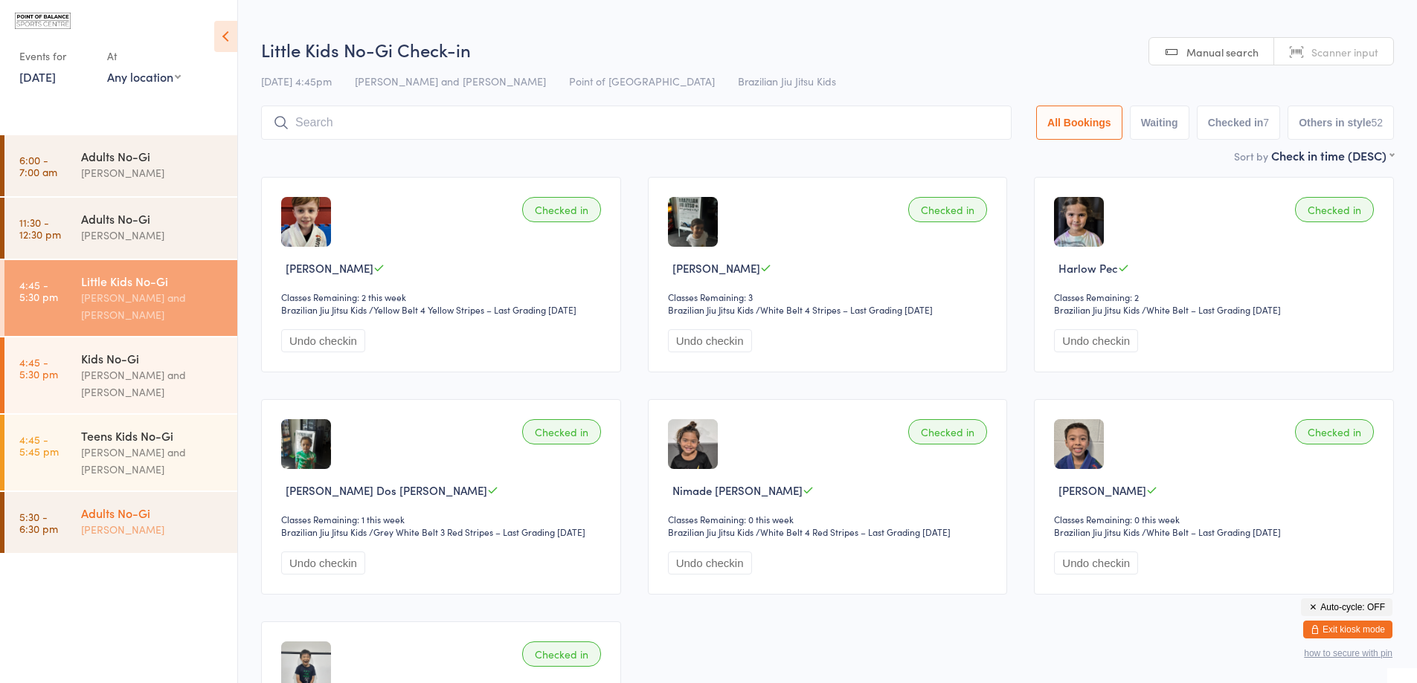
click at [149, 525] on div "[PERSON_NAME]" at bounding box center [153, 529] width 144 height 17
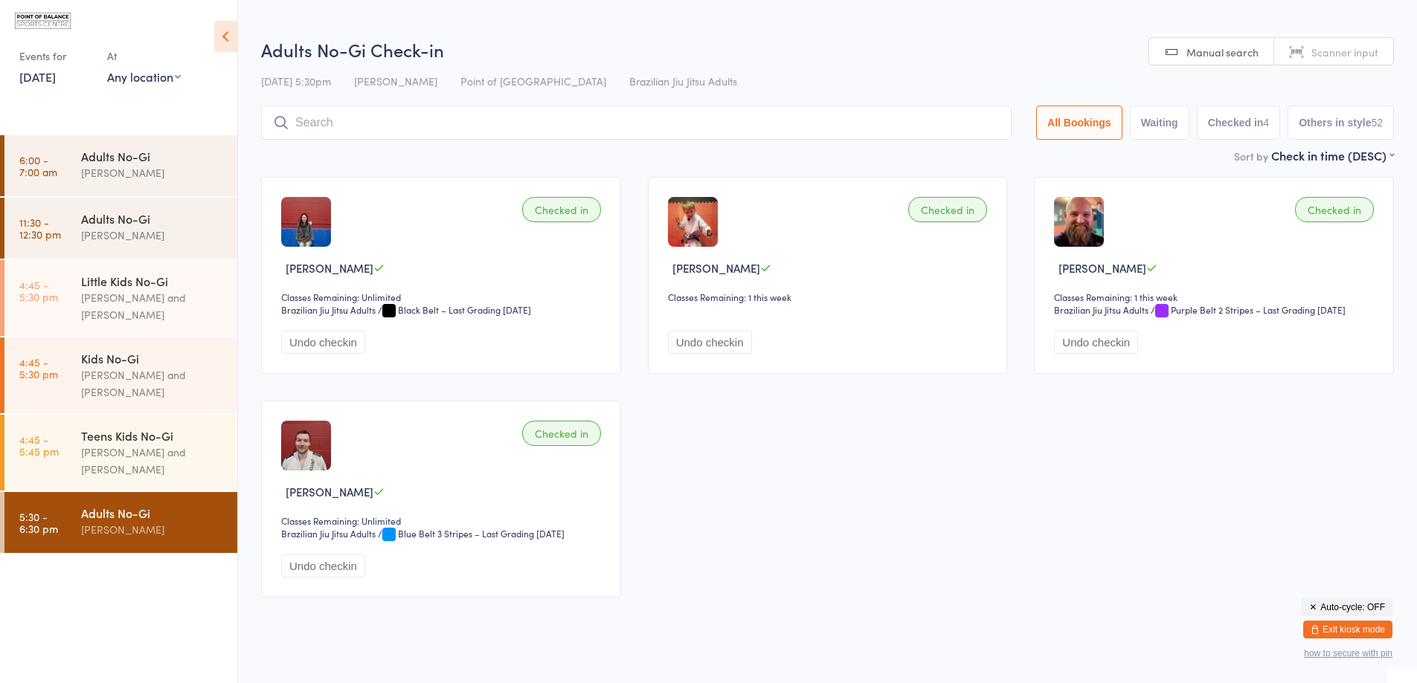
click at [387, 112] on input "search" at bounding box center [636, 123] width 750 height 34
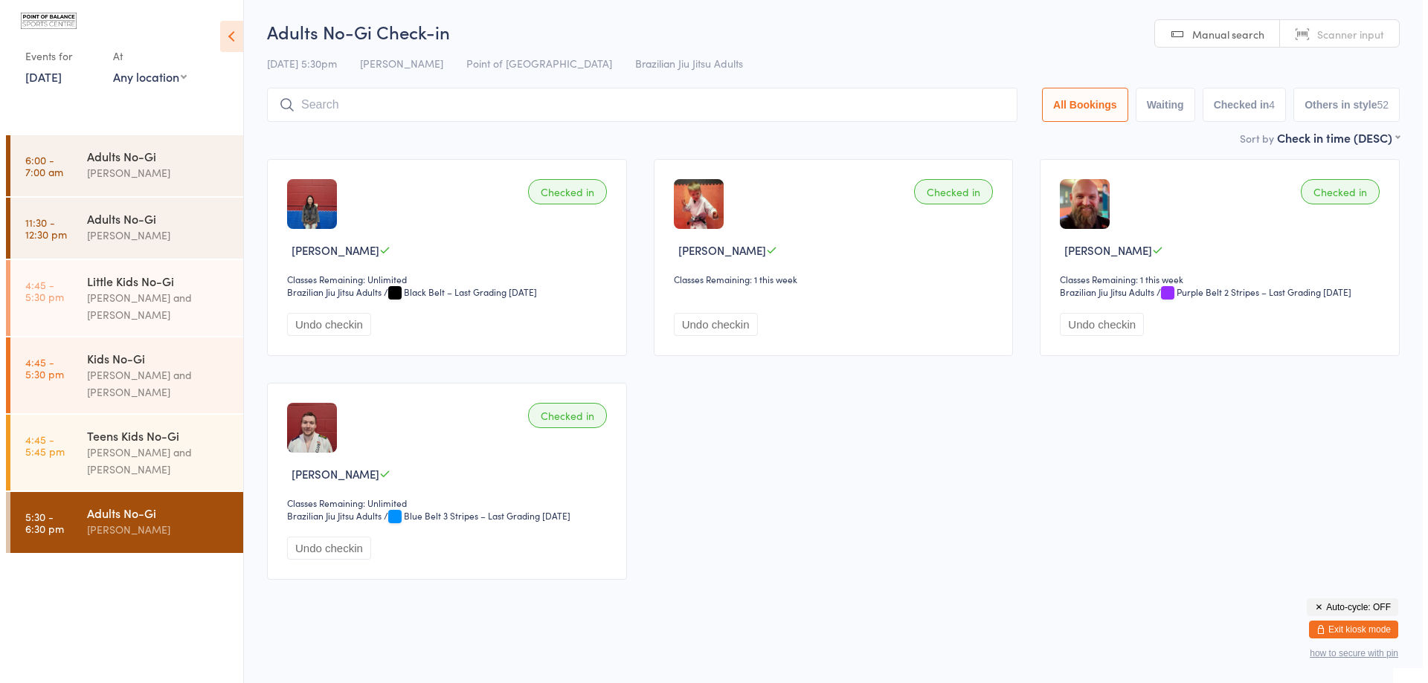
scroll to position [1, 0]
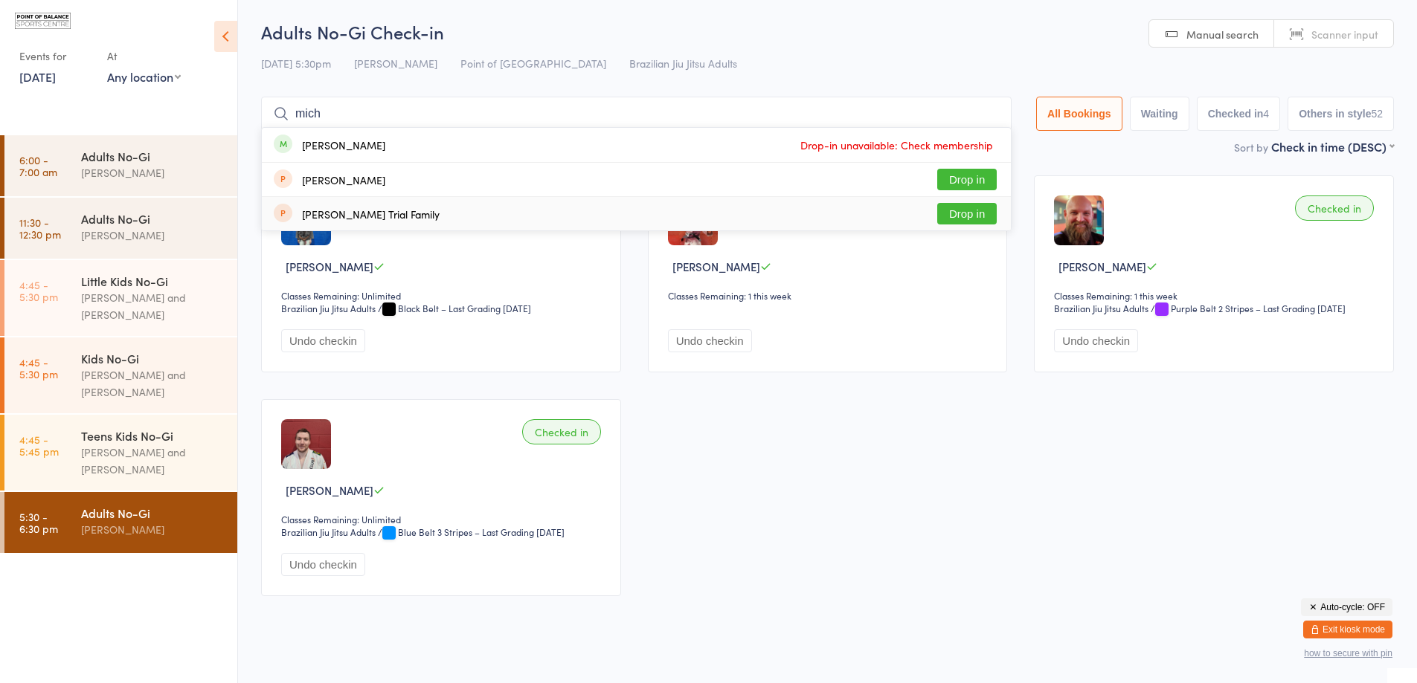
type input "mich"
click at [808, 406] on div "Checked in Nagisa Tsumadori Classes Remaining: Unlimited Brazilian Jiu Jitsu Ad…" at bounding box center [827, 386] width 1159 height 448
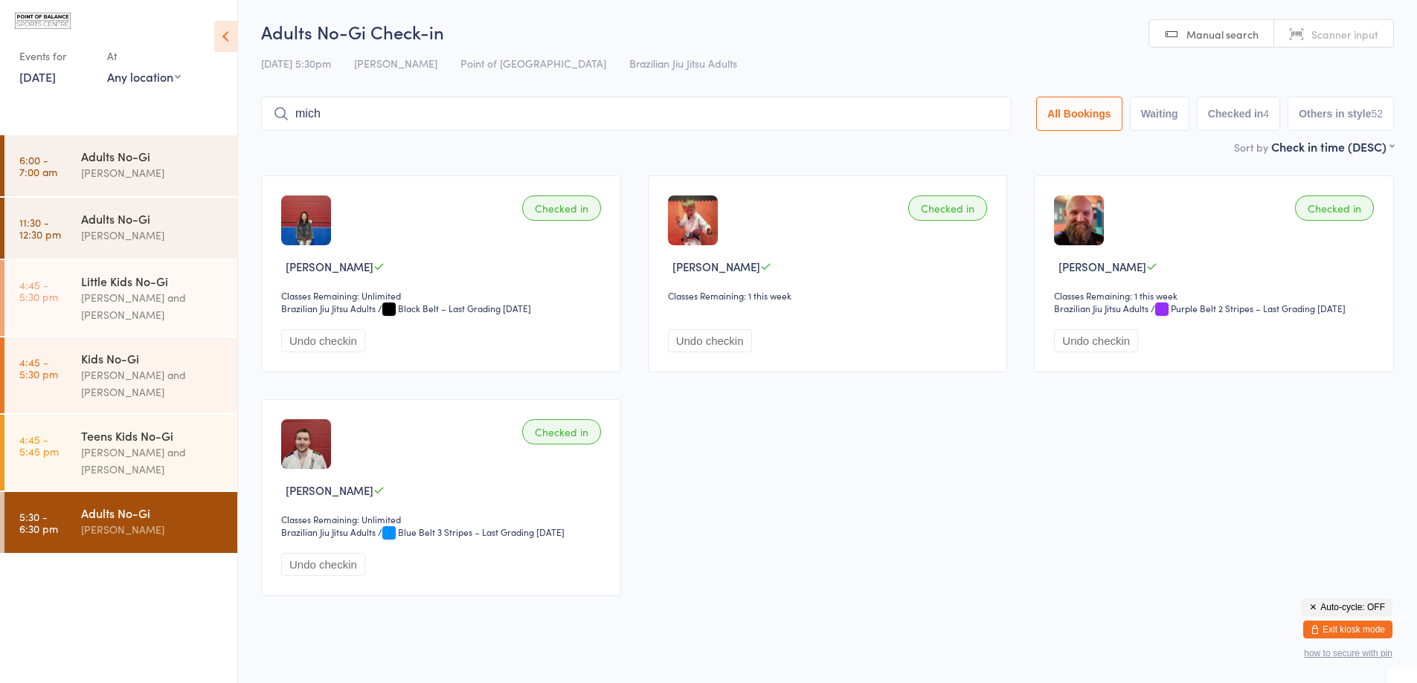
click at [1347, 631] on button "Exit kiosk mode" at bounding box center [1347, 630] width 89 height 18
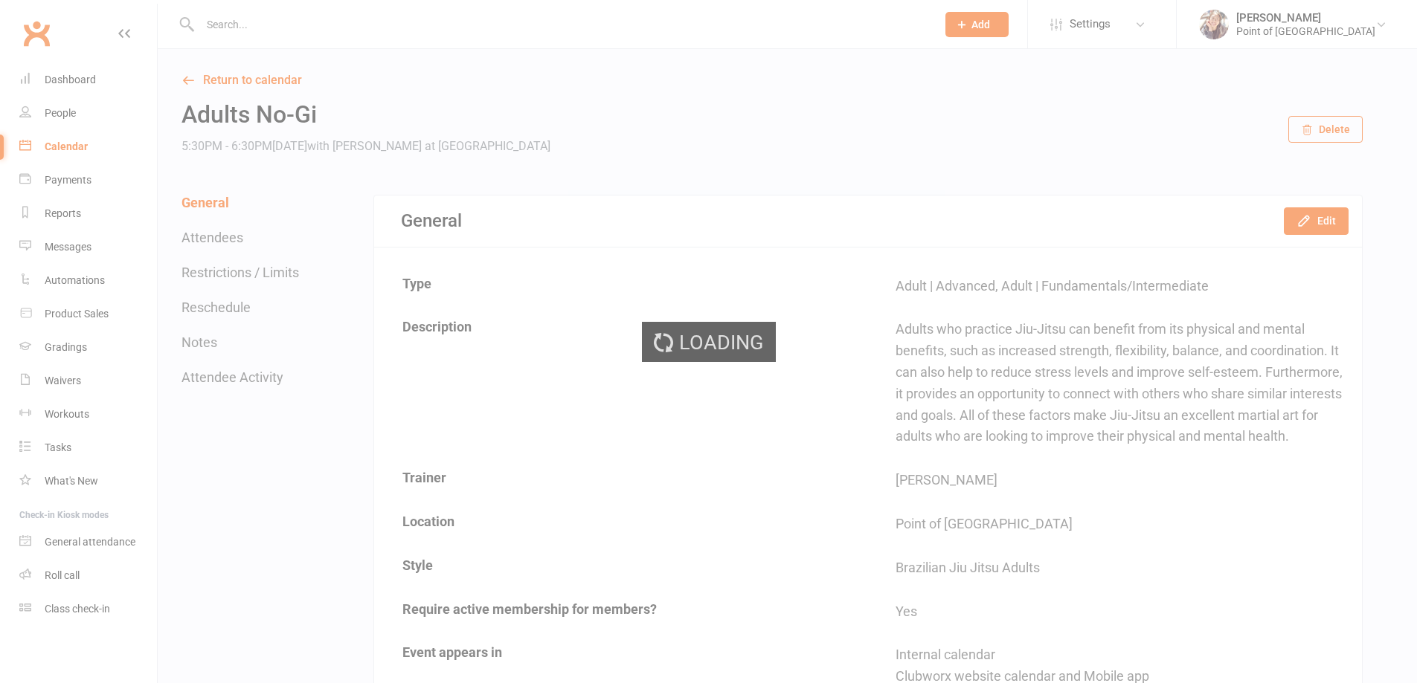
click at [254, 30] on div "Loading" at bounding box center [708, 341] width 1417 height 683
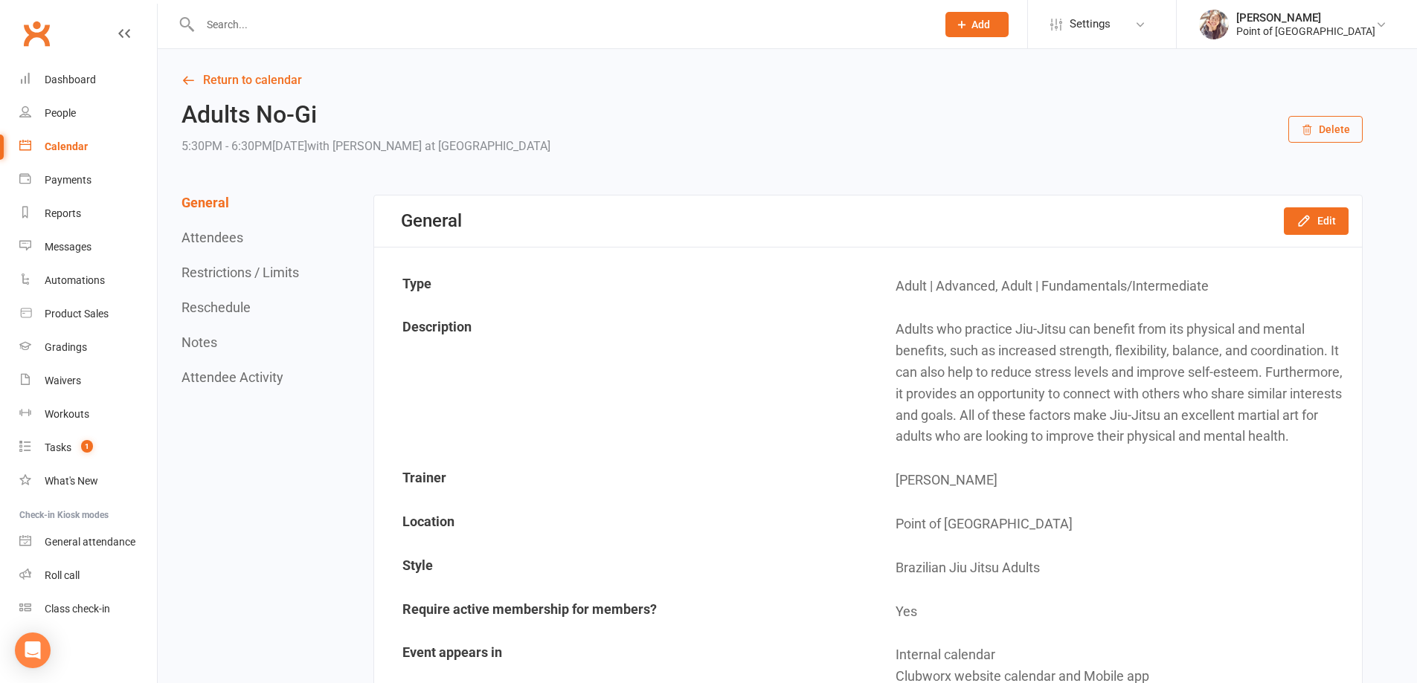
click at [257, 26] on input "text" at bounding box center [561, 24] width 730 height 21
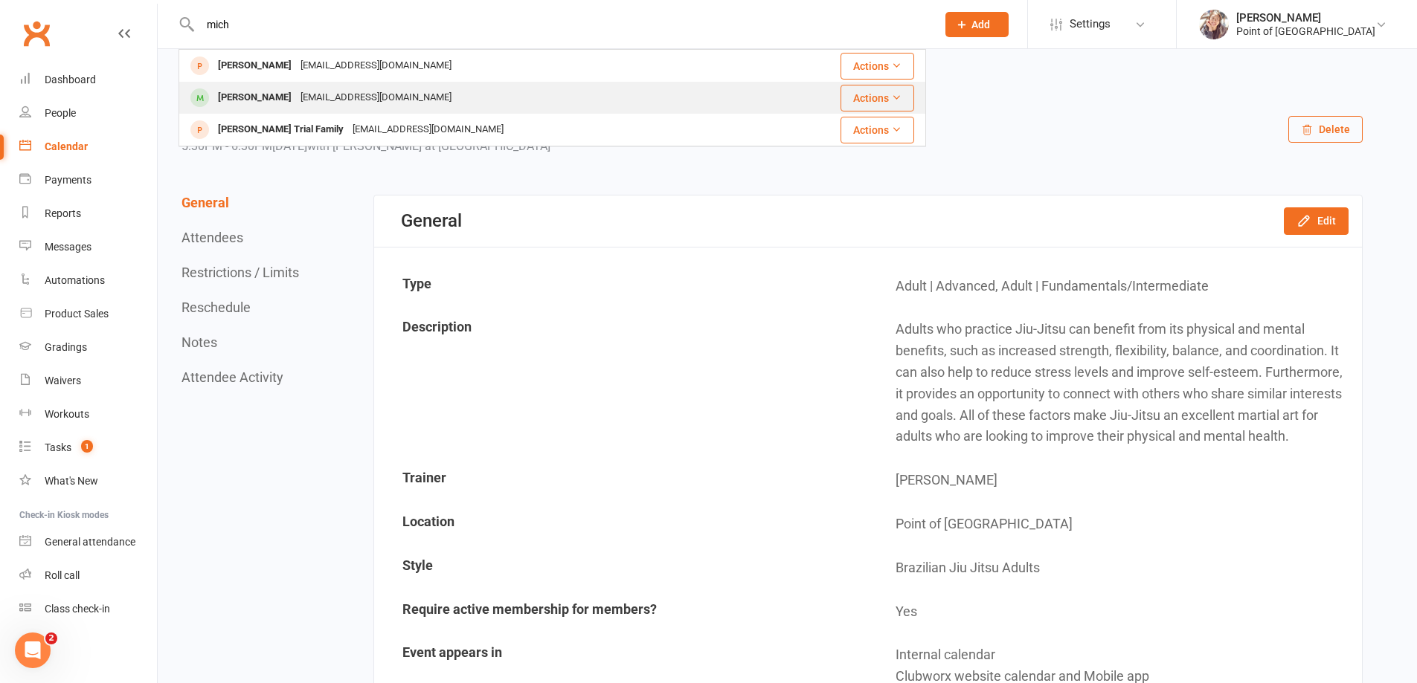
type input "mich"
click at [296, 96] on div "shanewoodpt@hotmail.com" at bounding box center [376, 98] width 160 height 22
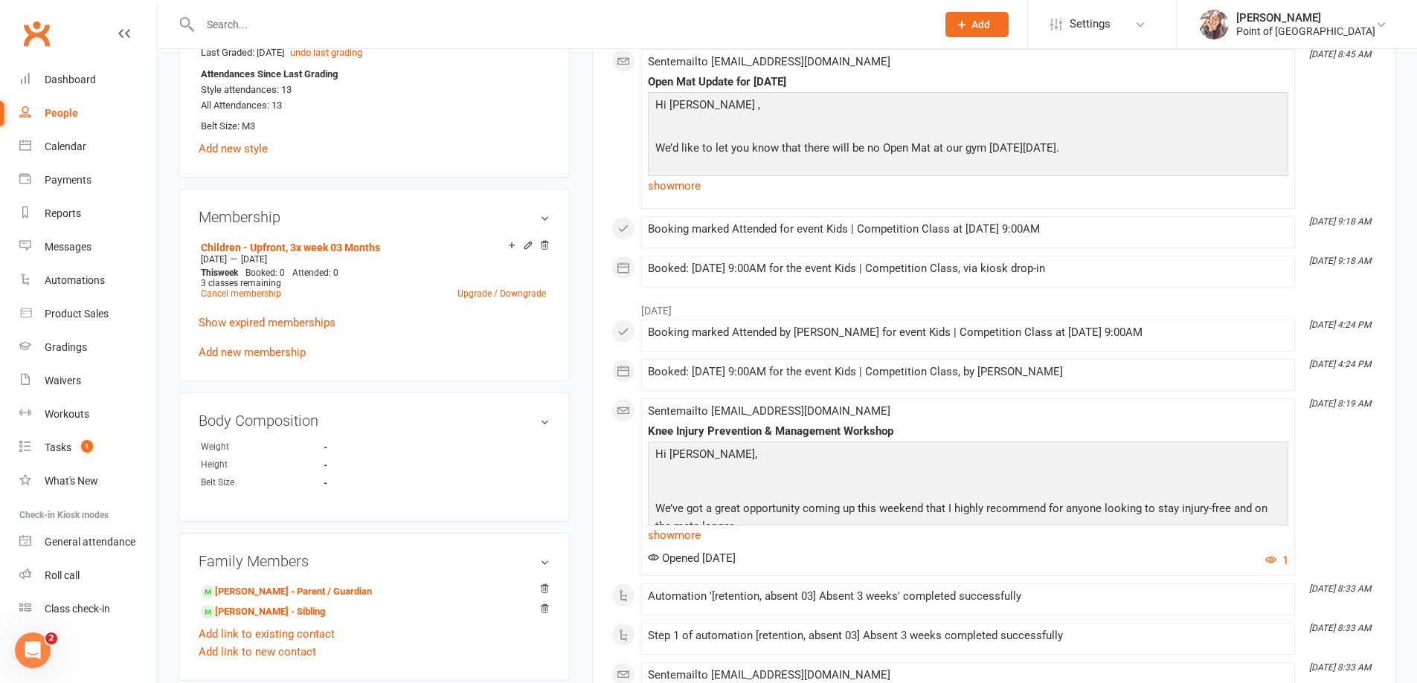
scroll to position [688, 0]
click at [314, 247] on link "Children - Upfront, 3x week 03 Months" at bounding box center [290, 245] width 179 height 12
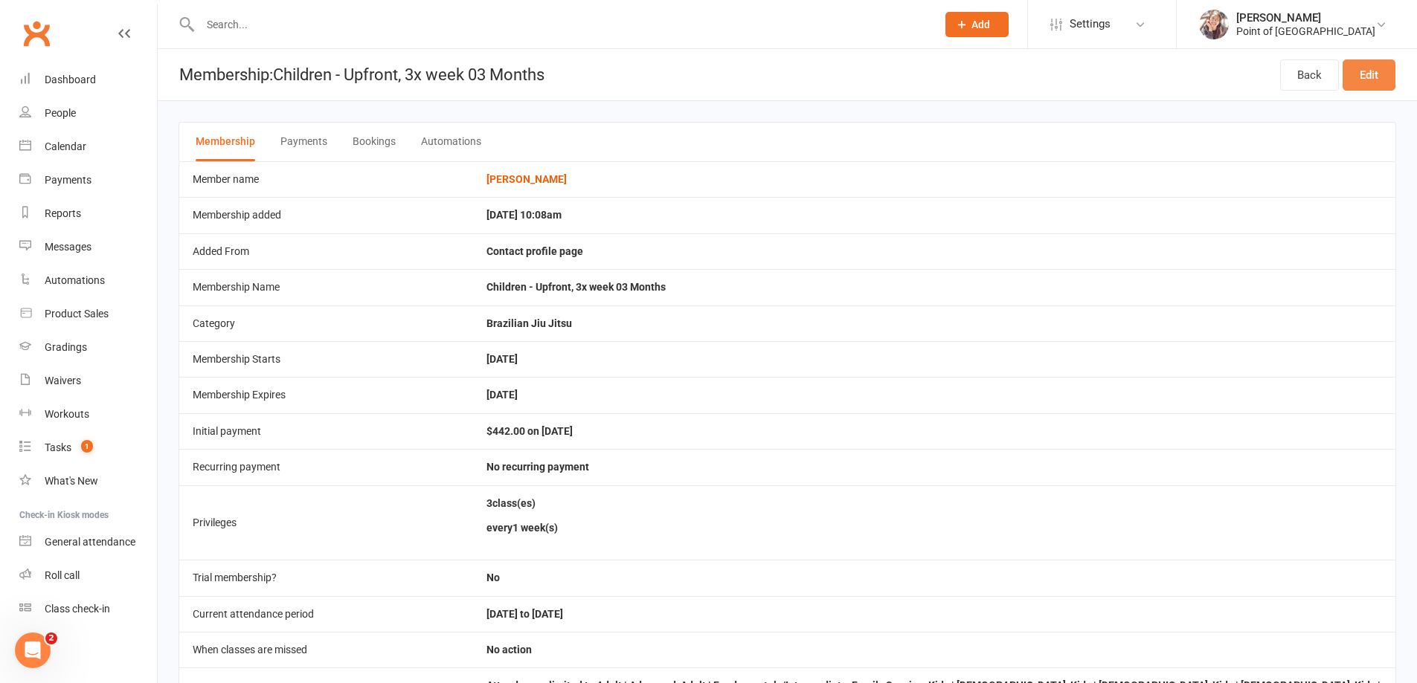
click at [1368, 77] on link "Edit" at bounding box center [1368, 74] width 53 height 31
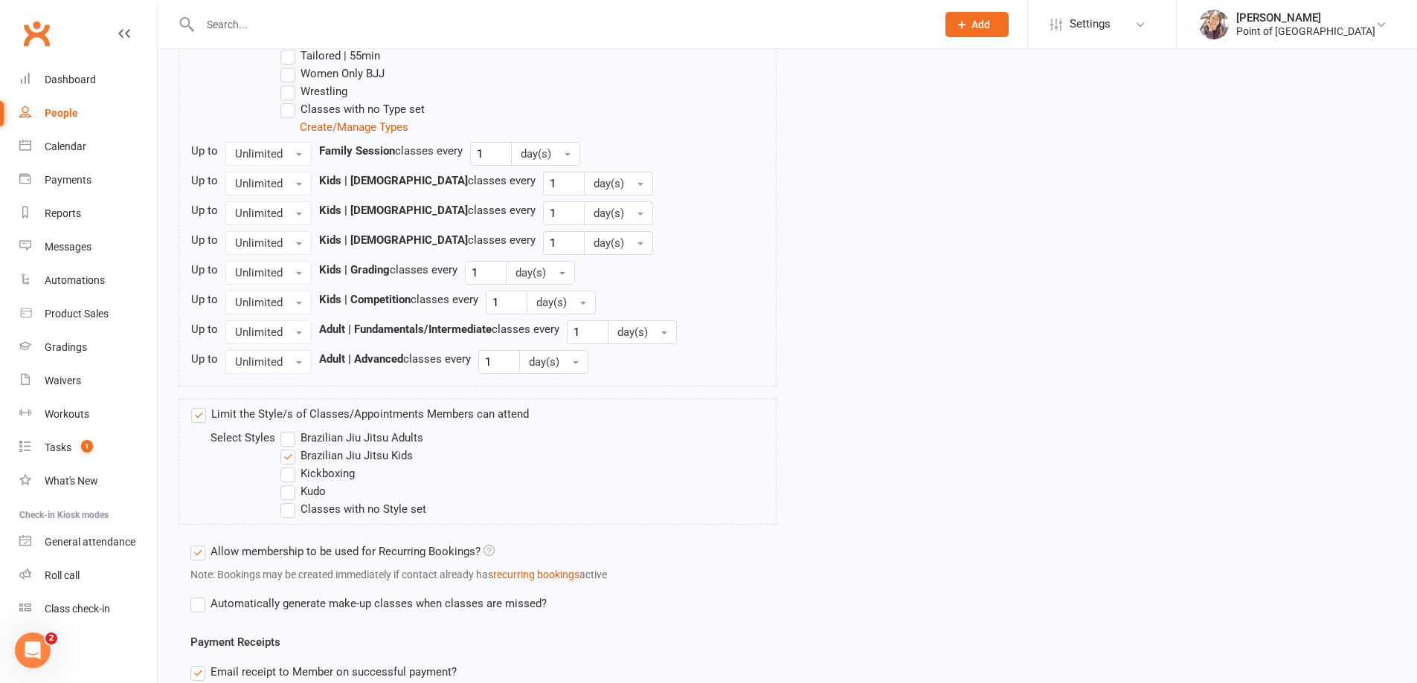
scroll to position [818, 0]
click at [293, 431] on label "Brazilian Jiu Jitsu Adults" at bounding box center [351, 436] width 143 height 18
click at [290, 427] on input "Brazilian Jiu Jitsu Adults" at bounding box center [285, 427] width 10 height 0
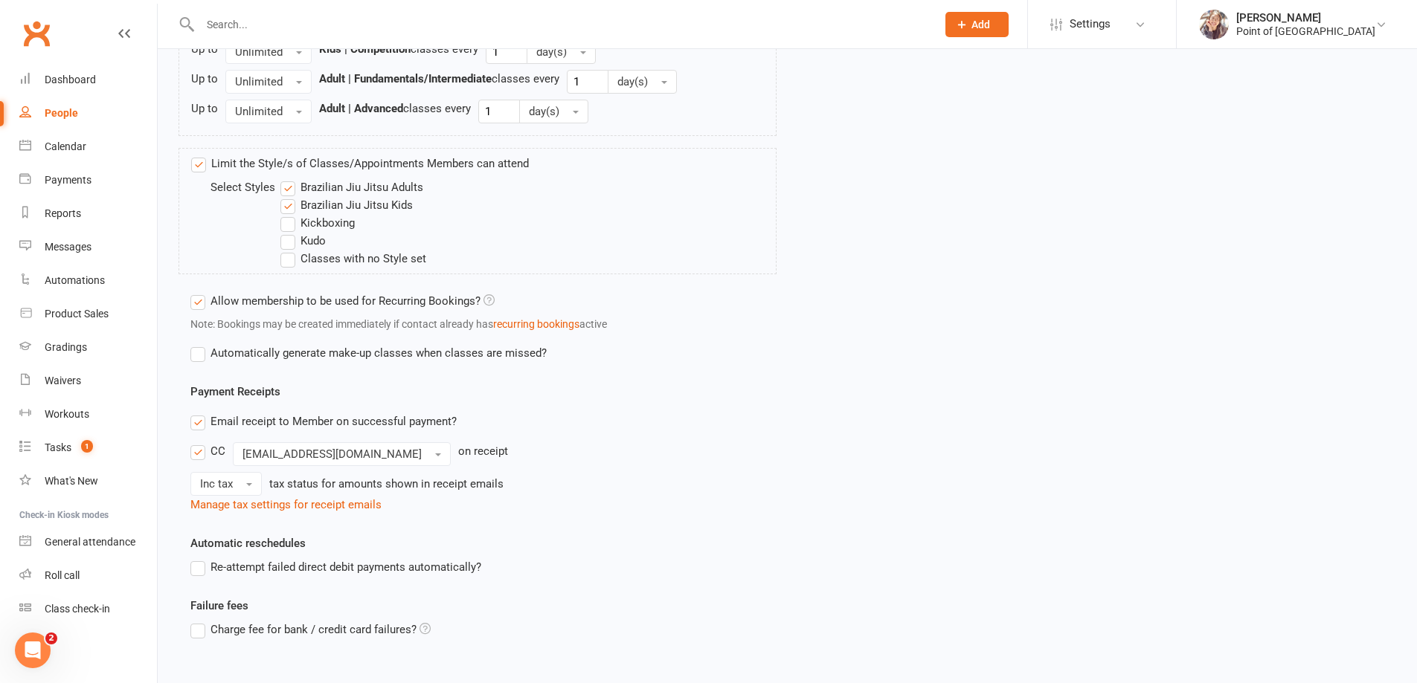
scroll to position [1170, 0]
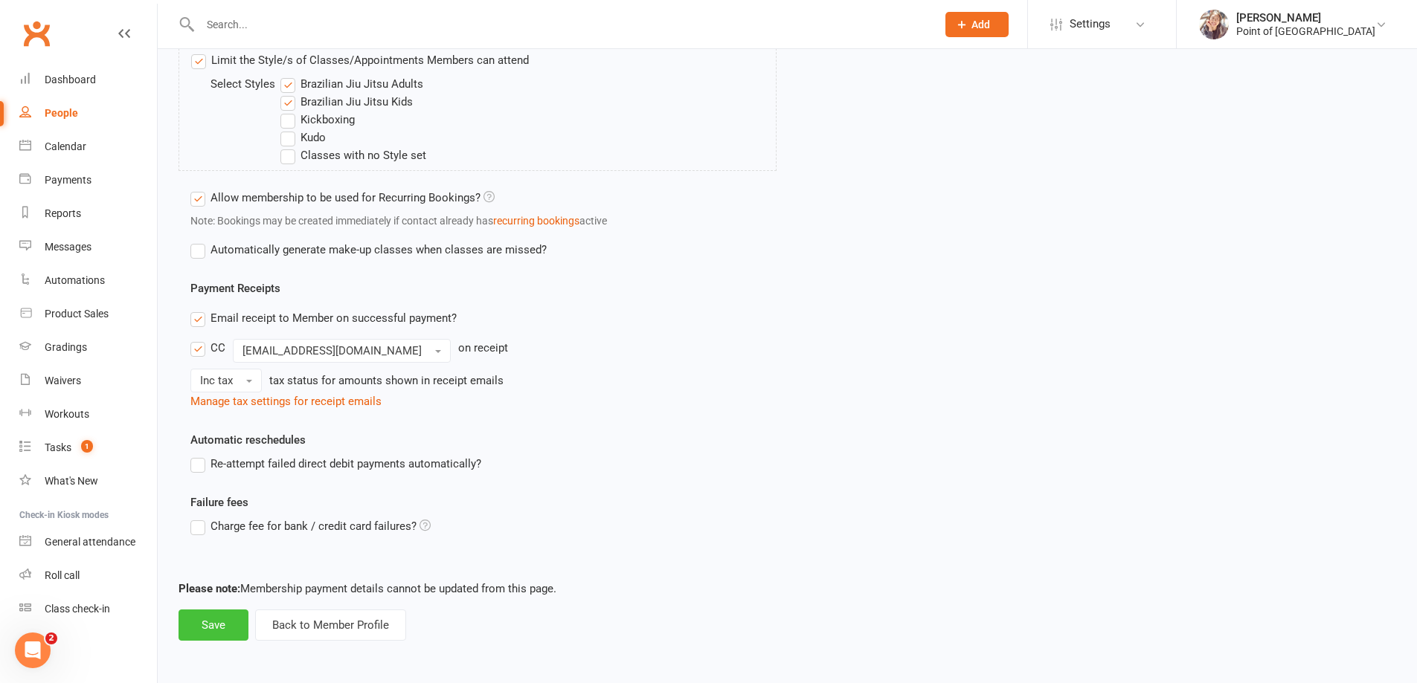
click at [225, 618] on button "Save" at bounding box center [213, 625] width 70 height 31
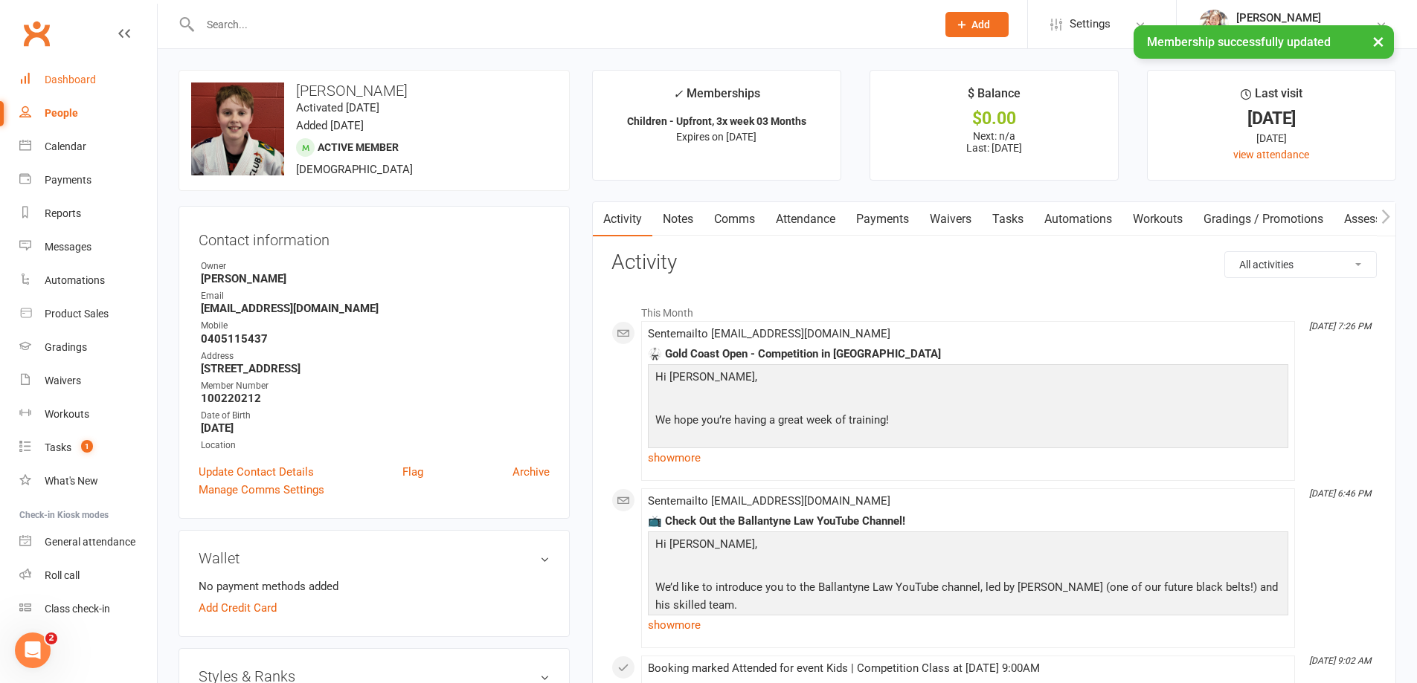
click at [77, 73] on link "Dashboard" at bounding box center [88, 79] width 138 height 33
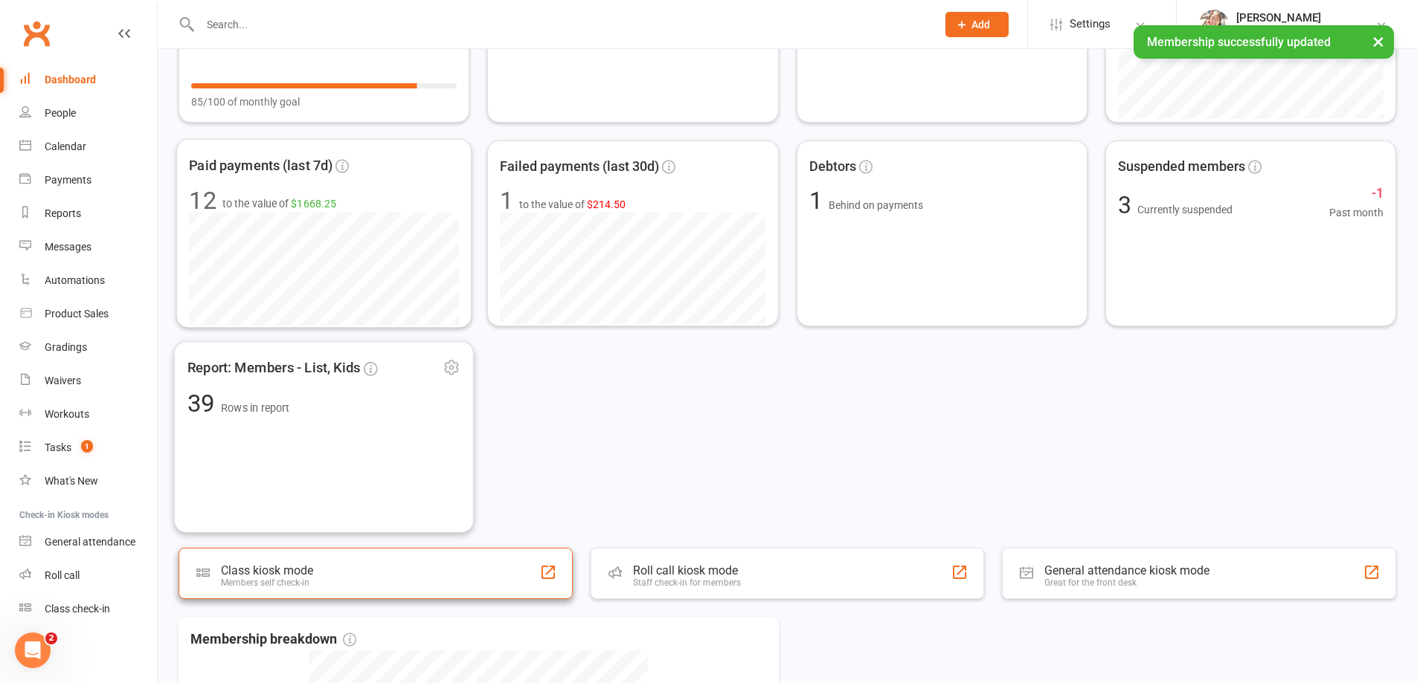
scroll to position [186, 0]
click at [248, 574] on div "Class kiosk mode" at bounding box center [261, 569] width 97 height 15
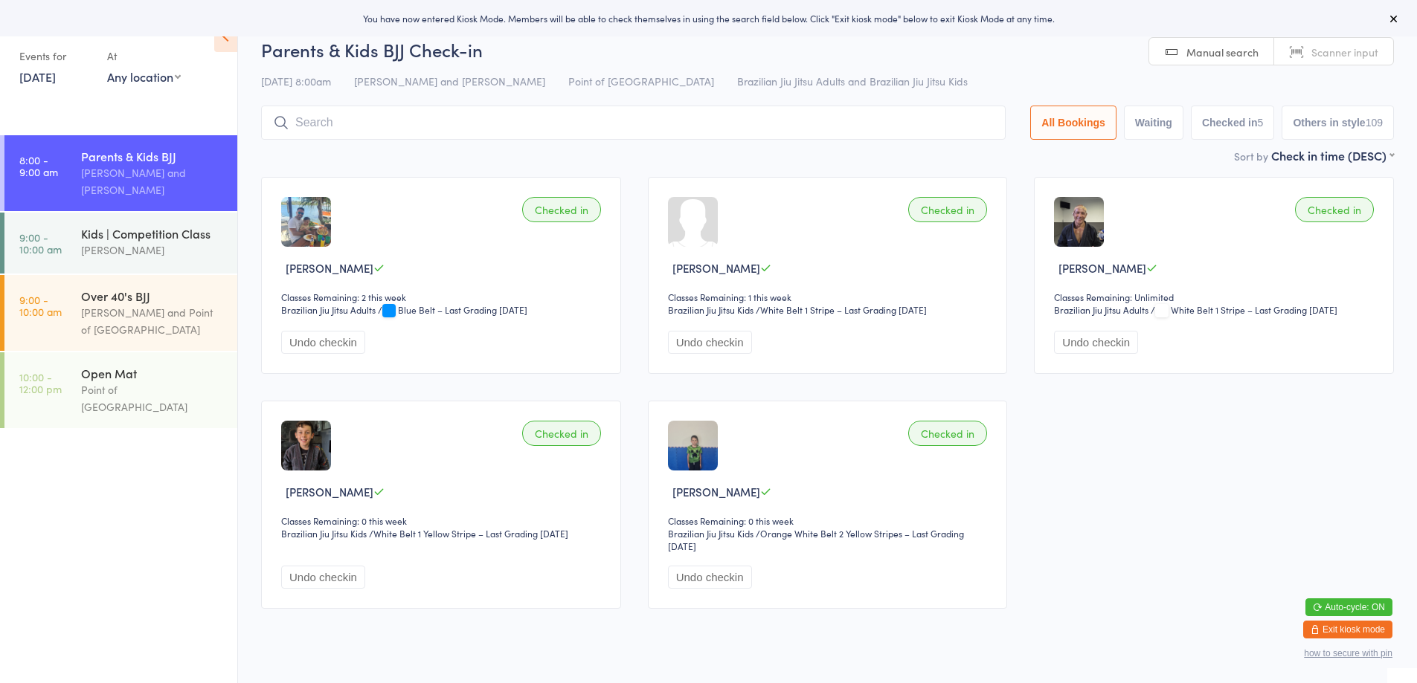
click at [56, 83] on div "Events for [DATE] [DATE] [DATE] Sun Mon Tue Wed Thu Fri Sat 31 27 28 29 30 31 0…" at bounding box center [55, 66] width 73 height 44
click at [48, 53] on div "Events for" at bounding box center [55, 56] width 73 height 25
click at [52, 78] on link "[DATE]" at bounding box center [37, 76] width 36 height 16
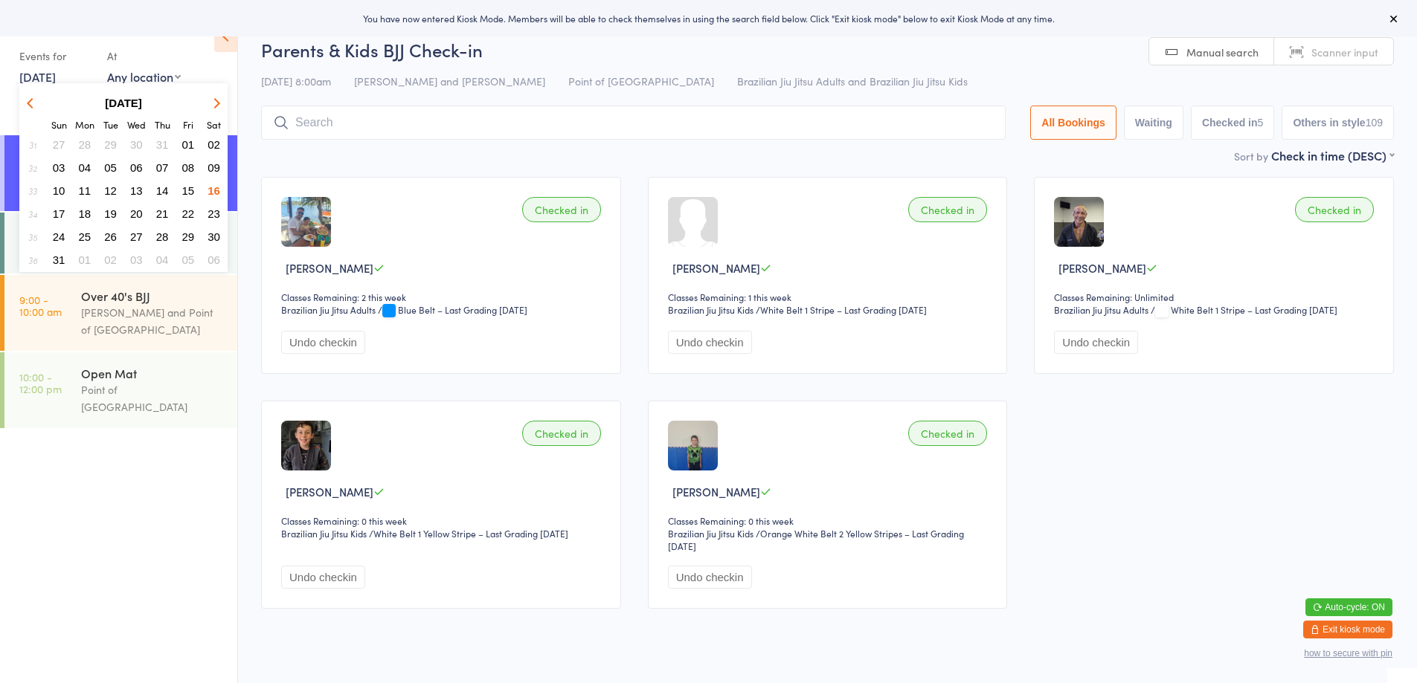
click at [194, 190] on span "15" at bounding box center [188, 190] width 13 height 13
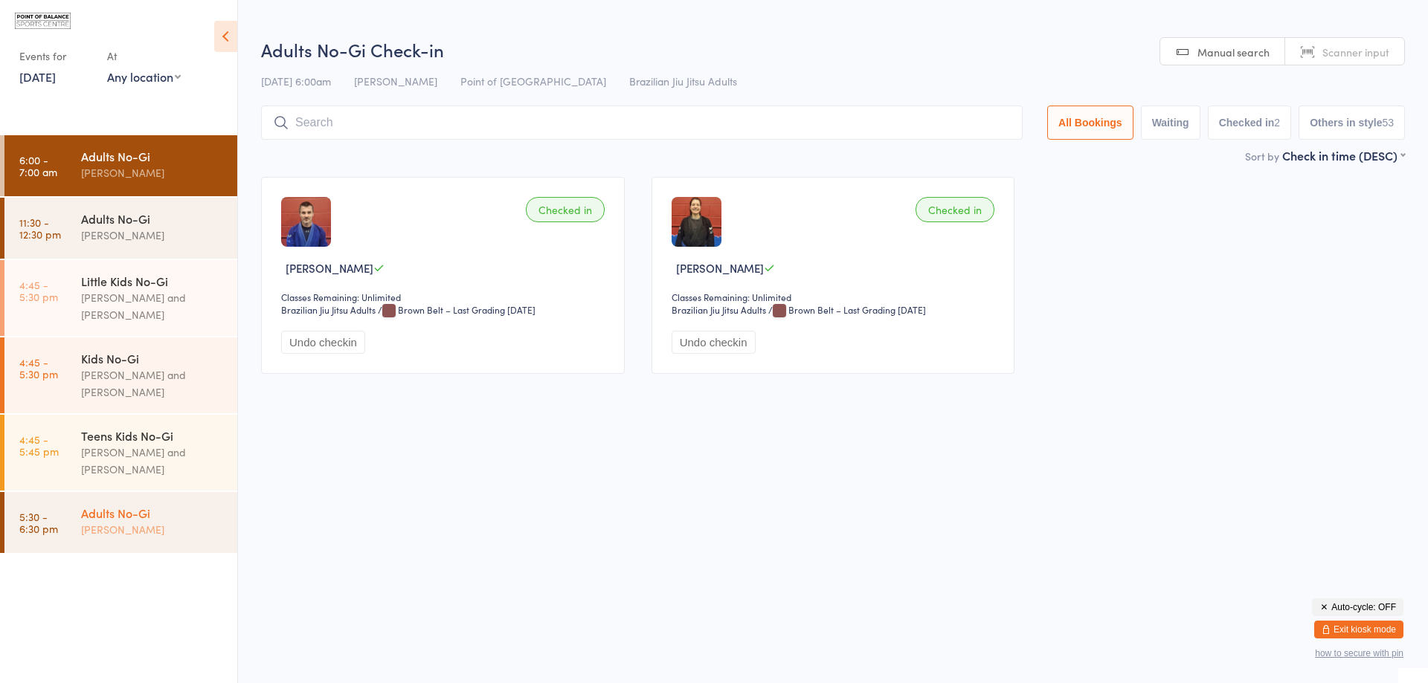
click at [134, 542] on div "Adults No-[PERSON_NAME]" at bounding box center [159, 521] width 156 height 59
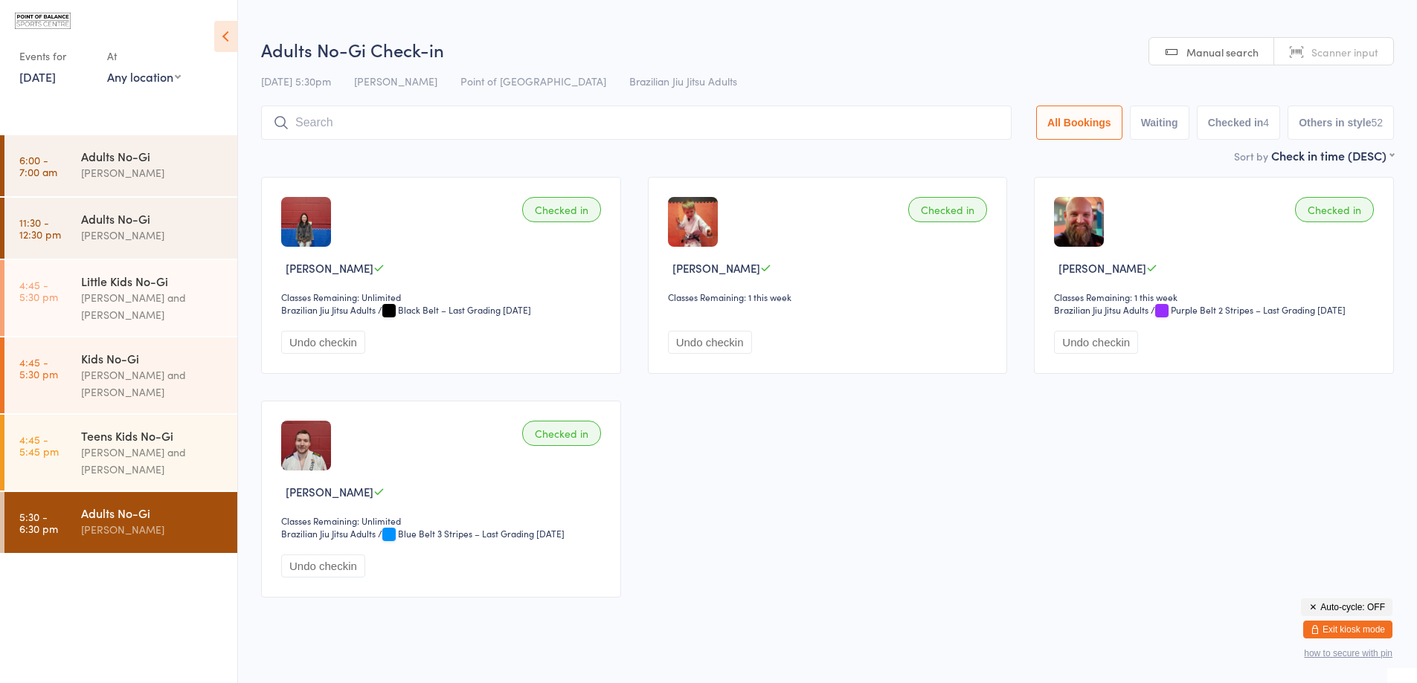
click at [399, 120] on input "search" at bounding box center [636, 123] width 750 height 34
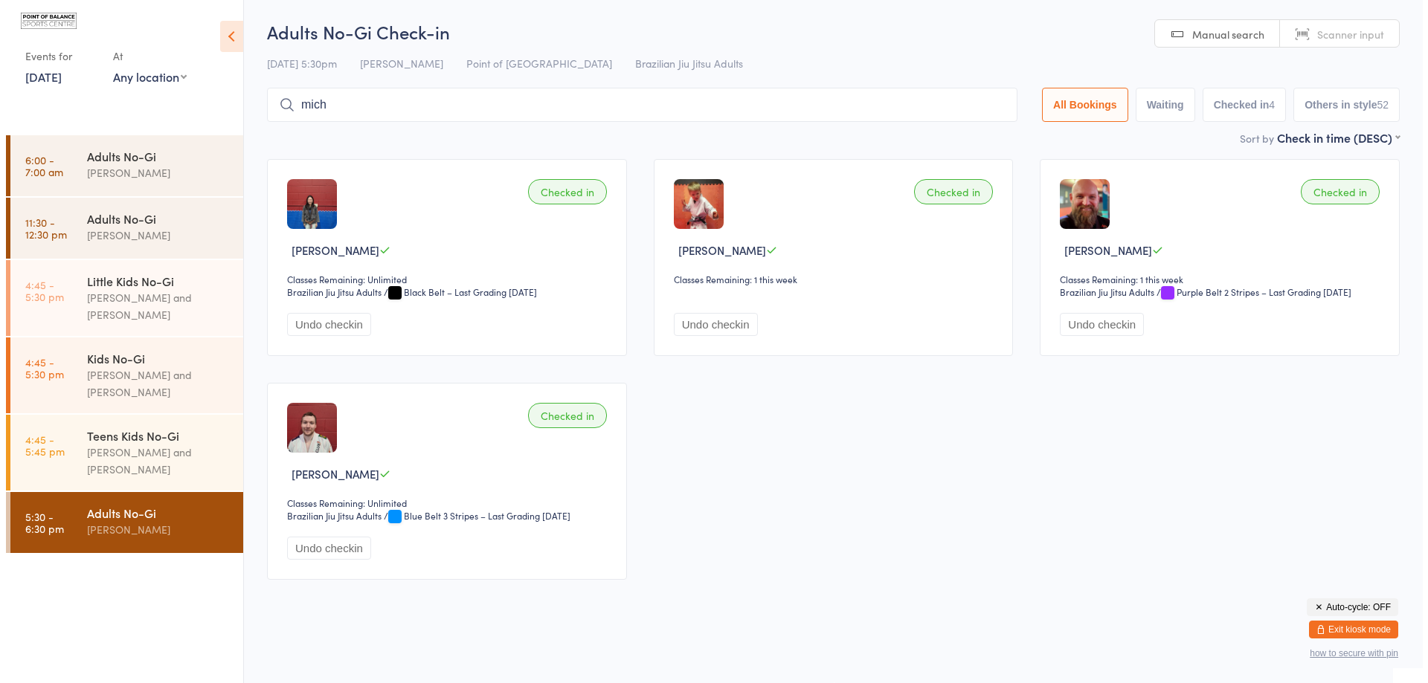
scroll to position [1, 0]
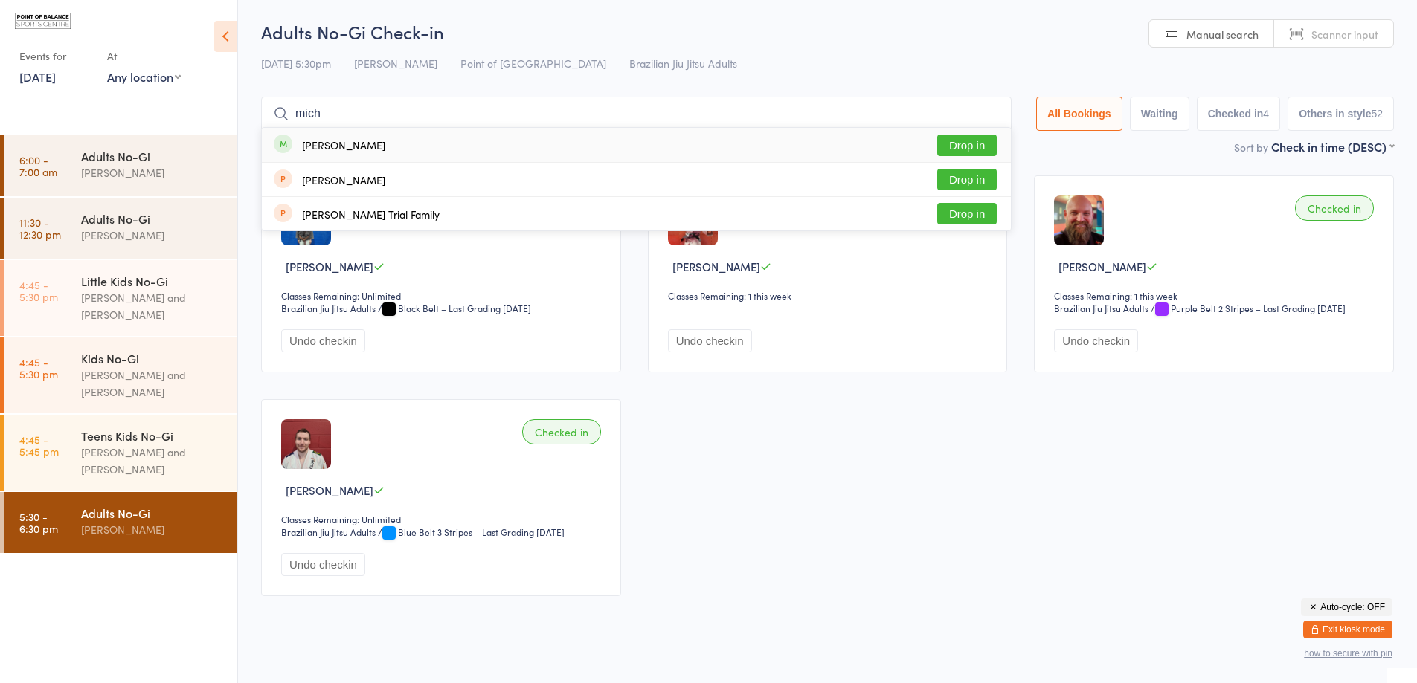
type input "mich"
click at [970, 142] on button "Drop in" at bounding box center [966, 146] width 59 height 22
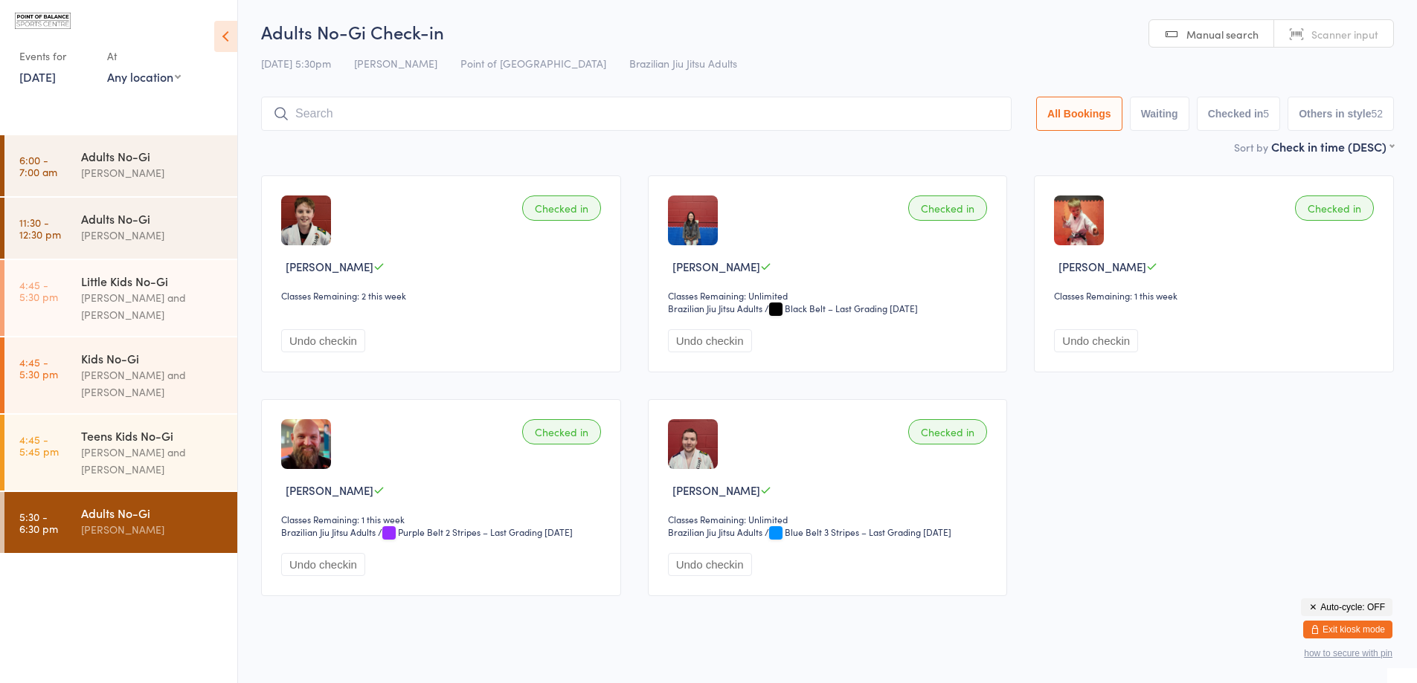
click at [1354, 627] on button "Exit kiosk mode" at bounding box center [1347, 630] width 89 height 18
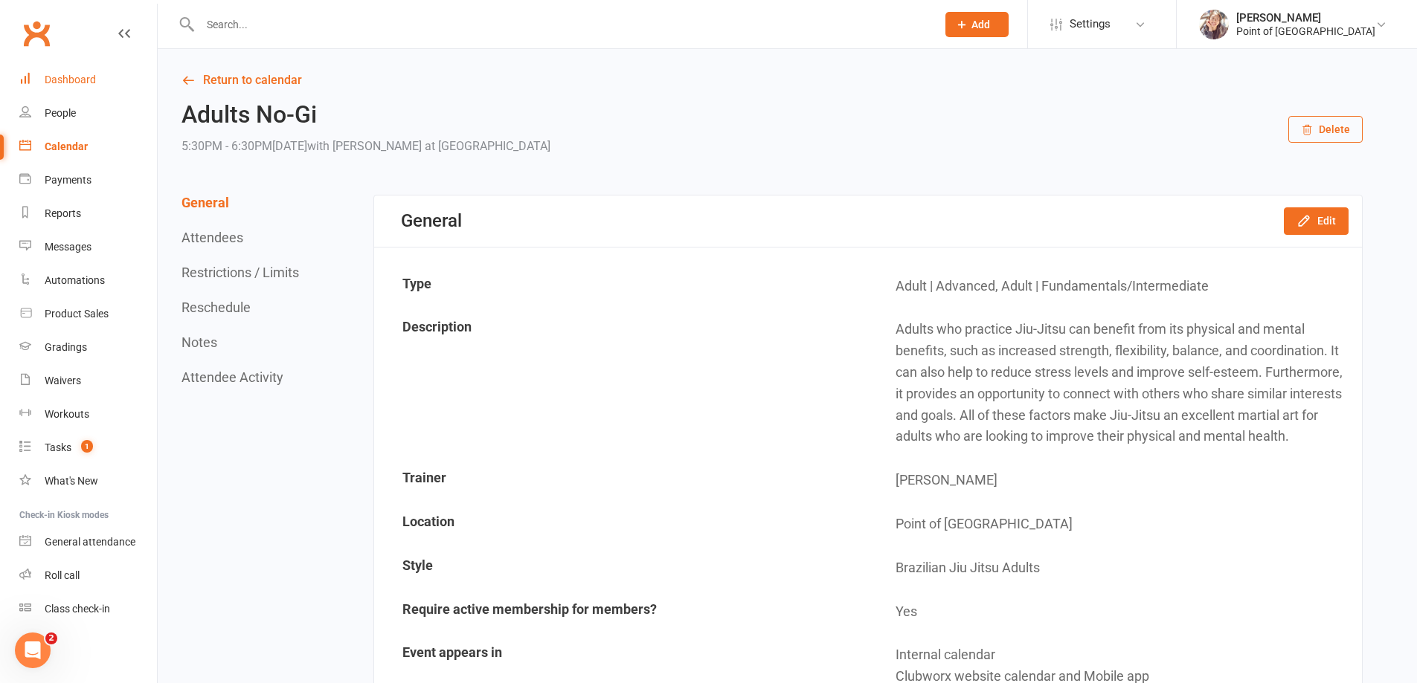
click at [65, 74] on div "Dashboard" at bounding box center [70, 80] width 51 height 12
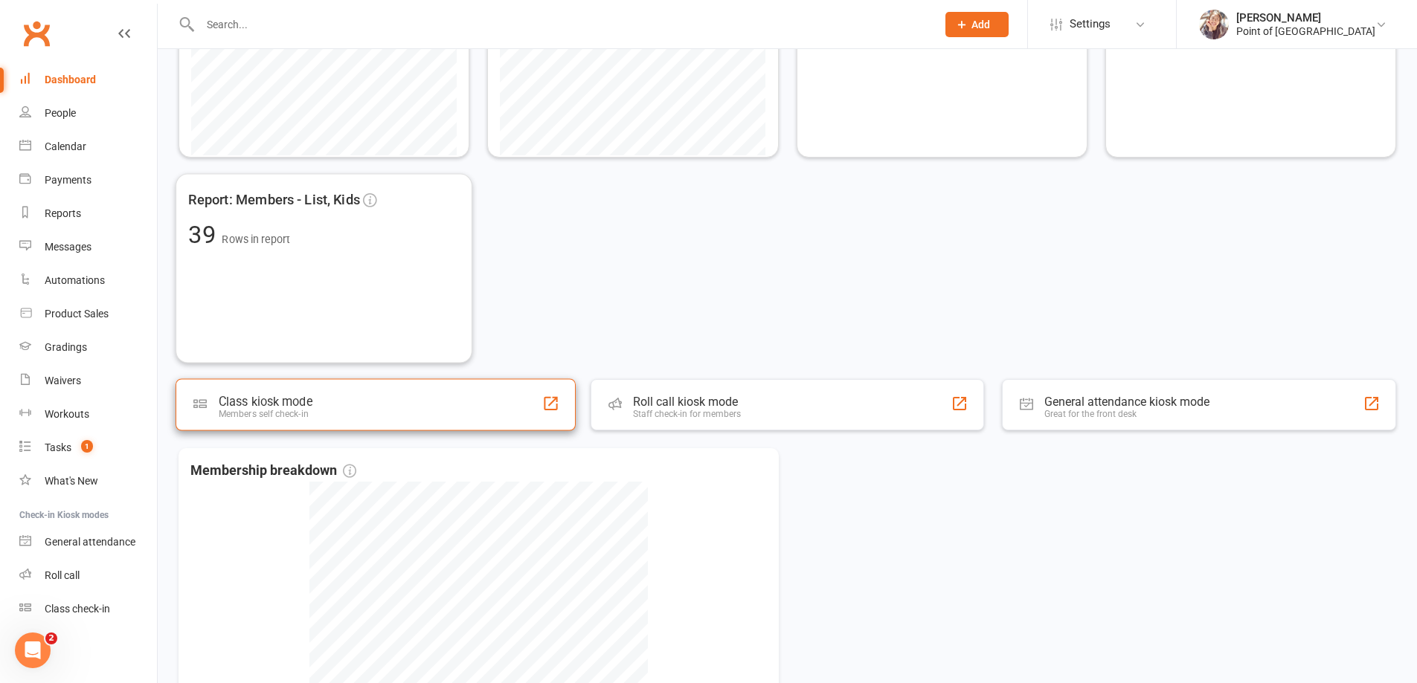
scroll to position [372, 0]
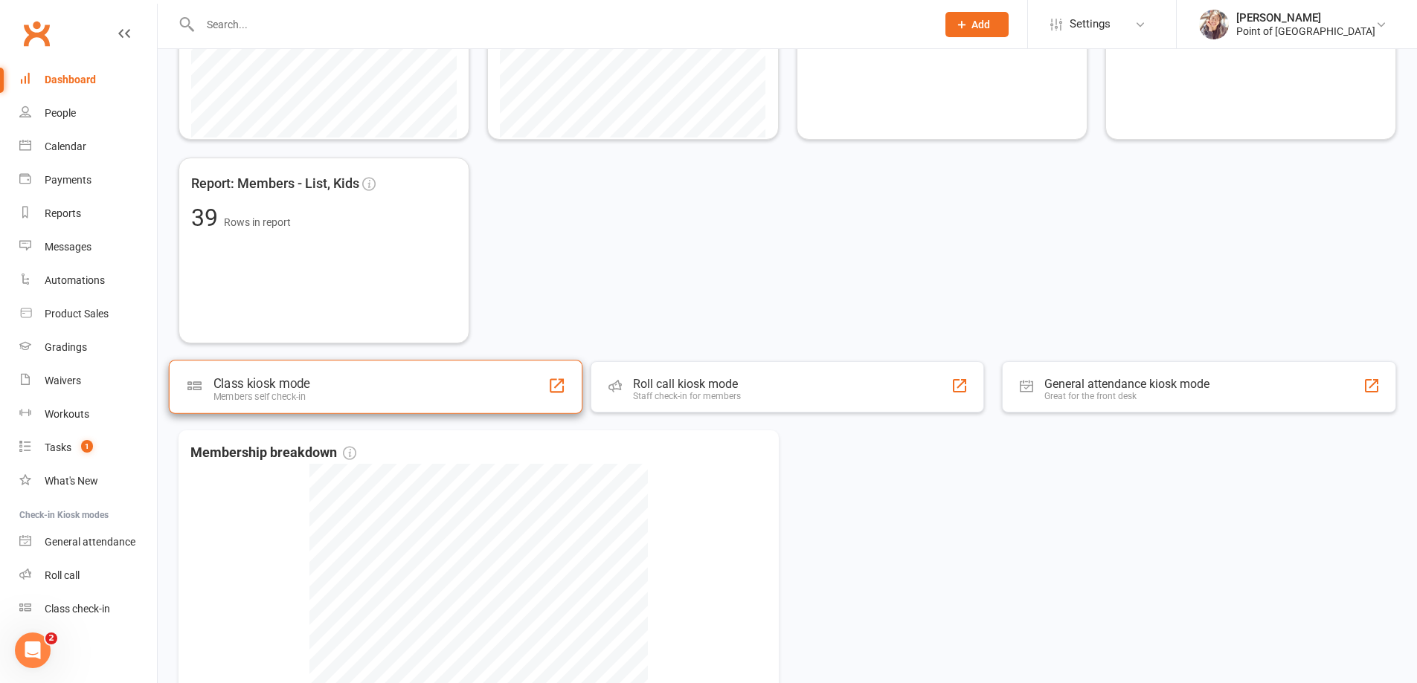
click at [329, 405] on div "Class kiosk mode Members self check-in" at bounding box center [375, 387] width 413 height 54
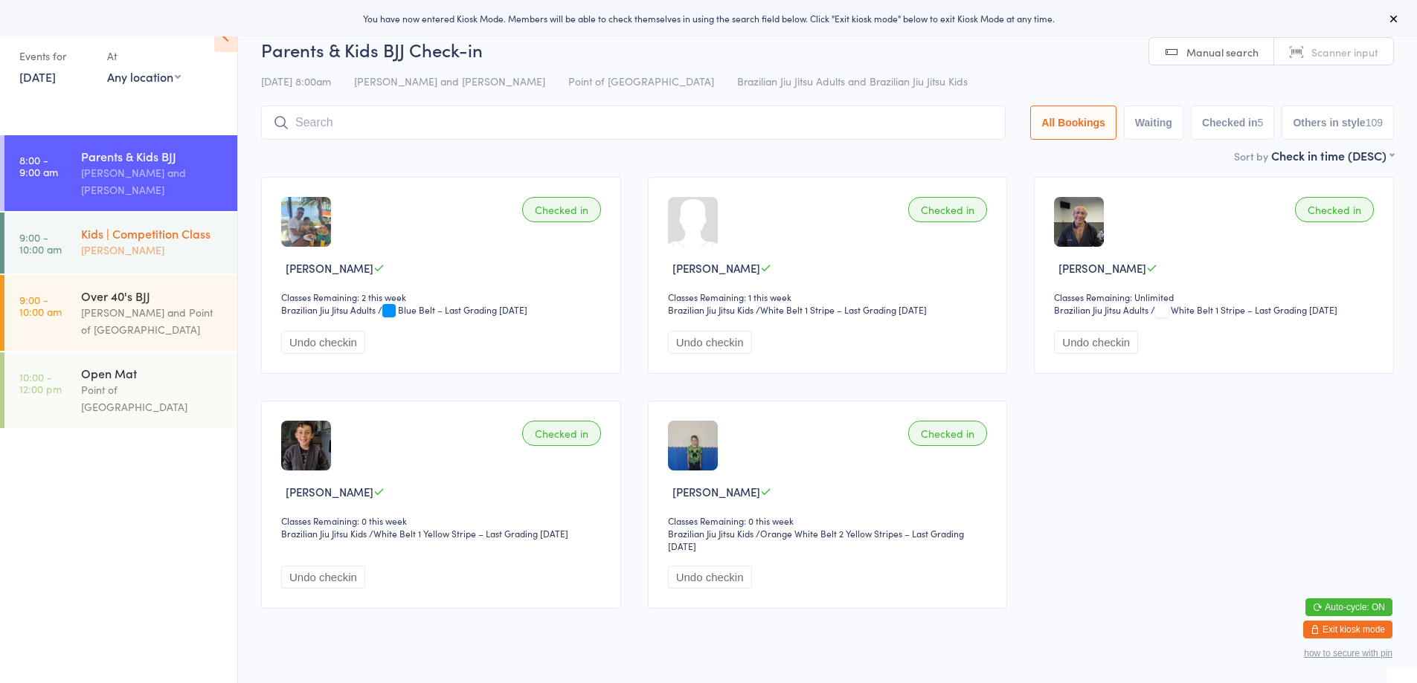
click at [175, 251] on div "[PERSON_NAME]" at bounding box center [153, 250] width 144 height 17
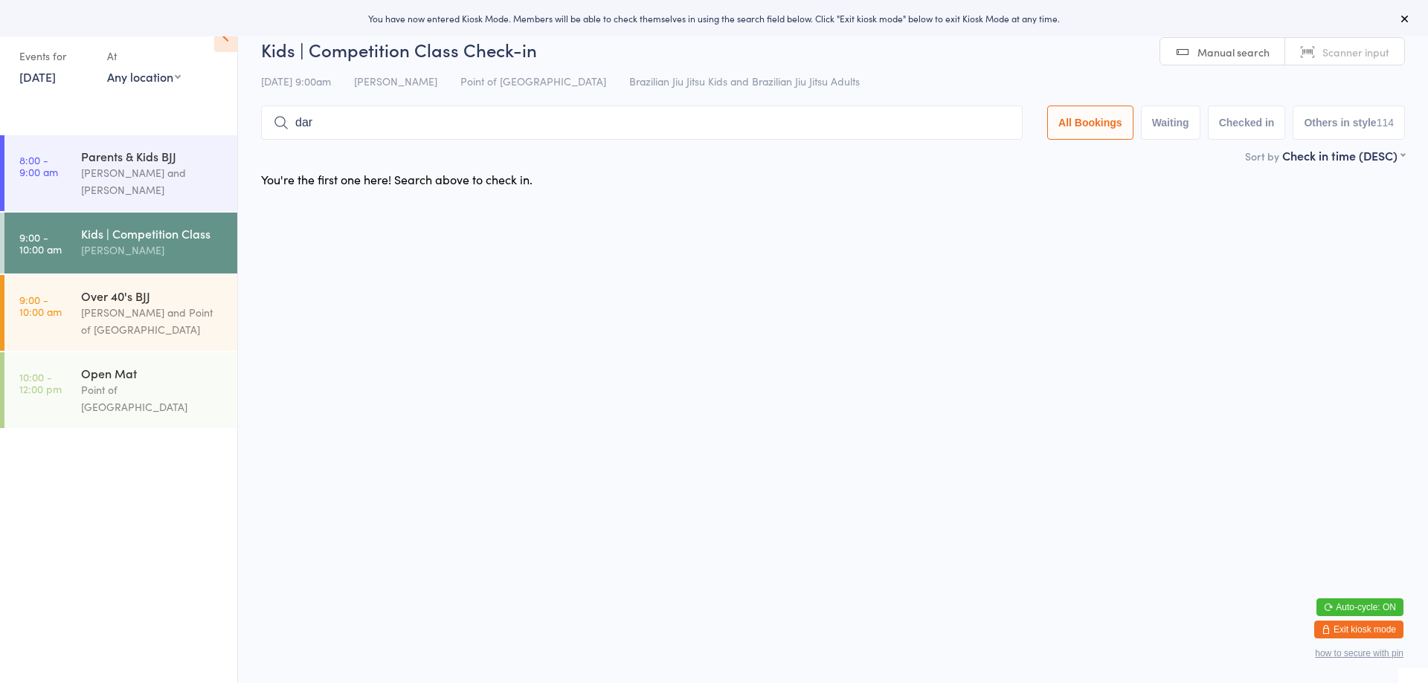
type input "darb"
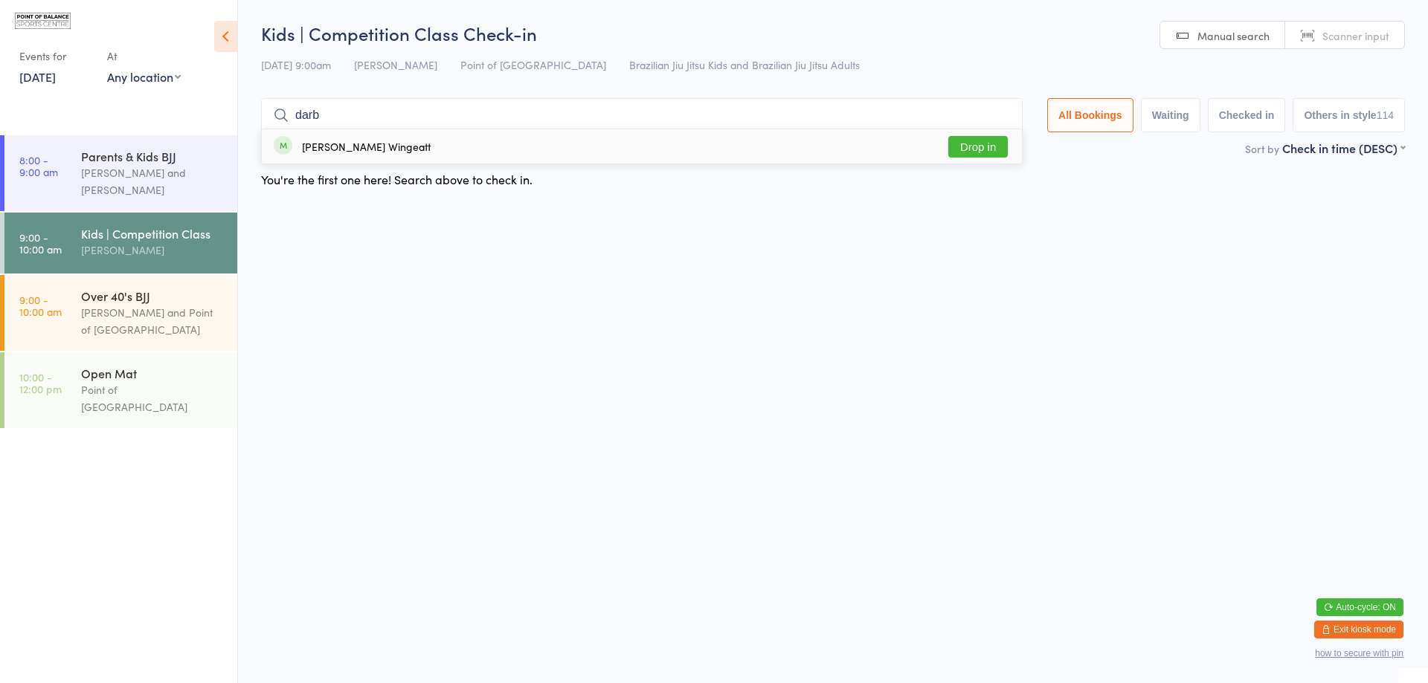
click at [996, 115] on input "darb" at bounding box center [641, 115] width 761 height 34
click at [1387, 625] on button "Exit kiosk mode" at bounding box center [1358, 630] width 89 height 18
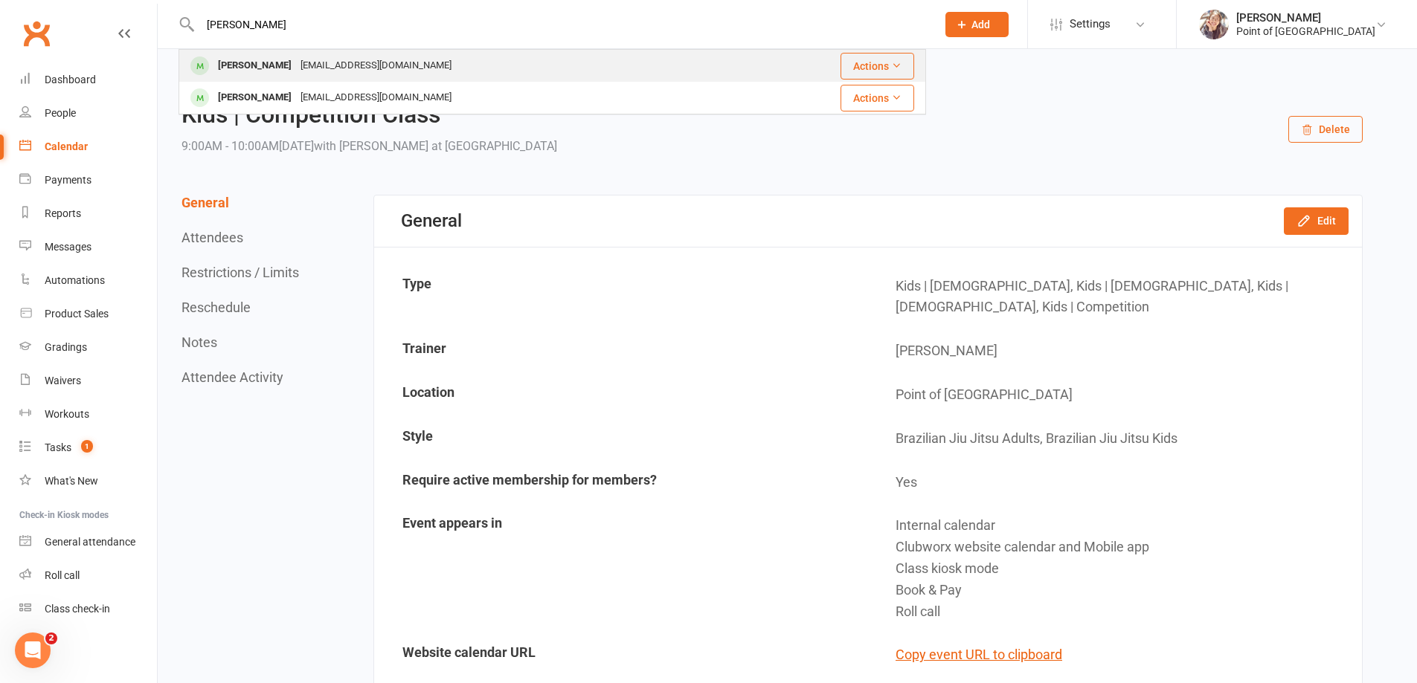
type input "[PERSON_NAME]"
click at [296, 64] on div "[EMAIL_ADDRESS][DOMAIN_NAME]" at bounding box center [376, 66] width 160 height 22
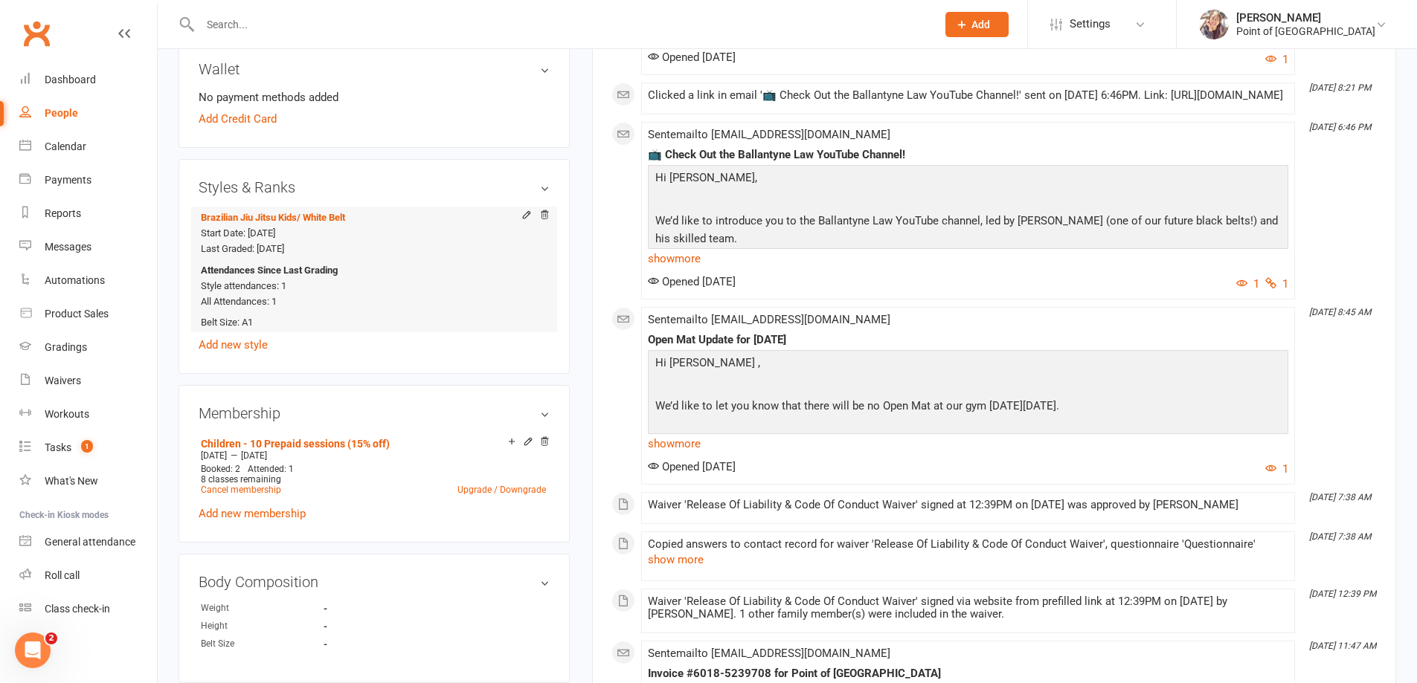
scroll to position [483, 0]
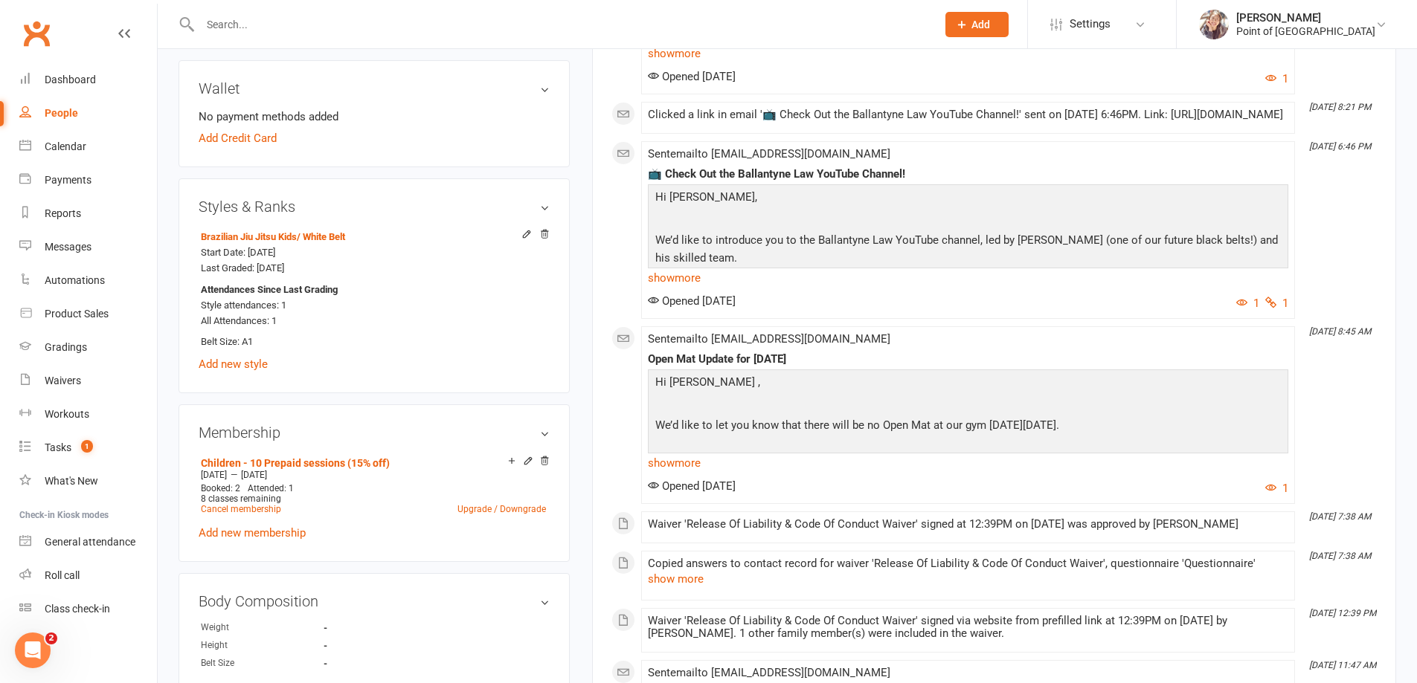
click at [331, 27] on input "text" at bounding box center [561, 24] width 730 height 21
type input "a"
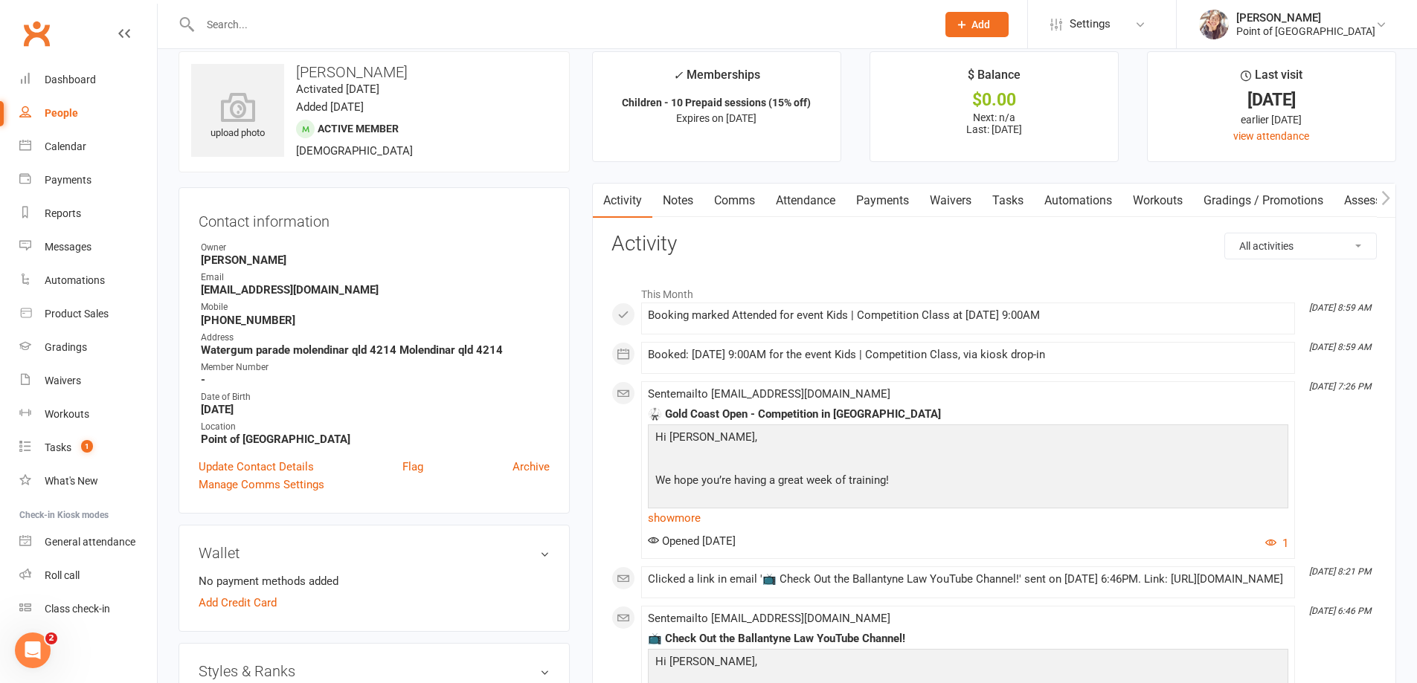
scroll to position [0, 0]
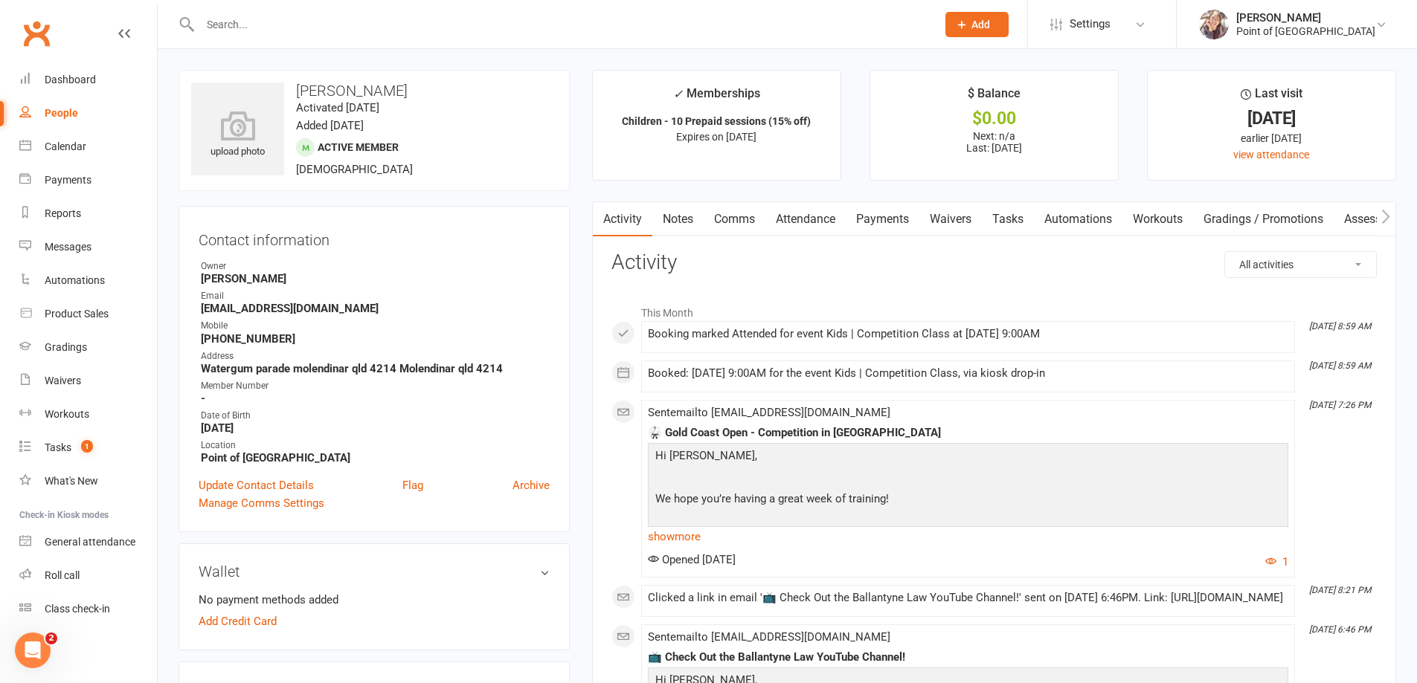
click at [278, 32] on input "text" at bounding box center [561, 24] width 730 height 21
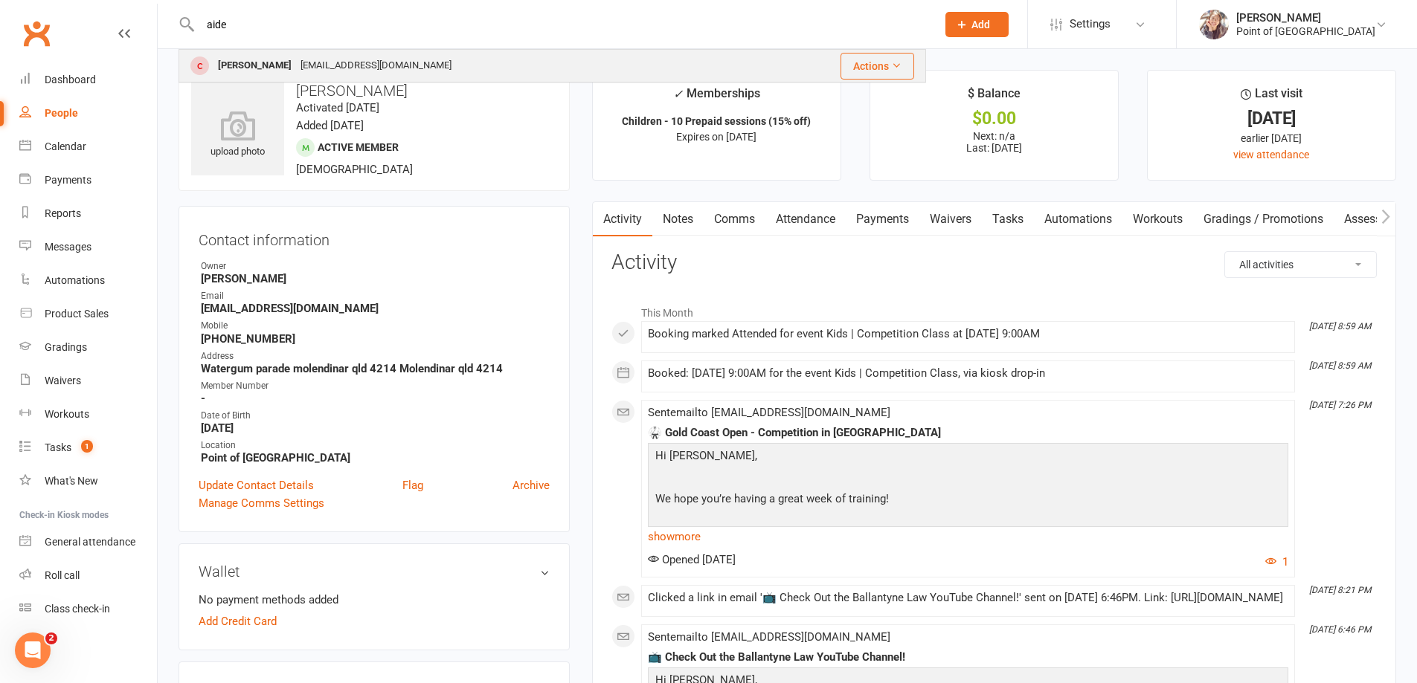
type input "aide"
click at [327, 65] on div "[EMAIL_ADDRESS][DOMAIN_NAME]" at bounding box center [376, 66] width 160 height 22
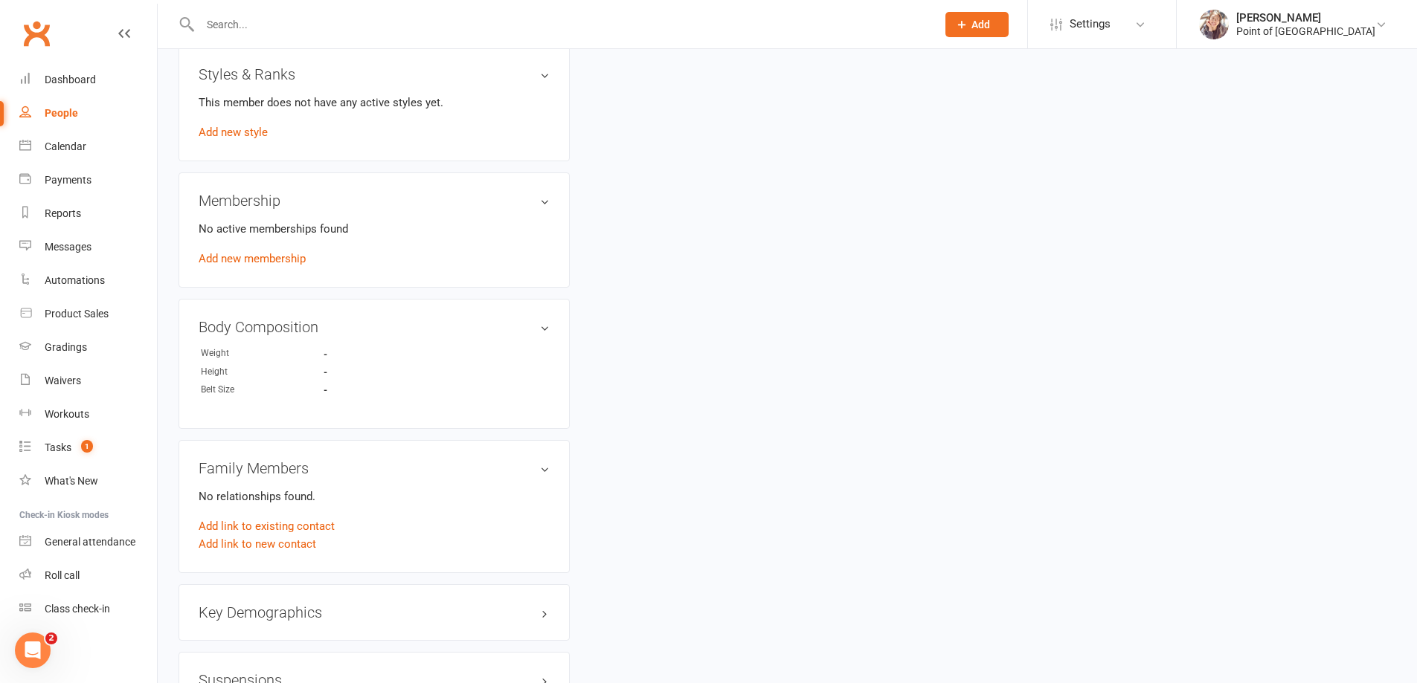
scroll to position [725, 0]
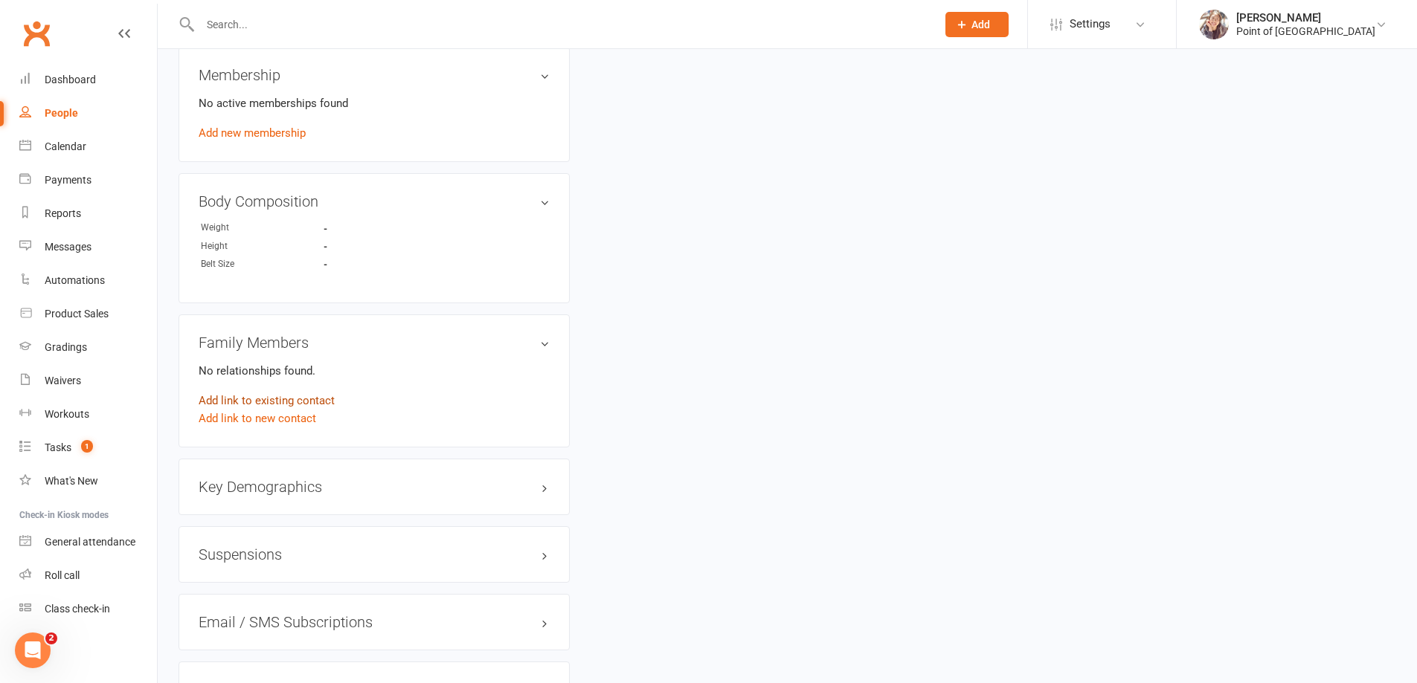
click at [283, 404] on link "Add link to existing contact" at bounding box center [267, 401] width 136 height 18
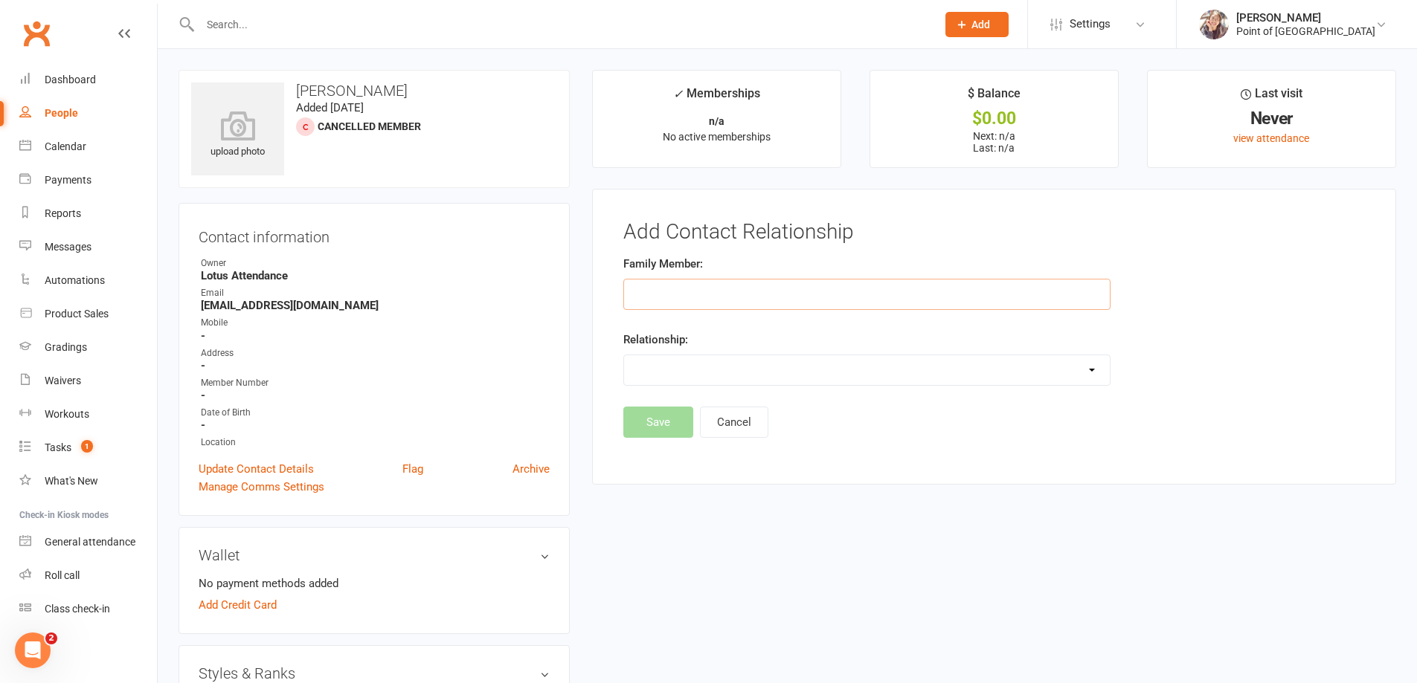
click at [704, 300] on input "text" at bounding box center [866, 294] width 487 height 31
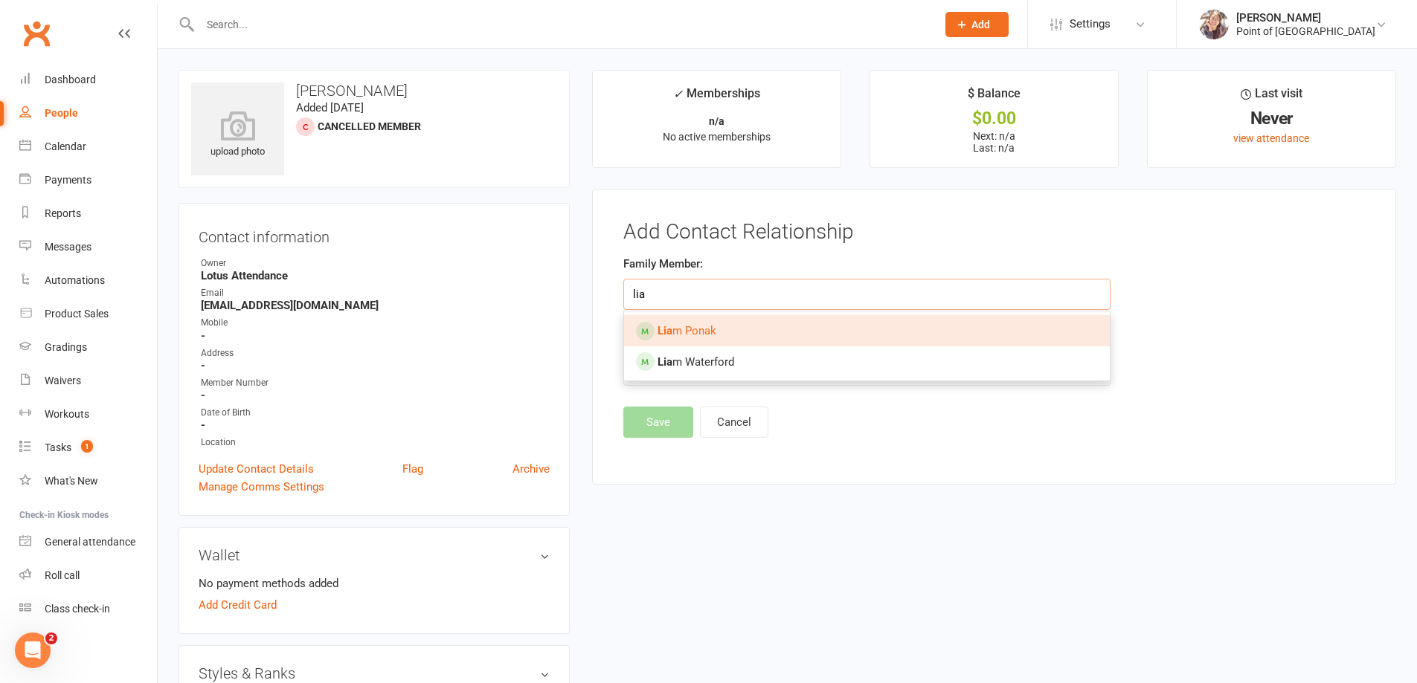
type input "lia"
click at [736, 329] on link "[PERSON_NAME] [PERSON_NAME]" at bounding box center [867, 330] width 486 height 31
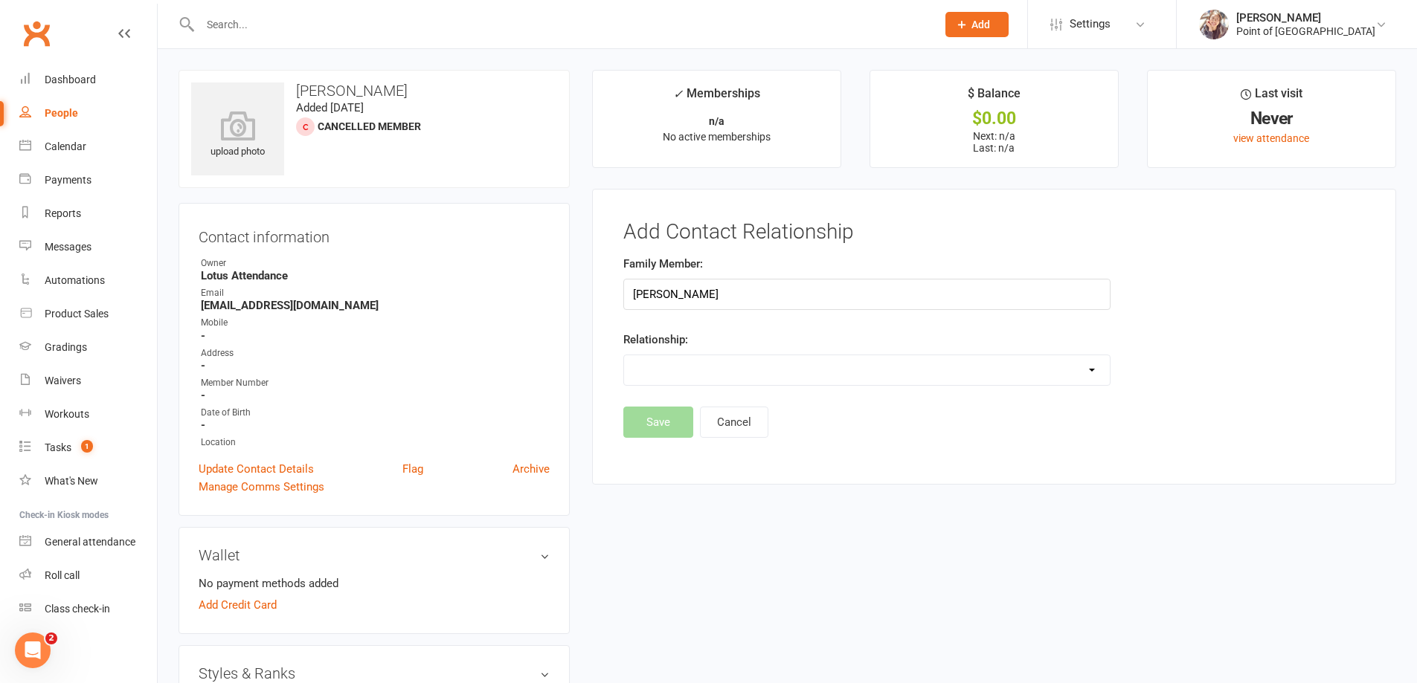
click at [709, 372] on select "Parent / Guardian Child Sibling (parent not in system) Spouse / Partner Cousin …" at bounding box center [867, 370] width 486 height 30
click at [747, 297] on input "[PERSON_NAME]" at bounding box center [866, 294] width 487 height 31
drag, startPoint x: 745, startPoint y: 295, endPoint x: 613, endPoint y: 294, distance: 131.6
click at [613, 294] on div "Family Member: [PERSON_NAME] Relationship: Parent / Guardian Child Sibling (par…" at bounding box center [866, 331] width 509 height 152
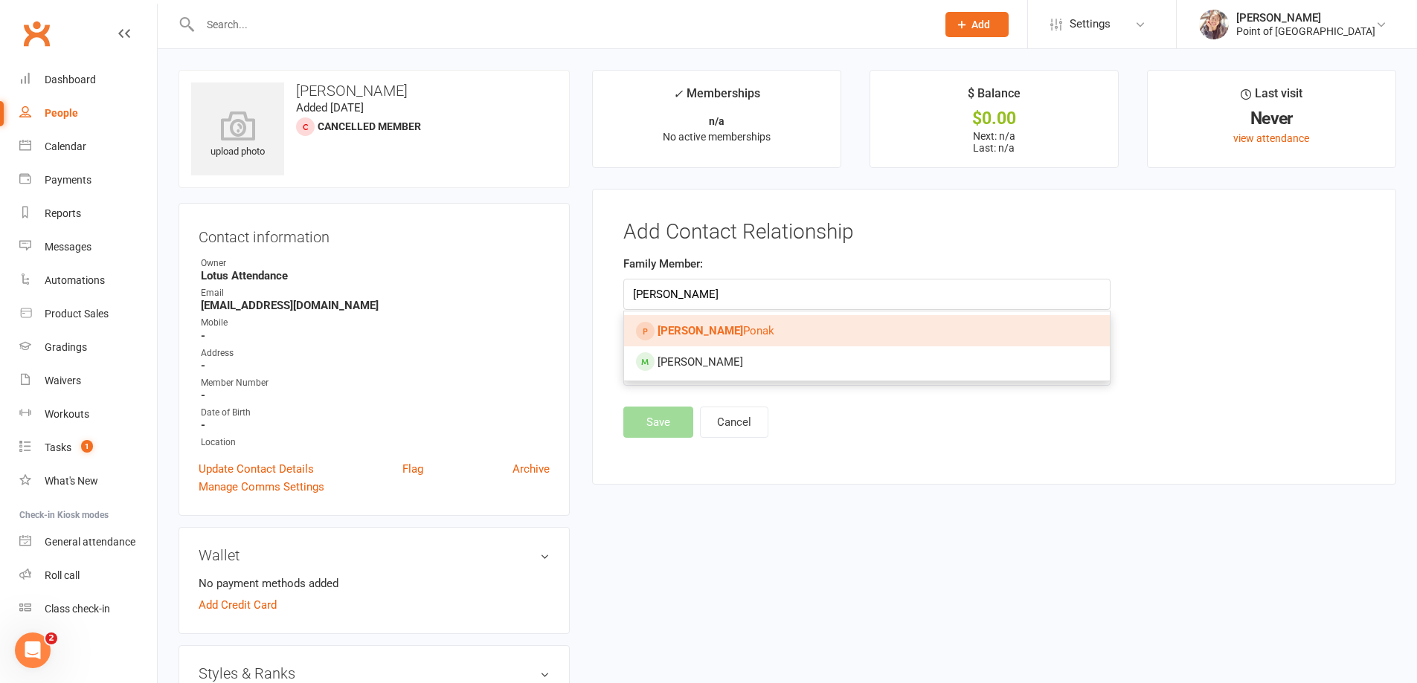
click at [719, 335] on link "[PERSON_NAME]" at bounding box center [867, 330] width 486 height 31
type input "[PERSON_NAME]"
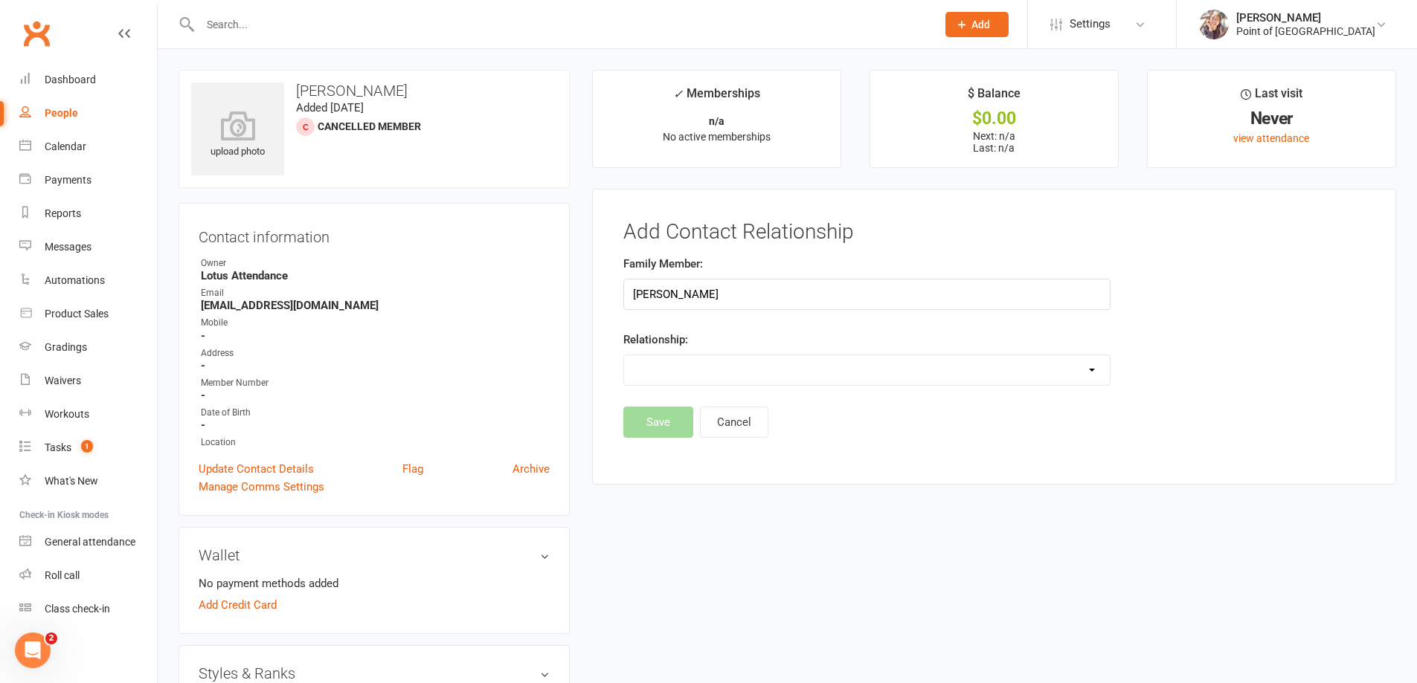
click at [727, 364] on select "Parent / Guardian Child Sibling (parent not in system) Spouse / Partner Cousin …" at bounding box center [867, 370] width 486 height 30
click at [624, 355] on select "Parent / Guardian Child Sibling (parent not in system) Spouse / Partner Cousin …" at bounding box center [867, 370] width 486 height 30
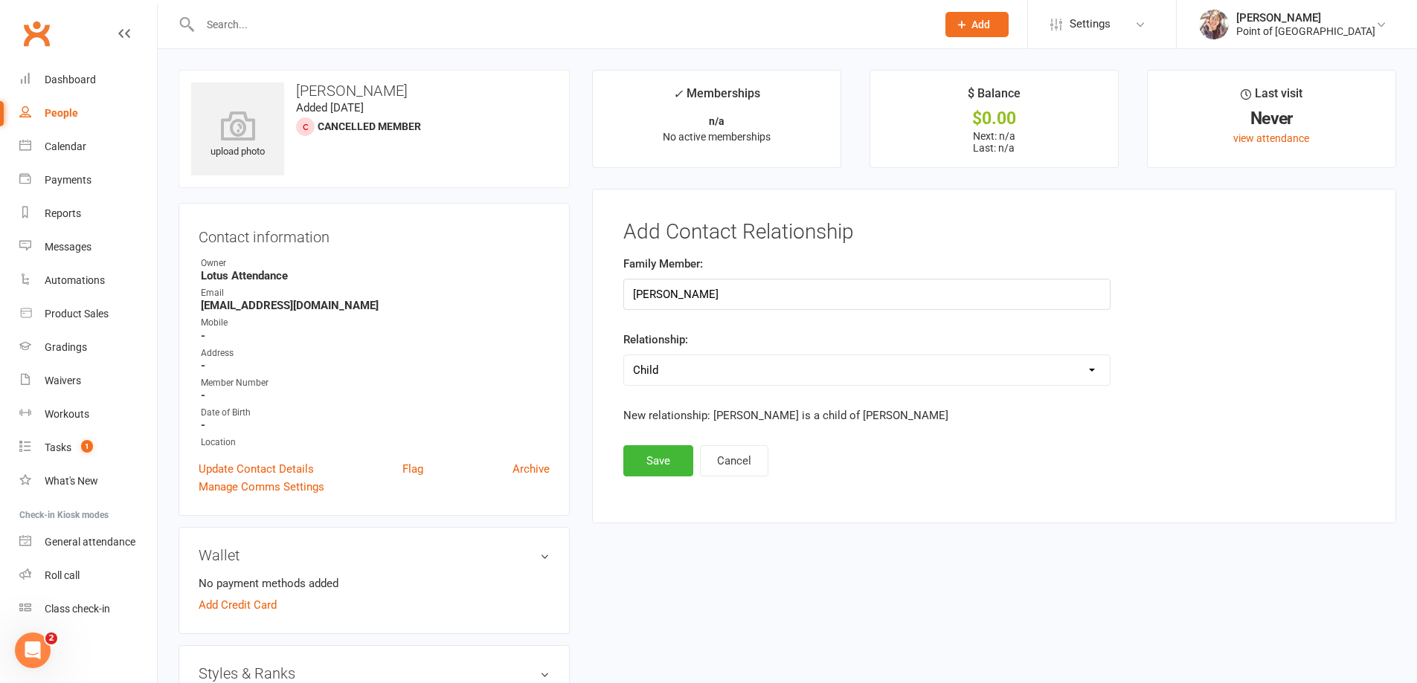
click at [733, 370] on select "Parent / Guardian Child Sibling (parent not in system) Spouse / Partner Cousin …" at bounding box center [867, 370] width 486 height 30
select select "0"
click at [624, 355] on select "Parent / Guardian Child Sibling (parent not in system) Spouse / Partner Cousin …" at bounding box center [867, 370] width 486 height 30
click at [666, 466] on button "Save" at bounding box center [658, 460] width 70 height 31
